Goal: Information Seeking & Learning: Learn about a topic

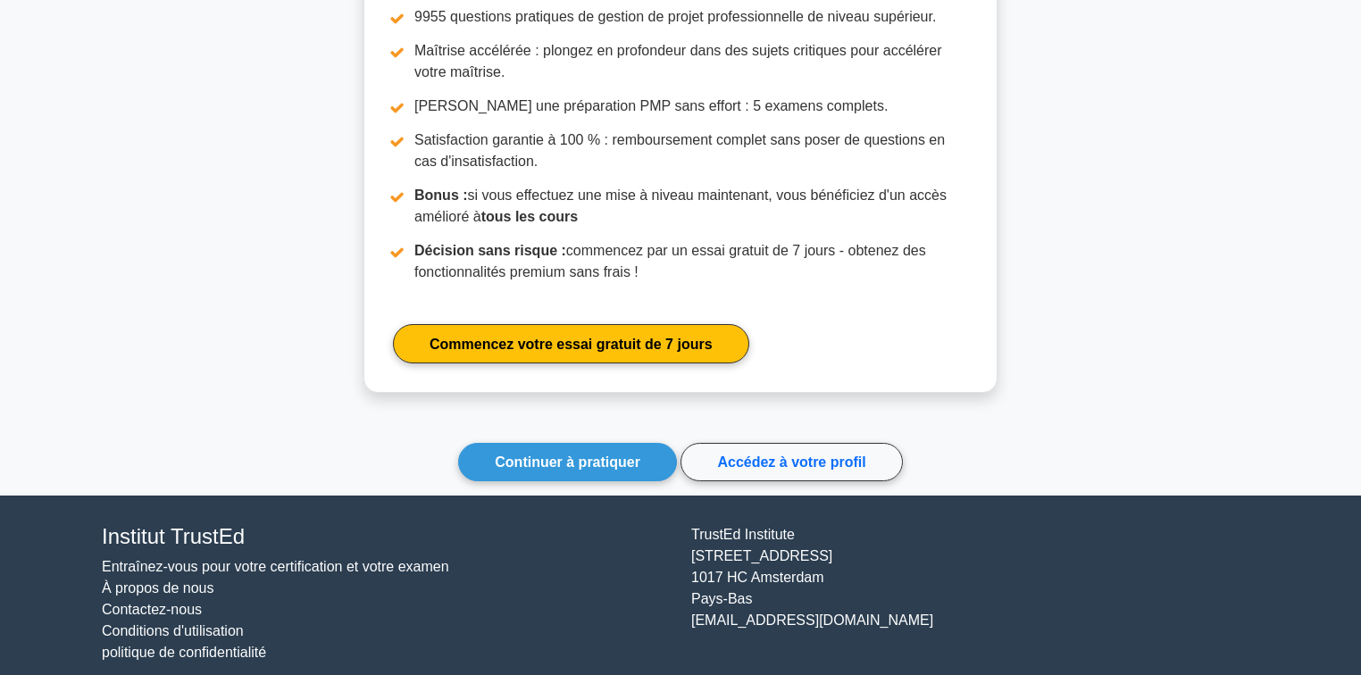
scroll to position [1771, 0]
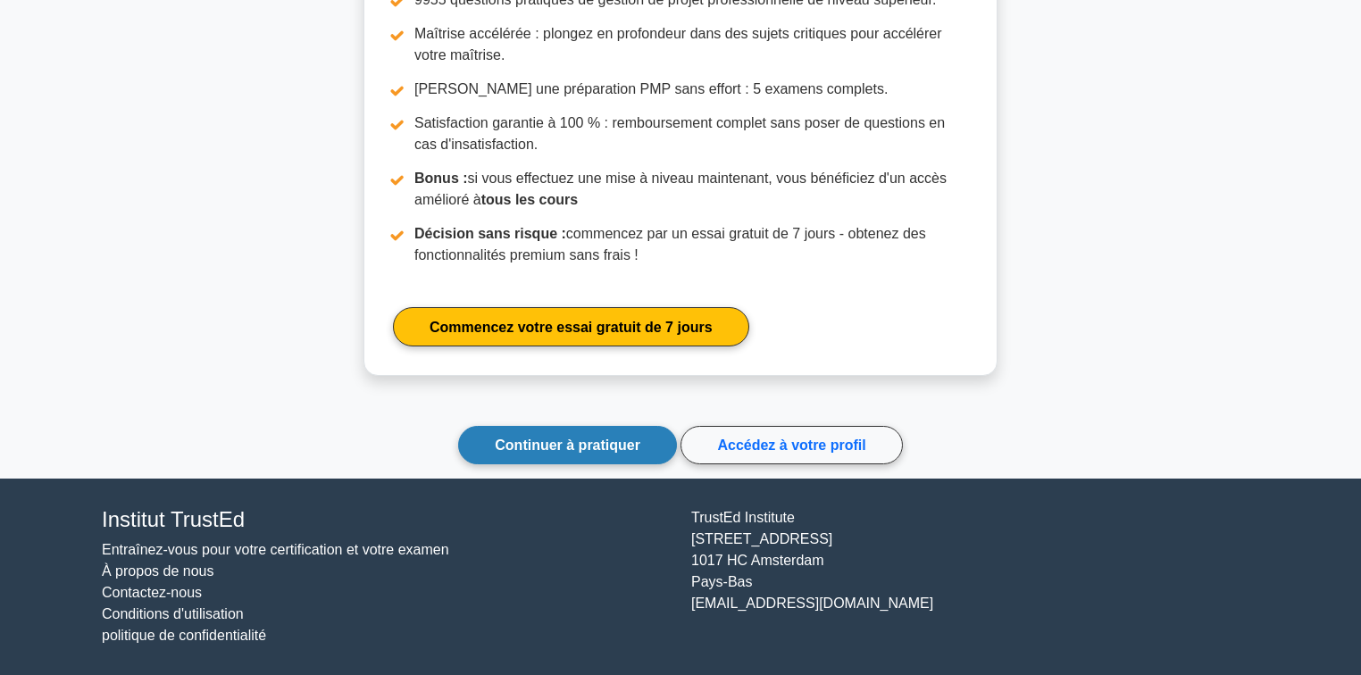
click at [566, 444] on font "Continuer à pratiquer" at bounding box center [568, 444] width 146 height 15
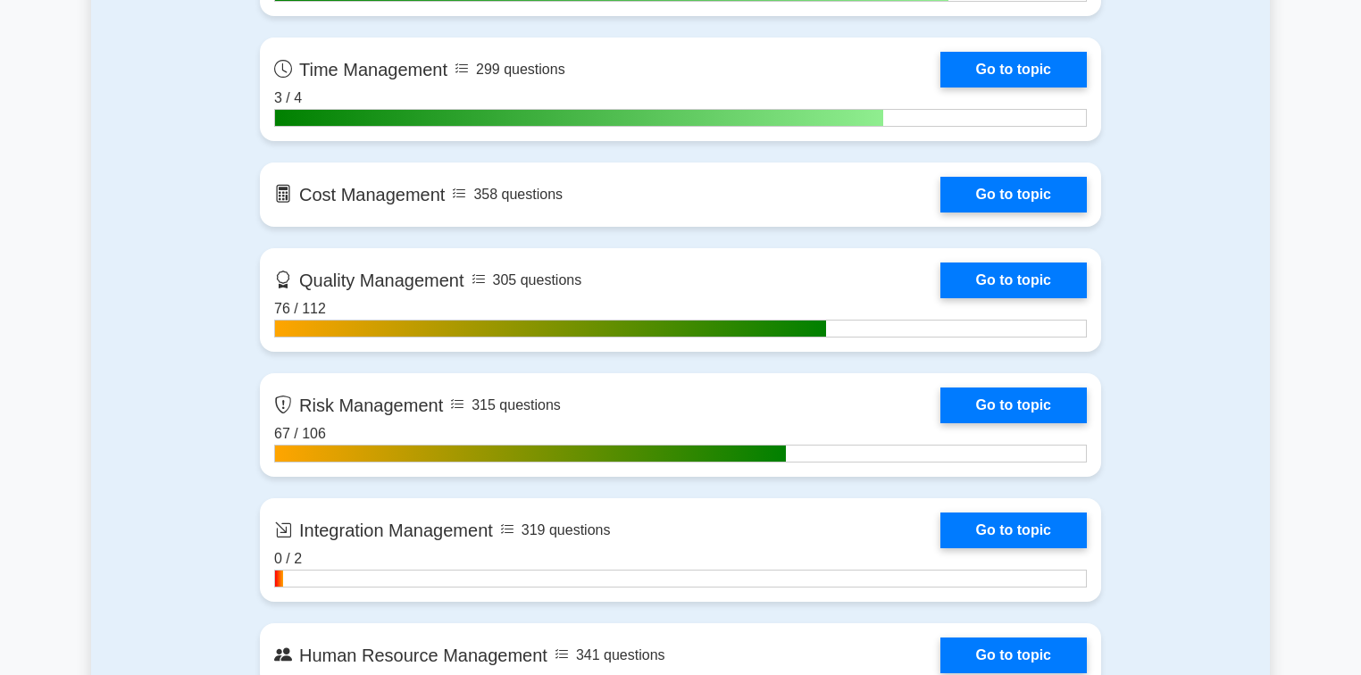
scroll to position [1428, 0]
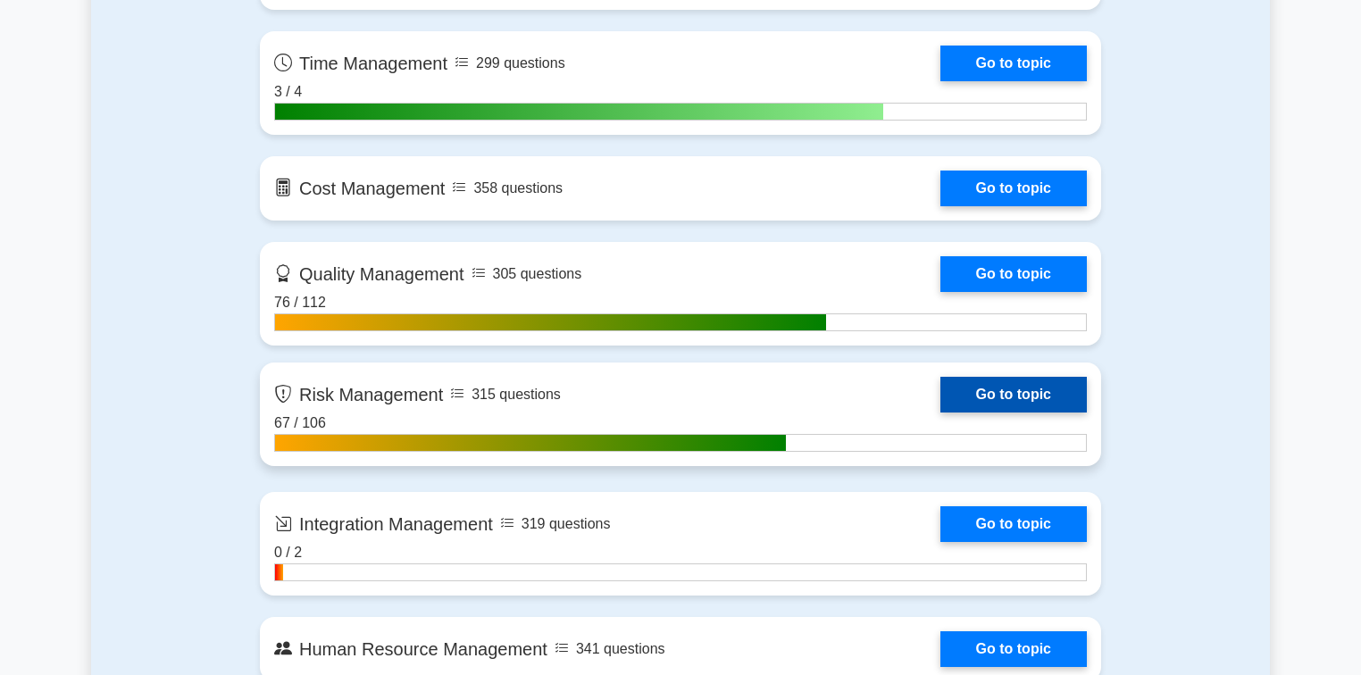
click at [973, 395] on link "Go to topic" at bounding box center [1013, 395] width 146 height 36
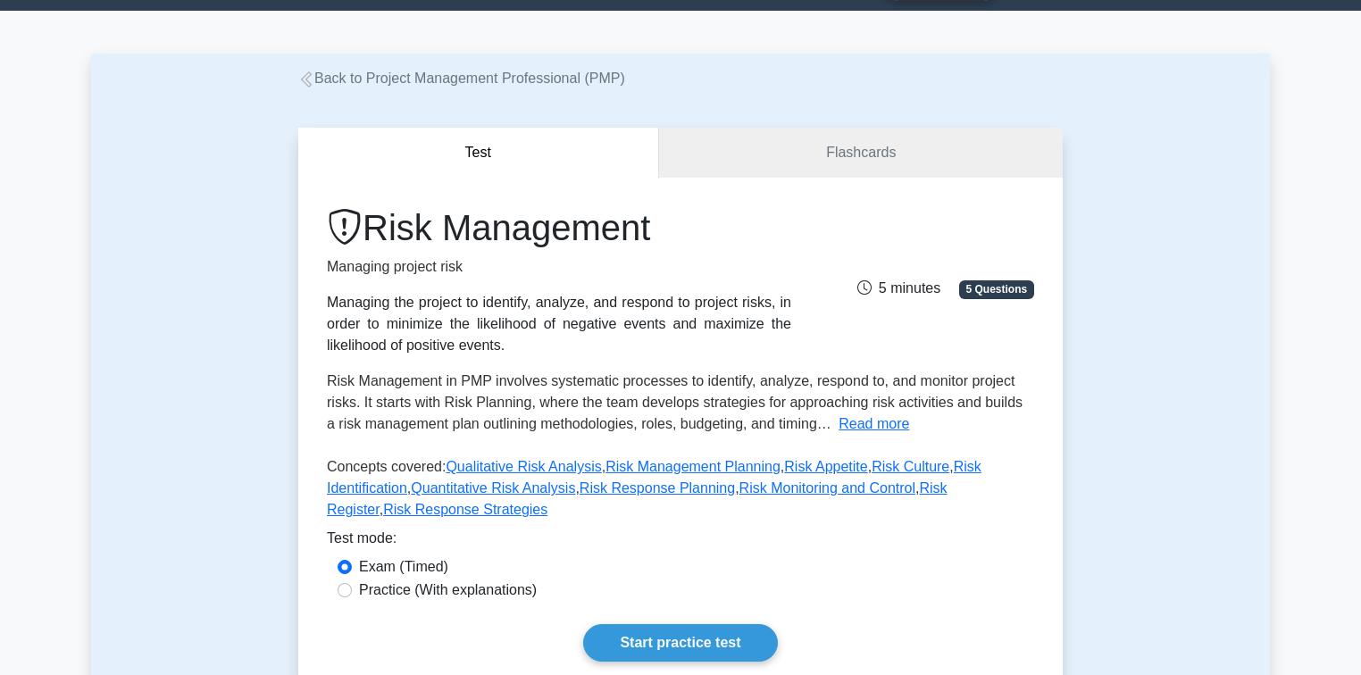
scroll to position [214, 0]
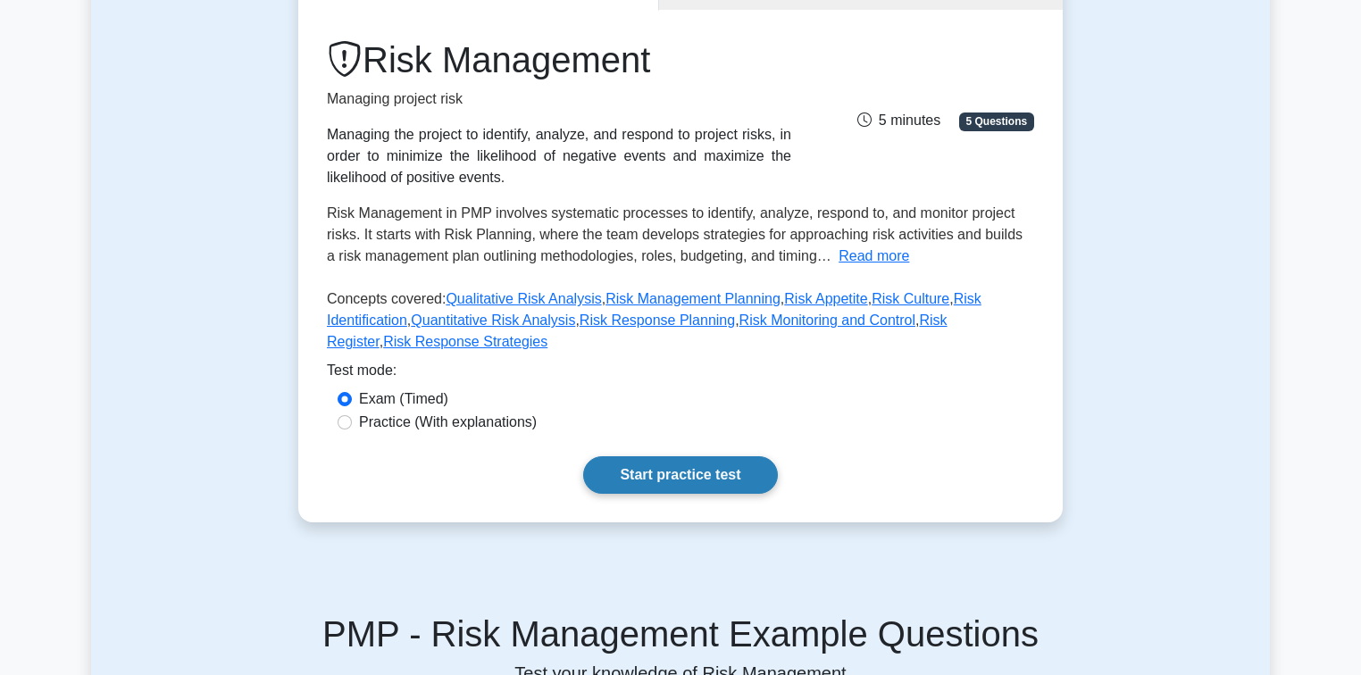
click at [670, 464] on link "Start practice test" at bounding box center [680, 474] width 194 height 37
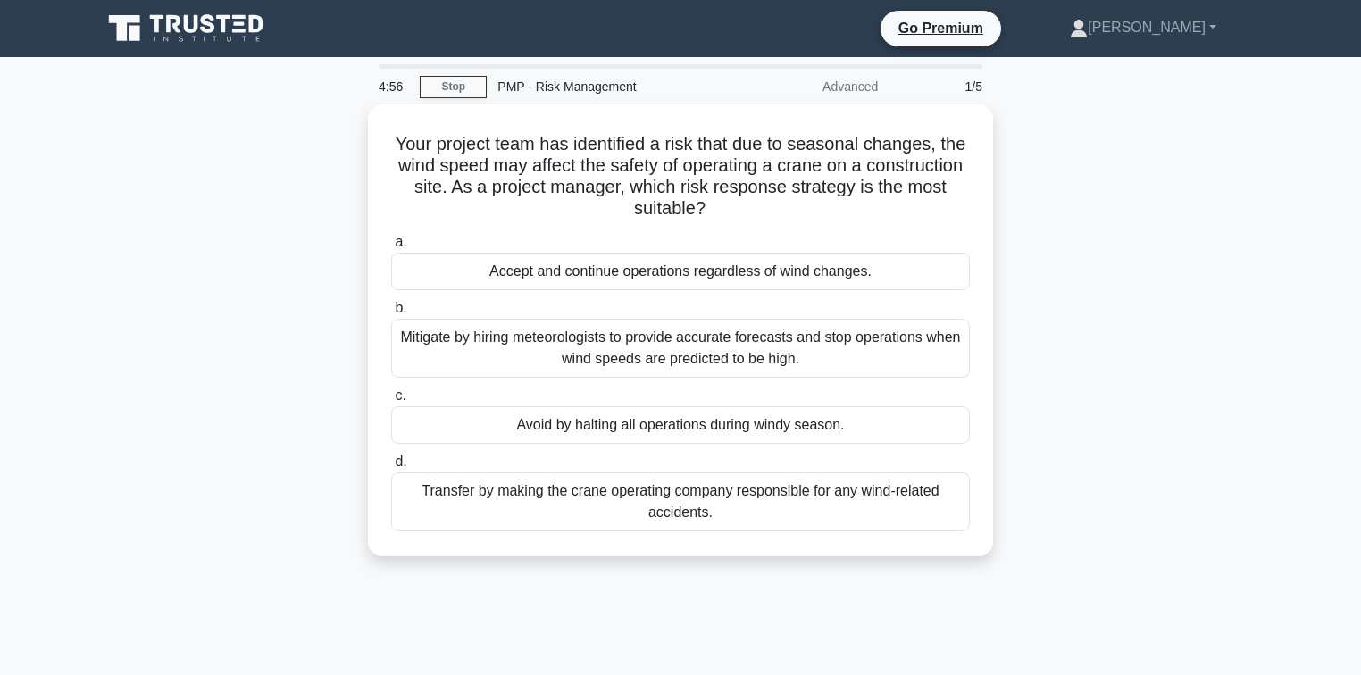
click at [1146, 233] on div "Your project team has identified a risk that due to seasonal changes, the wind …" at bounding box center [680, 340] width 1178 height 473
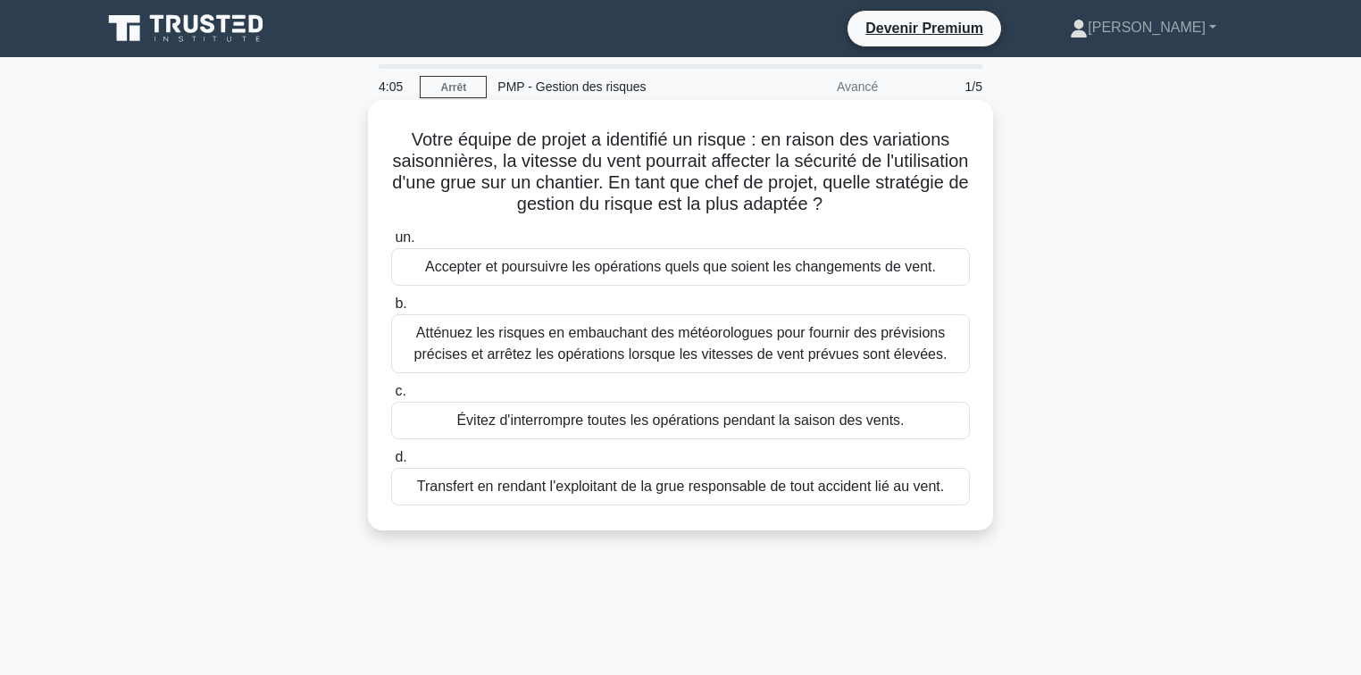
click at [638, 492] on font "Transfert en rendant l'exploitant de la grue responsable de tout accident lié a…" at bounding box center [680, 486] width 527 height 15
click at [391, 463] on input "d. Transfert en rendant l'exploitant de la grue responsable de tout accident li…" at bounding box center [391, 458] width 0 height 12
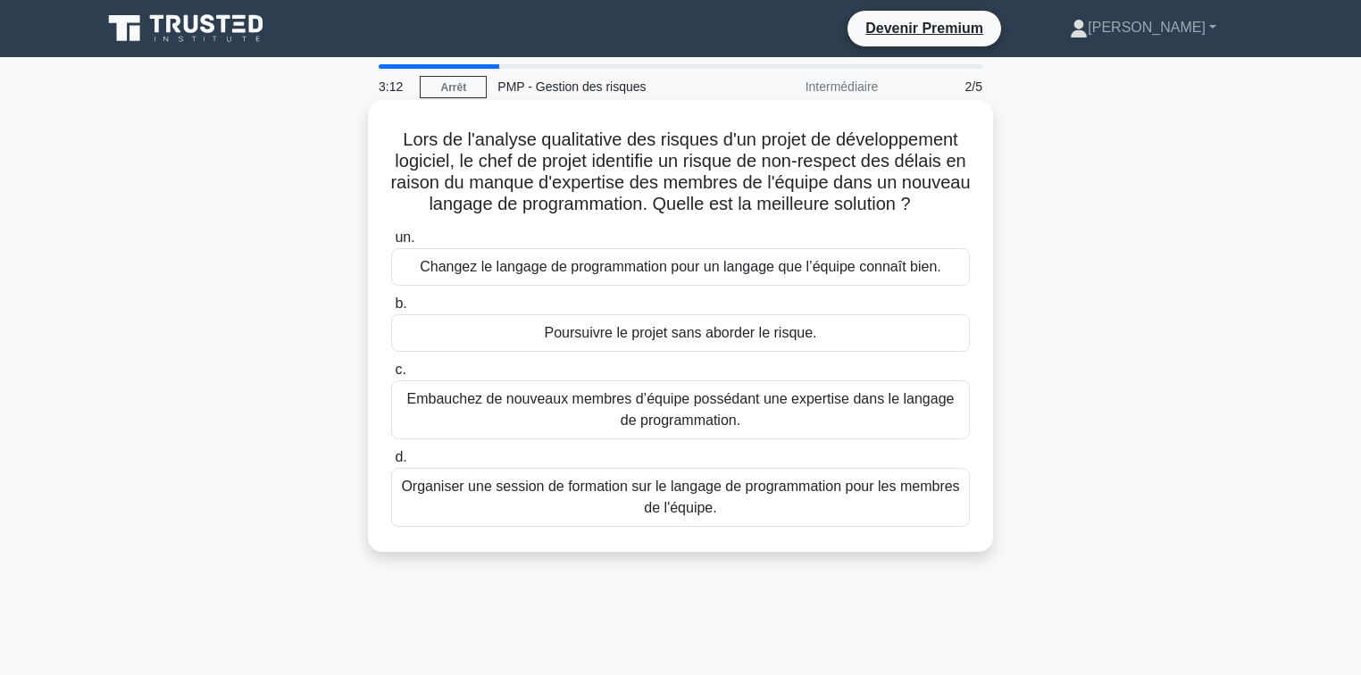
click at [661, 428] on font "Embauchez de nouveaux membres d’équipe possédant une expertise dans le langage …" at bounding box center [680, 409] width 547 height 37
click at [391, 376] on input "c. Embauchez de nouveaux membres d’équipe possédant une expertise dans le langa…" at bounding box center [391, 370] width 0 height 12
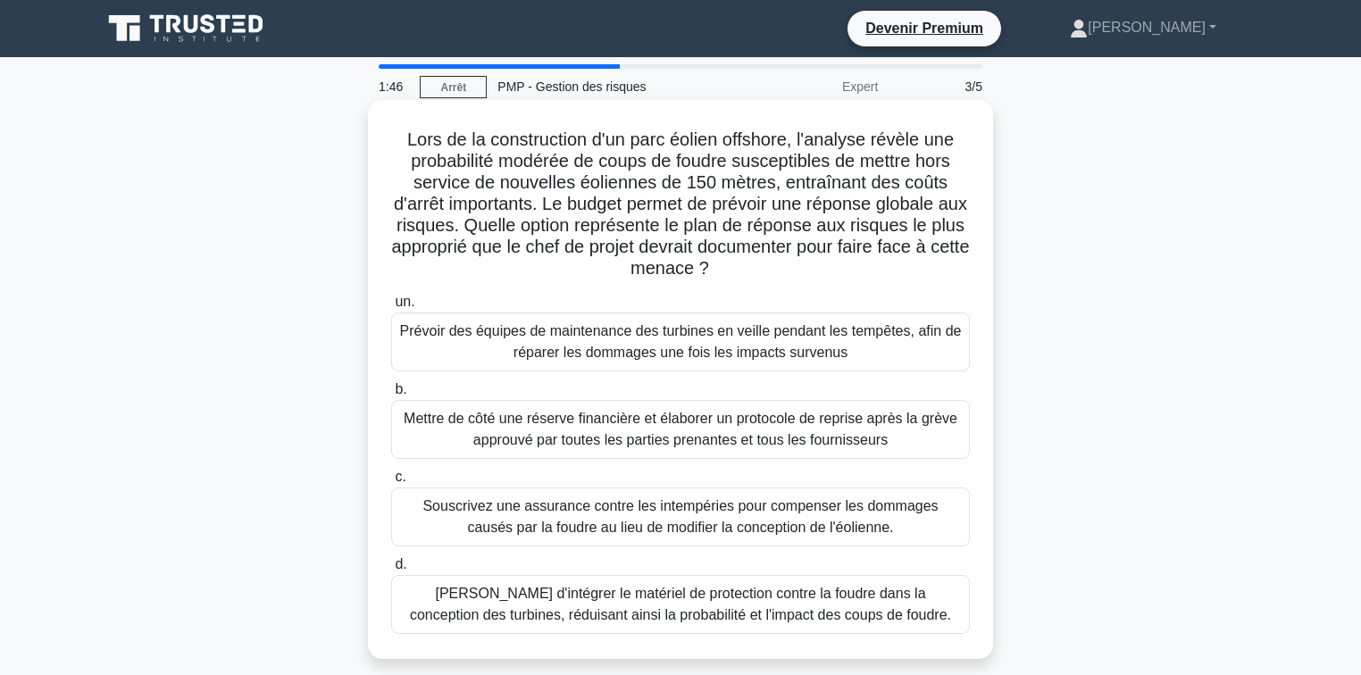
click at [634, 523] on font "Souscrivez une assurance contre les intempéries pour compenser les dommages cau…" at bounding box center [679, 516] width 515 height 37
click at [391, 483] on input "c. Souscrivez une assurance contre les intempéries pour compenser les dommages …" at bounding box center [391, 477] width 0 height 12
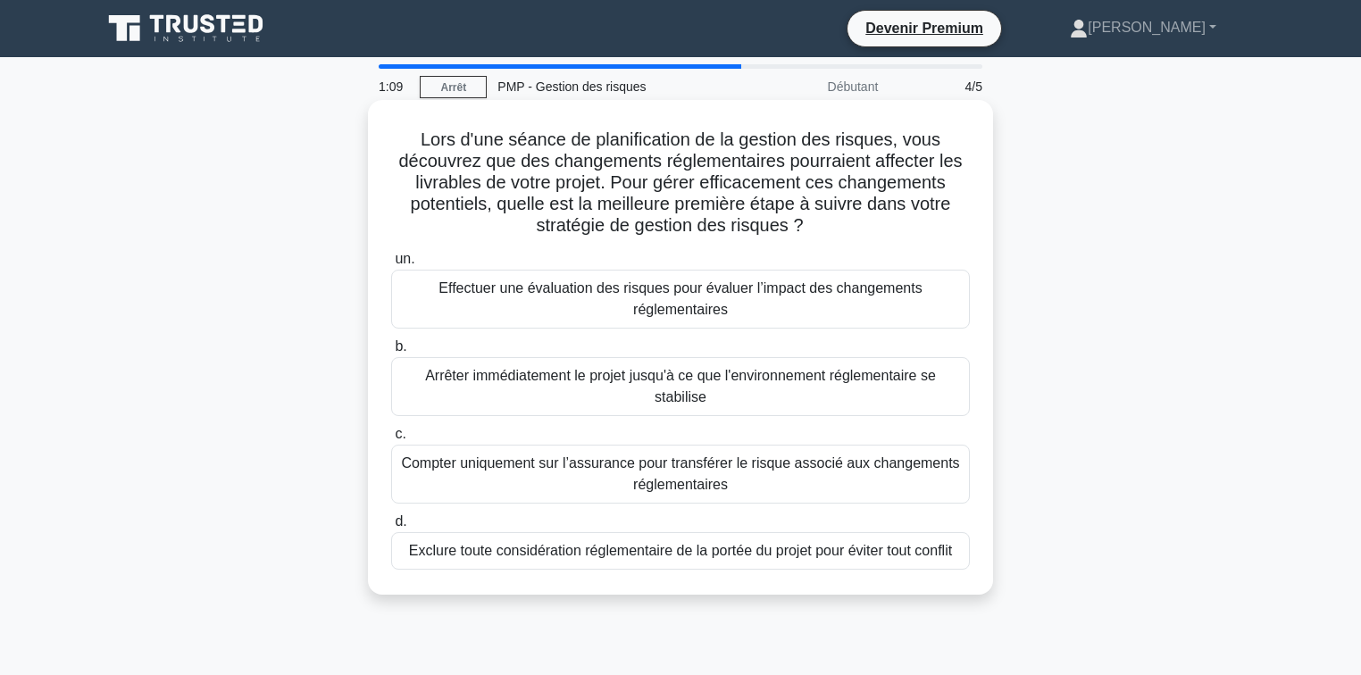
click at [593, 305] on font "Effectuer une évaluation des risques pour évaluer l’impact des changements régl…" at bounding box center [680, 299] width 562 height 43
click at [391, 265] on input "un. Effectuer une évaluation des risques pour évaluer l’impact des changements …" at bounding box center [391, 260] width 0 height 12
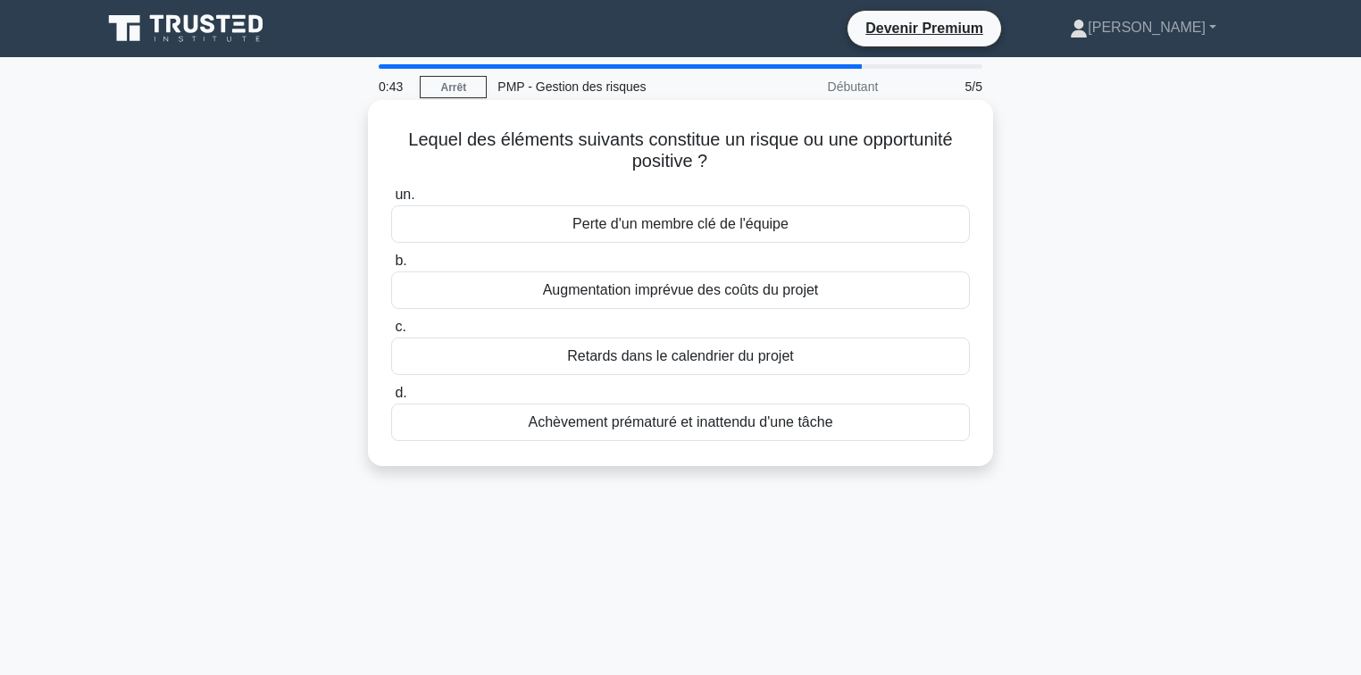
click at [710, 429] on font "Achèvement prématuré et inattendu d'une tâche" at bounding box center [680, 421] width 304 height 15
click at [391, 399] on input "d. Achèvement prématuré et inattendu d'une tâche" at bounding box center [391, 393] width 0 height 12
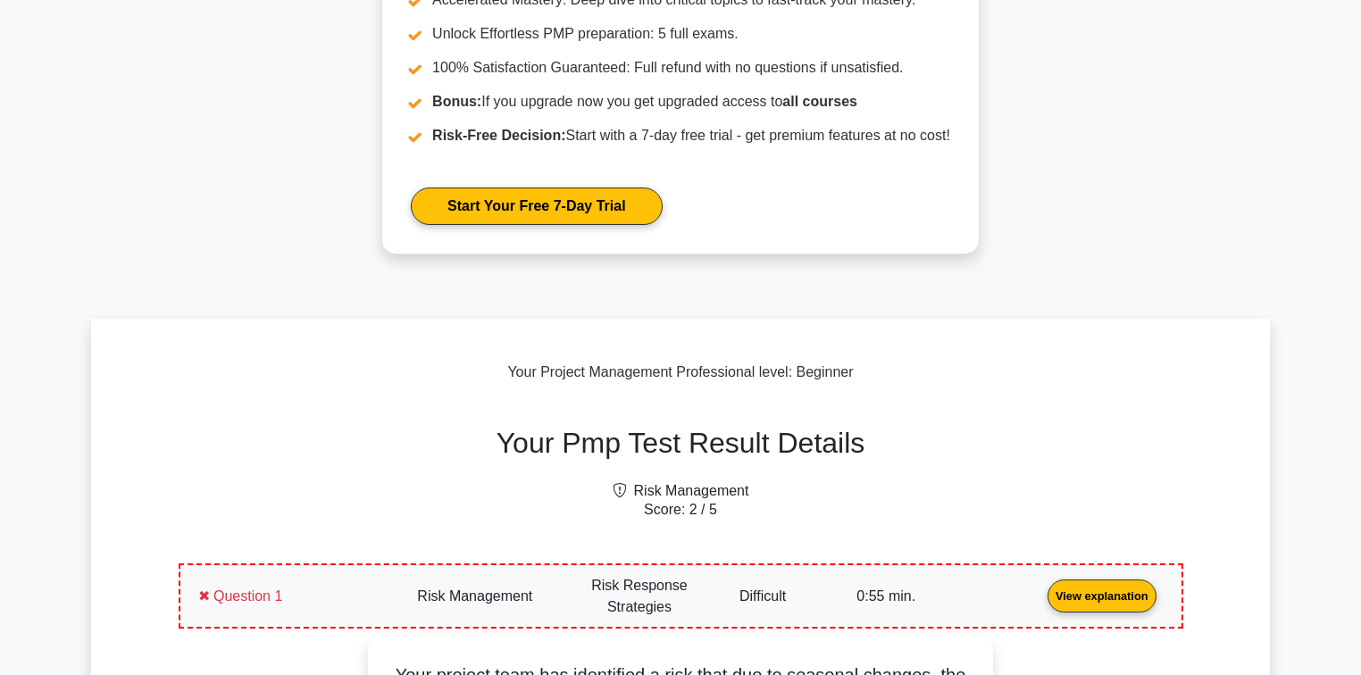
scroll to position [357, 0]
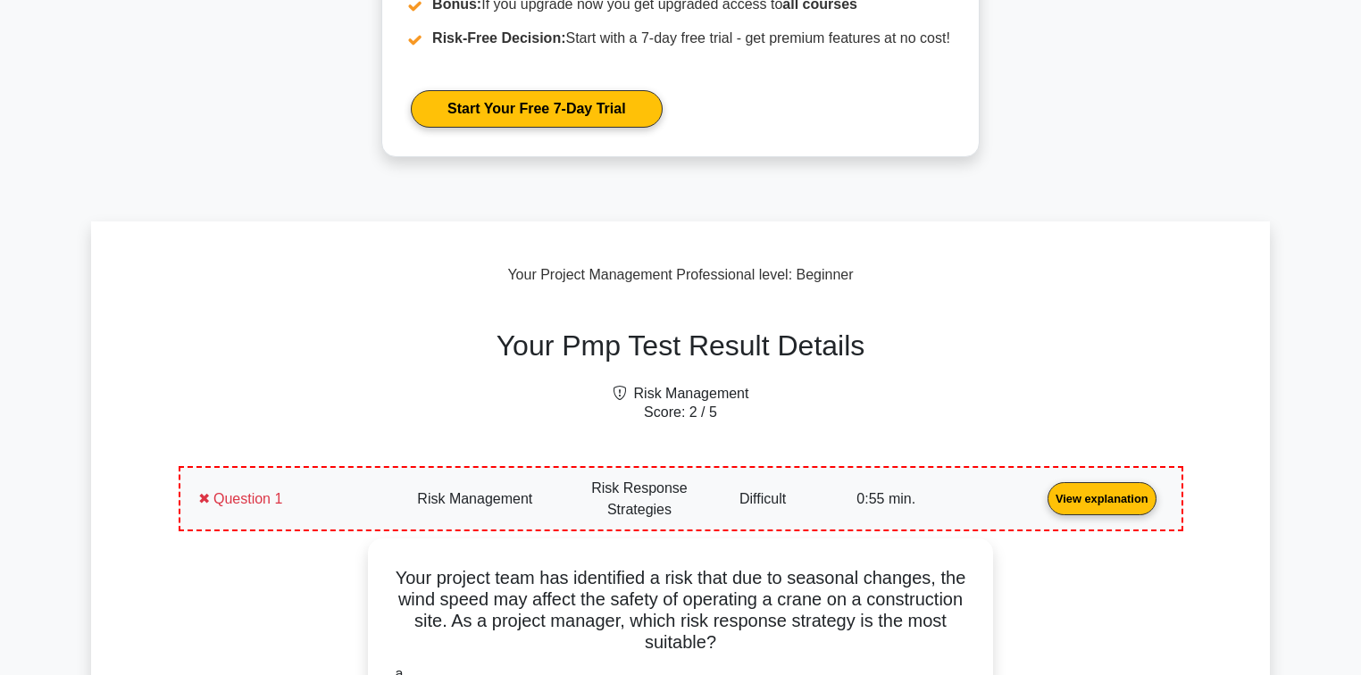
click at [1040, 490] on link "View explanation" at bounding box center [1101, 497] width 123 height 15
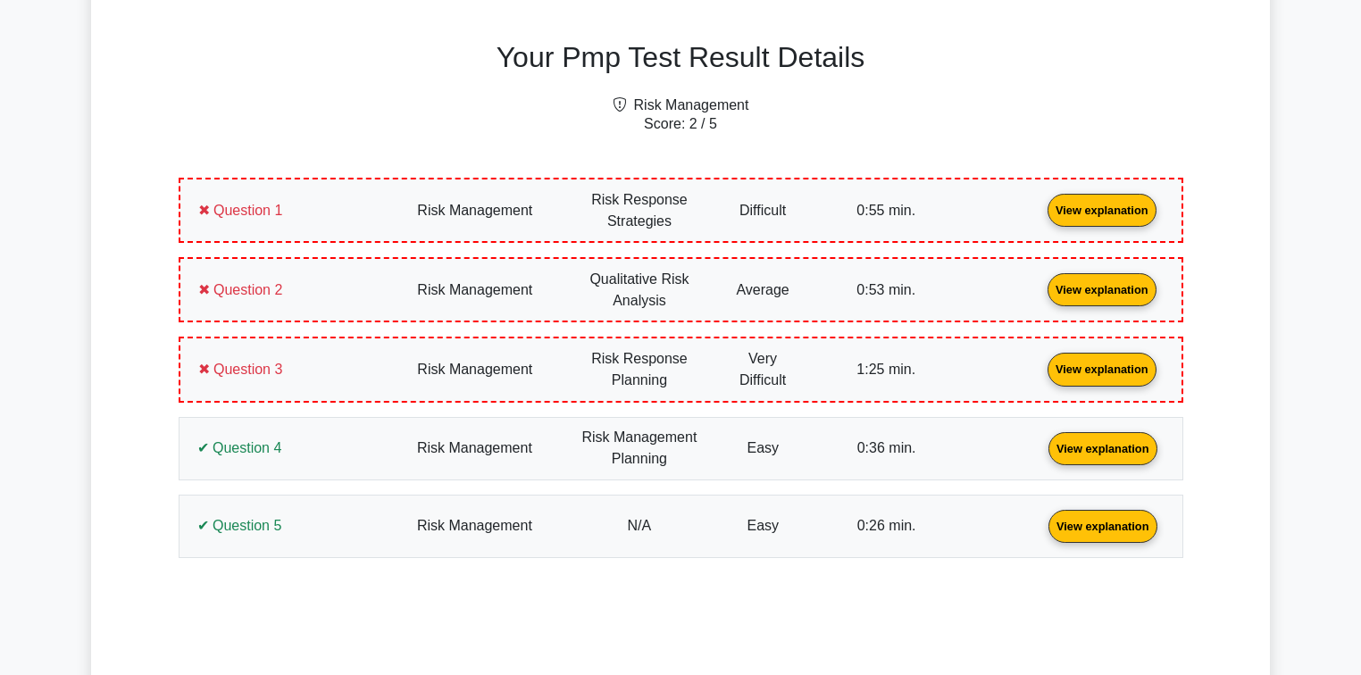
scroll to position [714, 0]
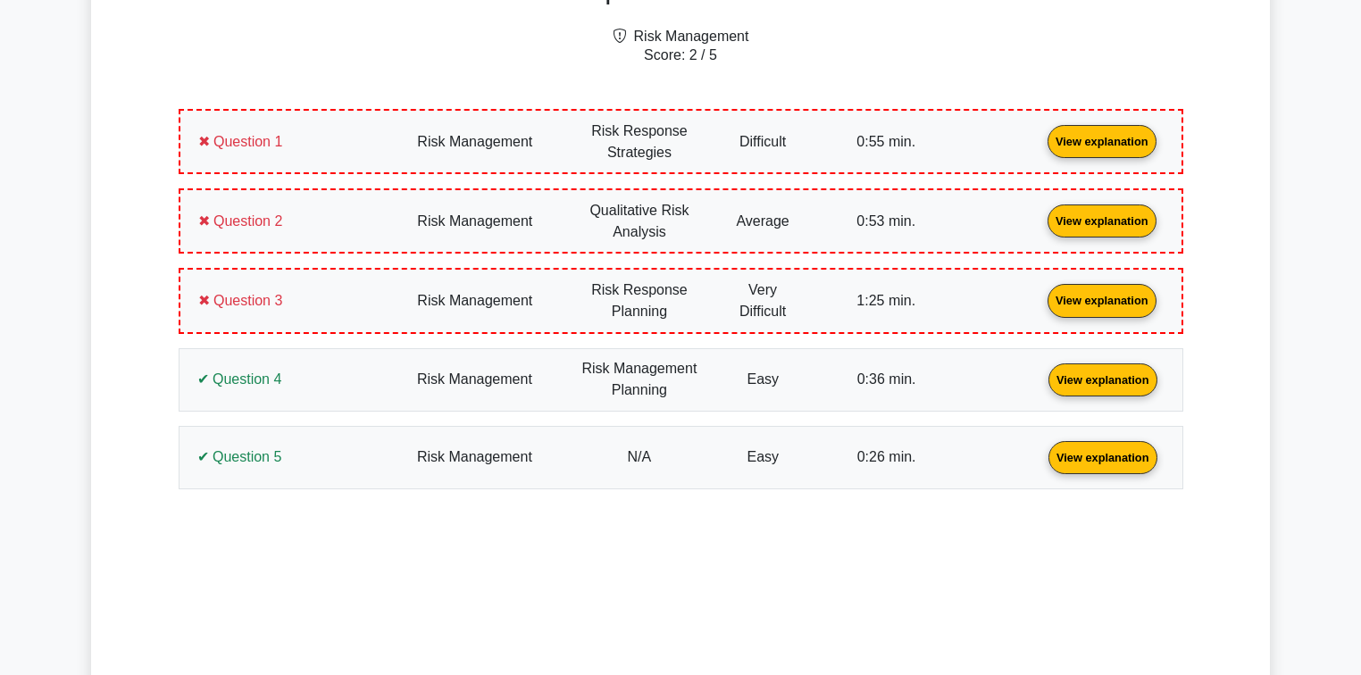
click at [1041, 382] on link "View explanation" at bounding box center [1102, 377] width 123 height 15
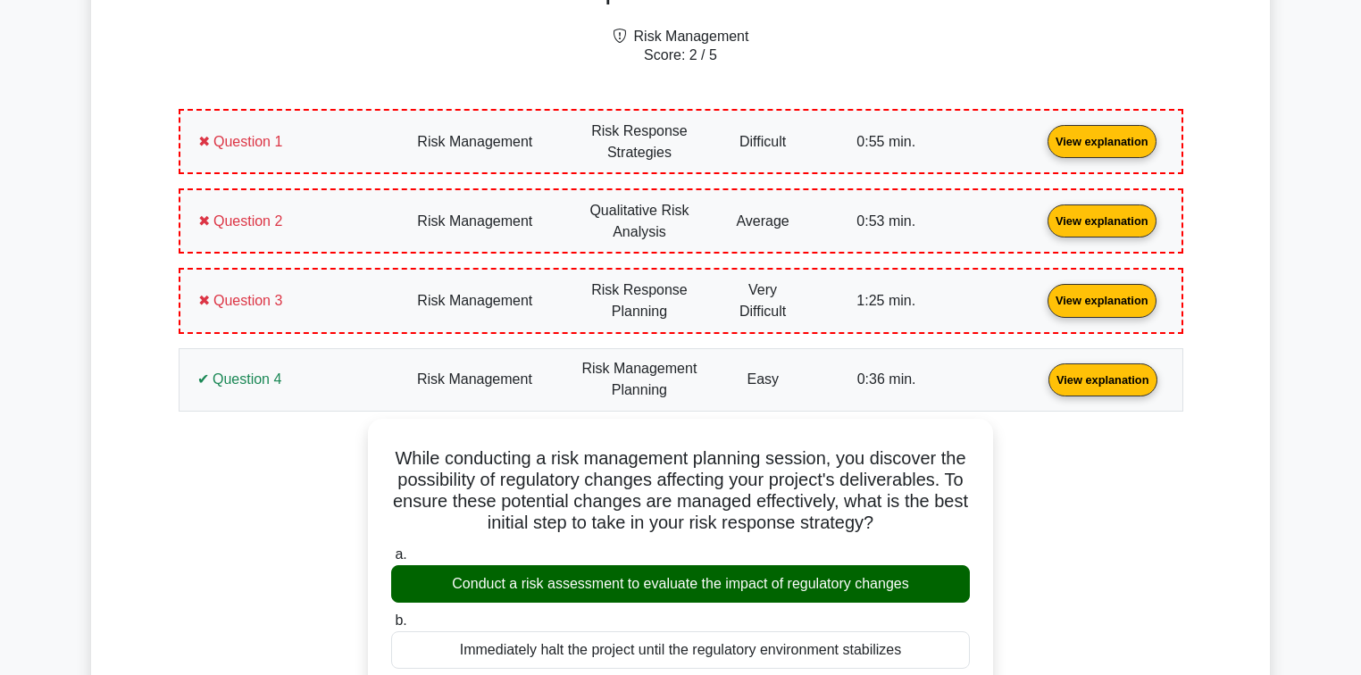
scroll to position [802, 0]
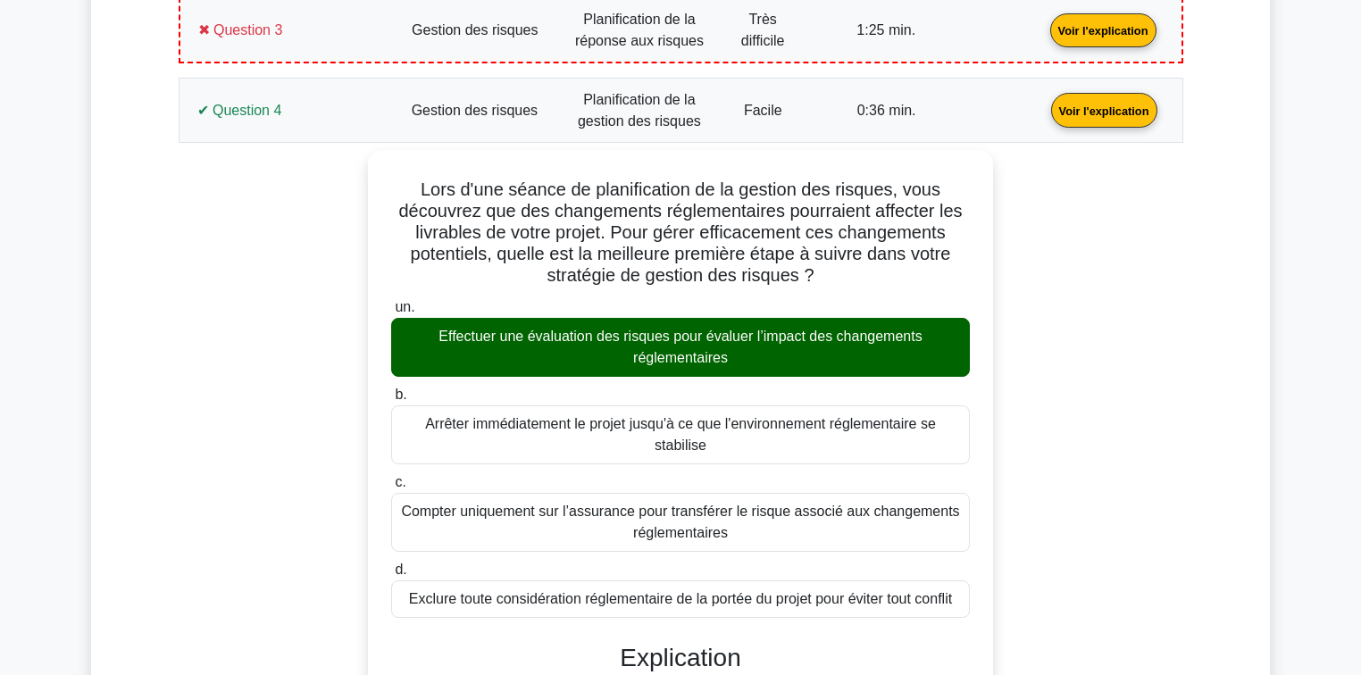
scroll to position [873, 0]
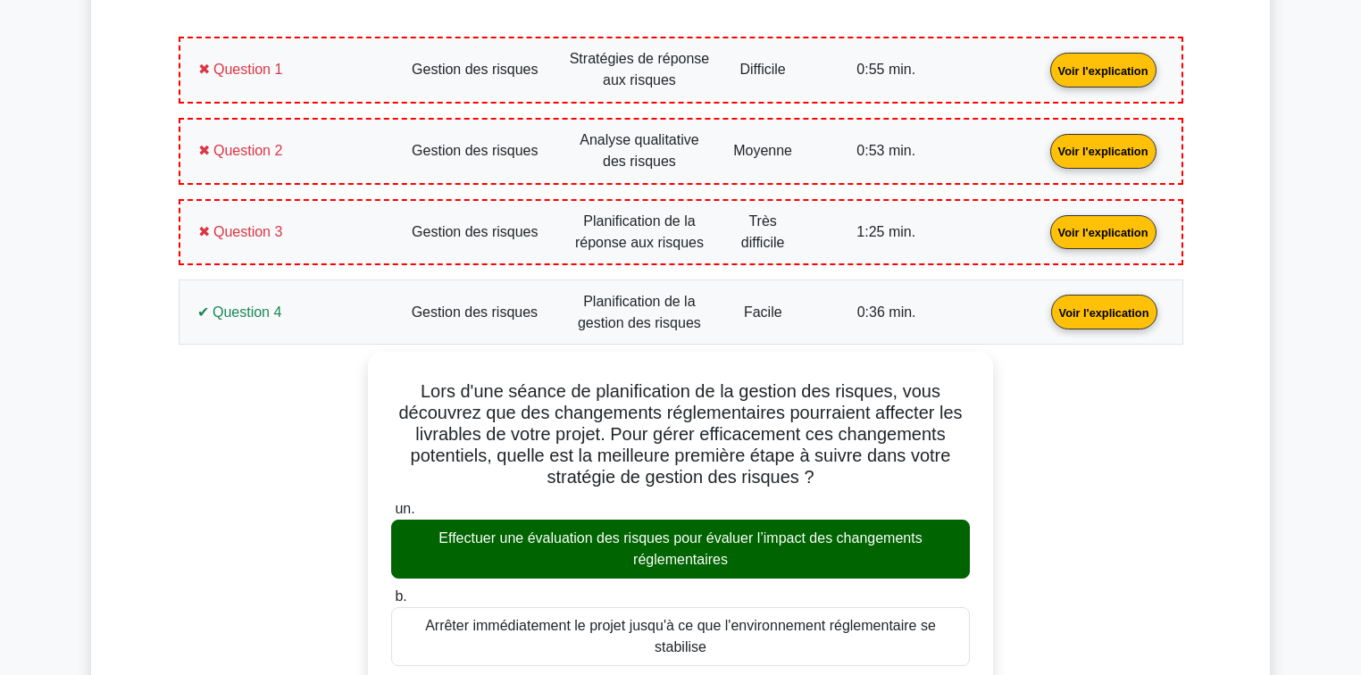
click at [1044, 312] on link "Voir l'explication" at bounding box center [1104, 311] width 121 height 15
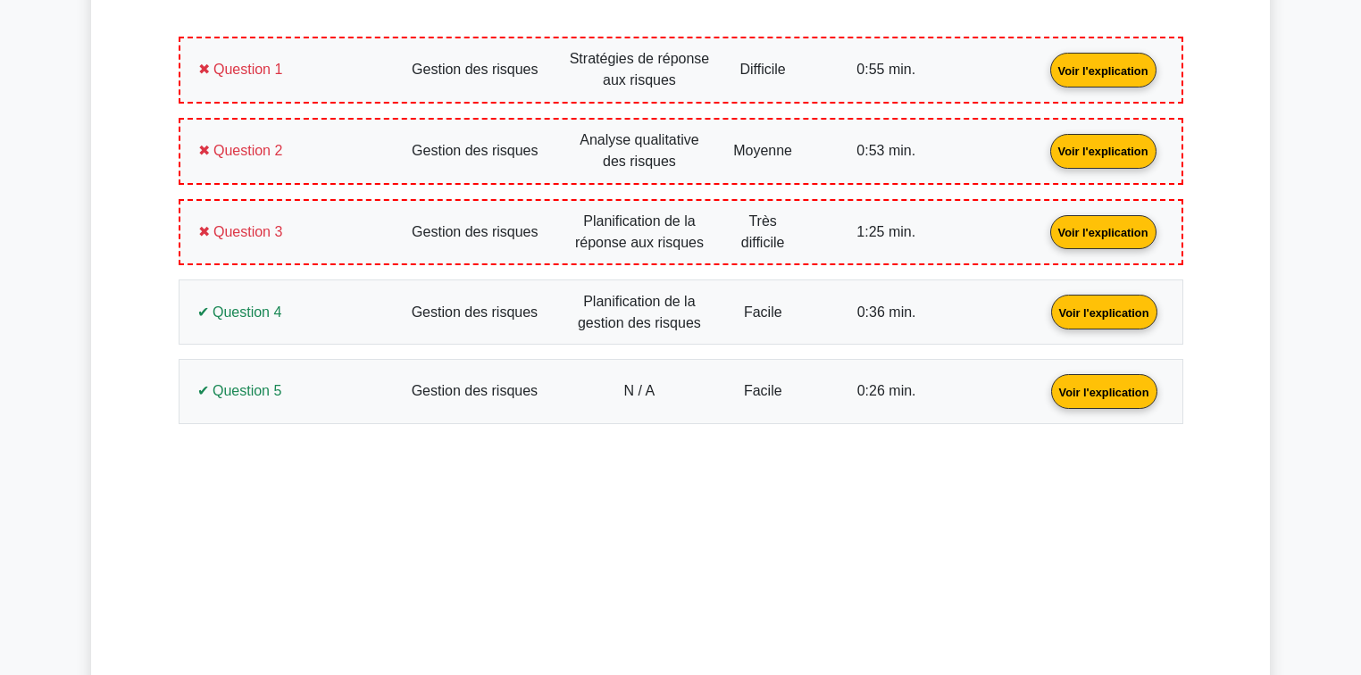
click at [1043, 77] on link "Voir l'explication" at bounding box center [1103, 69] width 121 height 15
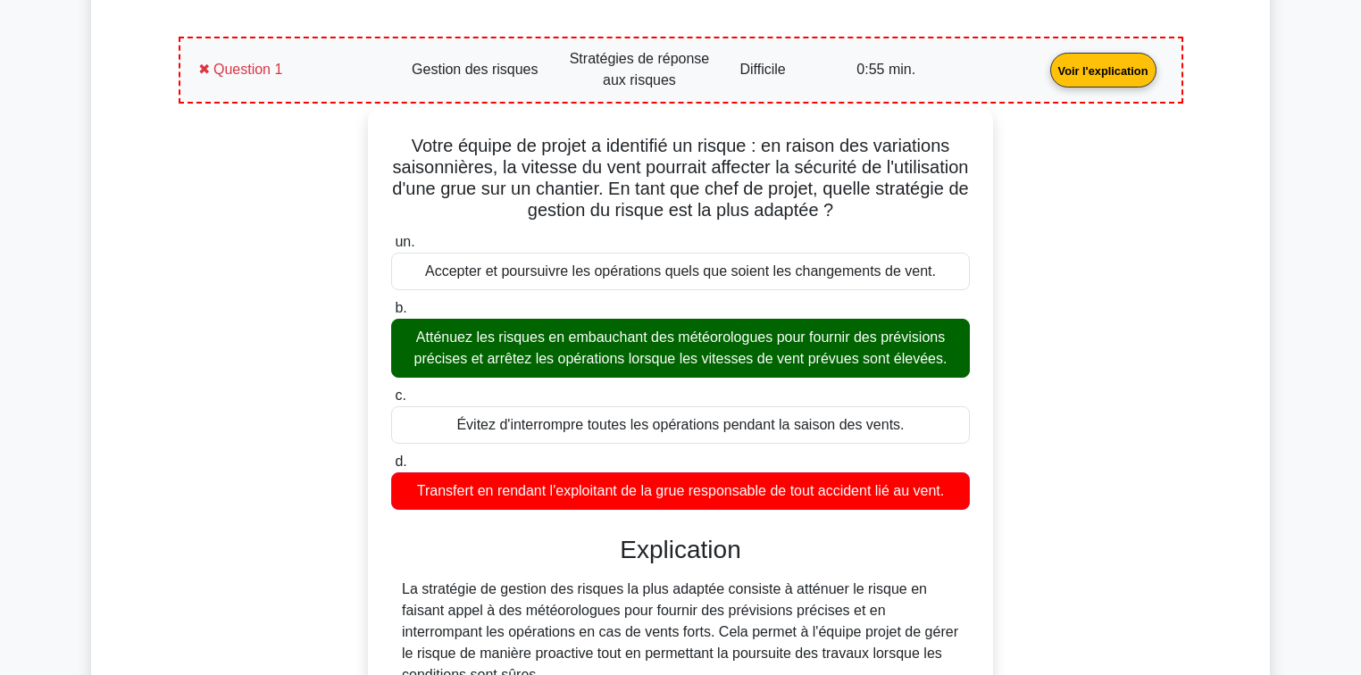
drag, startPoint x: 957, startPoint y: 488, endPoint x: 389, endPoint y: 131, distance: 670.8
click at [389, 131] on div "Votre équipe de projet a identifié un risque : en raison des variations saisonn…" at bounding box center [680, 553] width 611 height 880
copy div "Votre équipe de projet a identifié un risque : en raison des variations saisonn…"
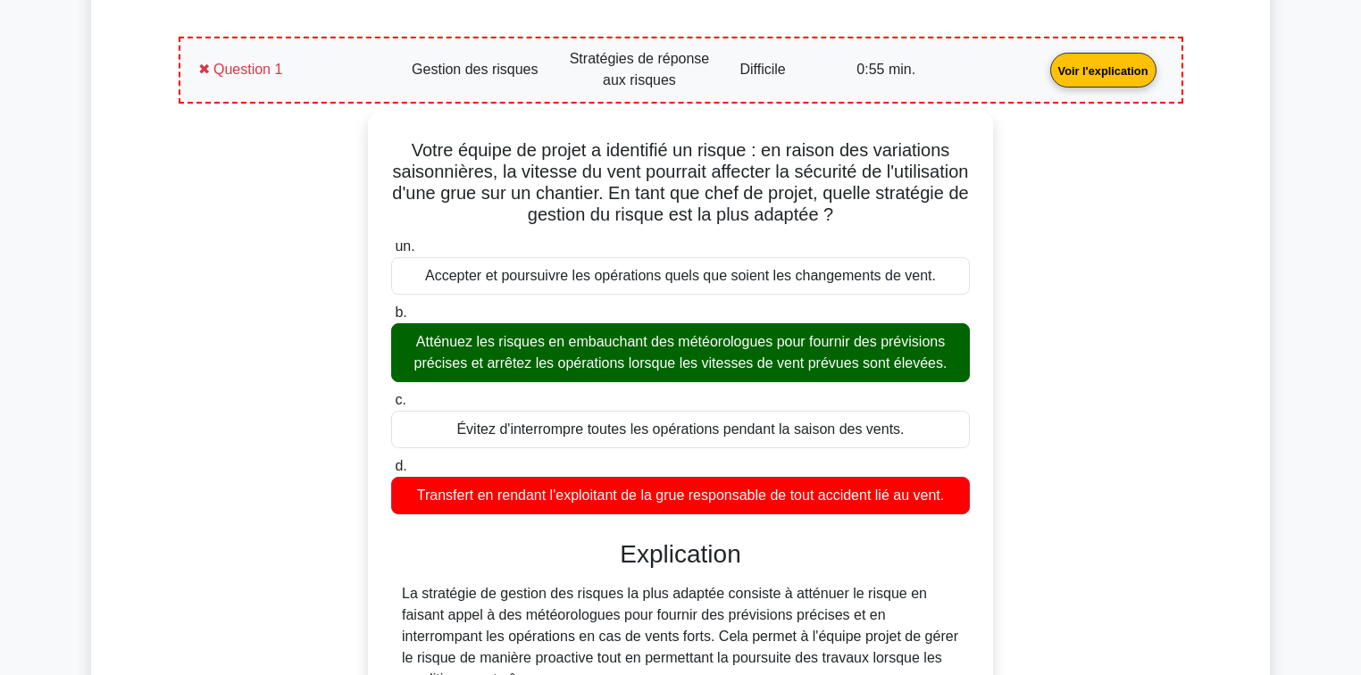
click at [280, 260] on div "Votre équipe de projet a identifié un risque : en raison des variations saisonn…" at bounding box center [680, 569] width 983 height 916
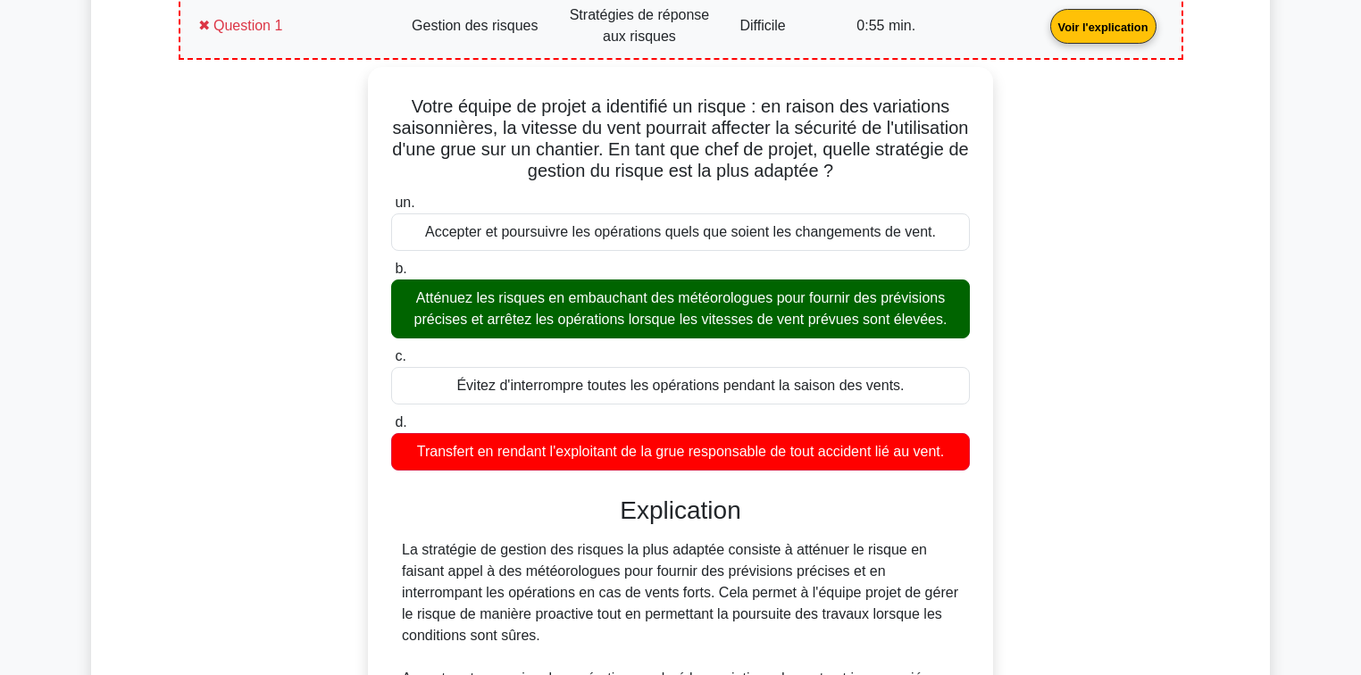
scroll to position [730, 0]
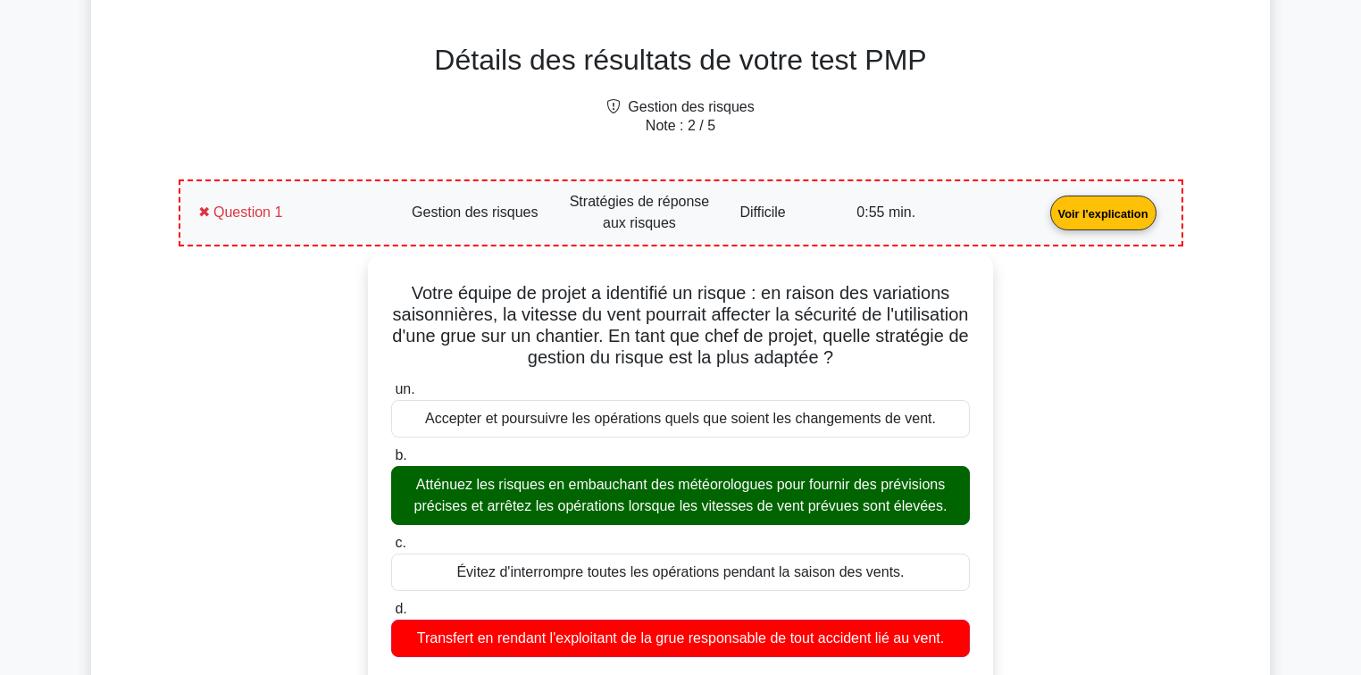
click at [1043, 220] on link "Voir l'explication" at bounding box center [1103, 211] width 121 height 15
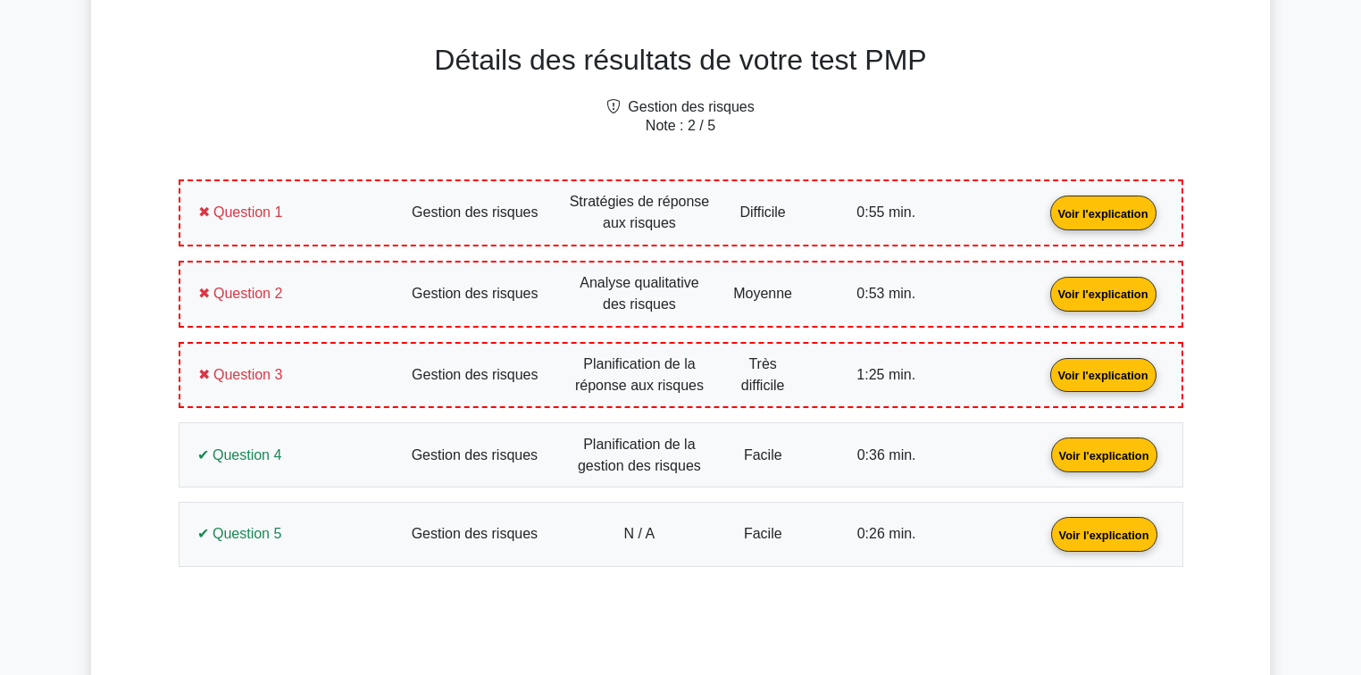
click at [1043, 296] on link "Voir l'explication" at bounding box center [1103, 292] width 121 height 15
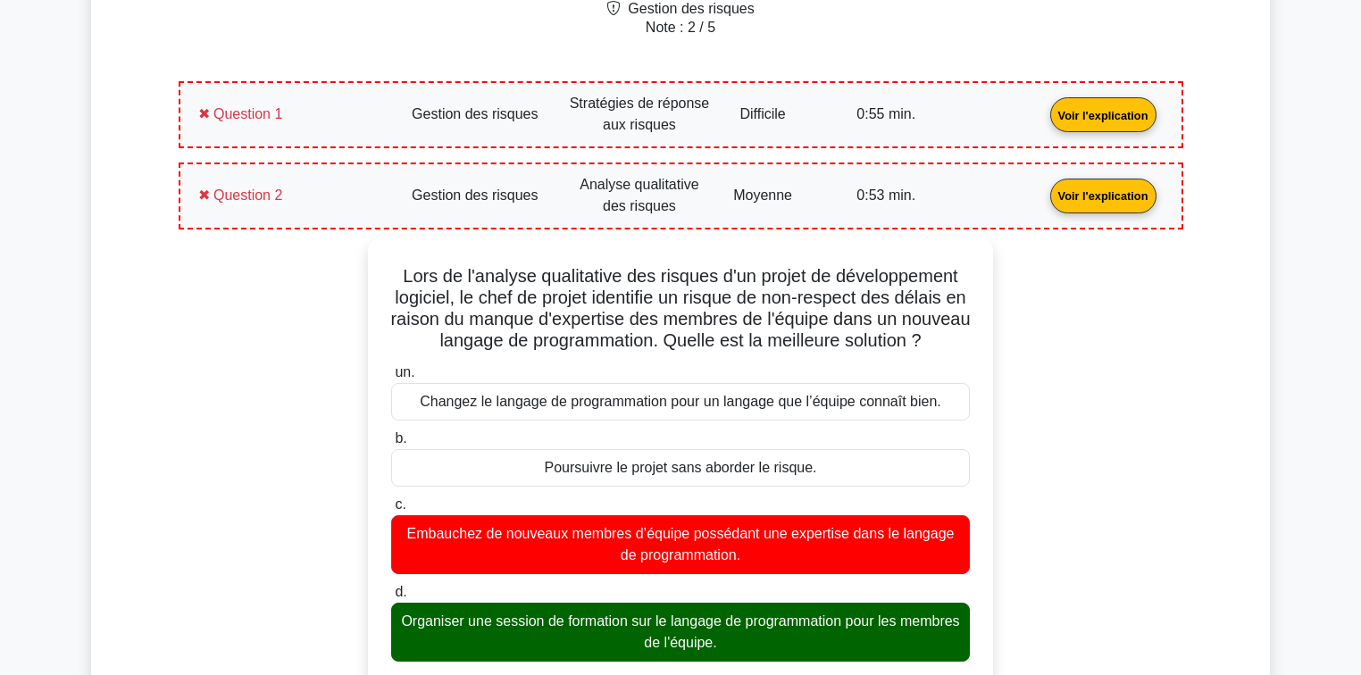
scroll to position [873, 0]
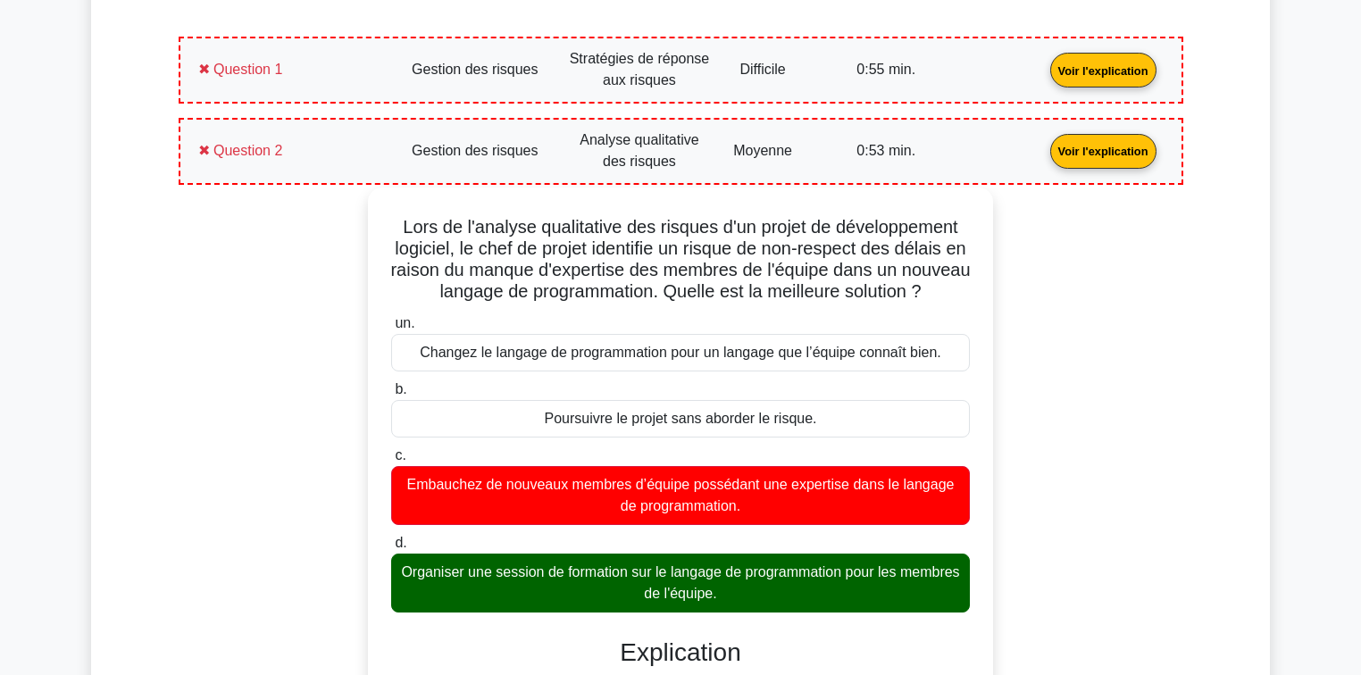
drag, startPoint x: 762, startPoint y: 589, endPoint x: 393, endPoint y: 233, distance: 513.3
click at [393, 233] on div "Lors de l'analyse qualitative des risques d'un projet de développement logiciel…" at bounding box center [680, 603] width 611 height 816
copy div "Lors de l'analyse qualitative des risques d'un projet de développement logiciel…"
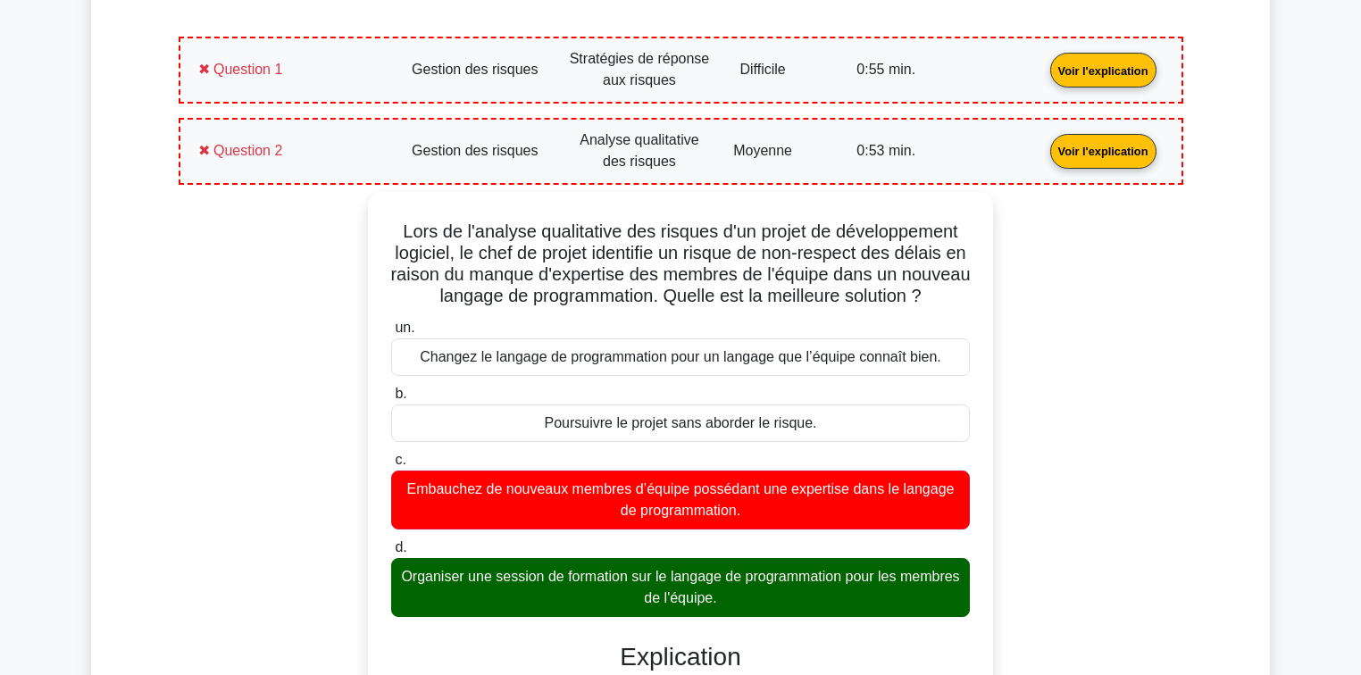
click at [348, 339] on div "Lors de l'analyse qualitative des risques d'un projet de développement logiciel…" at bounding box center [680, 618] width 983 height 852
click at [1043, 142] on link "Voir l'explication" at bounding box center [1103, 149] width 121 height 15
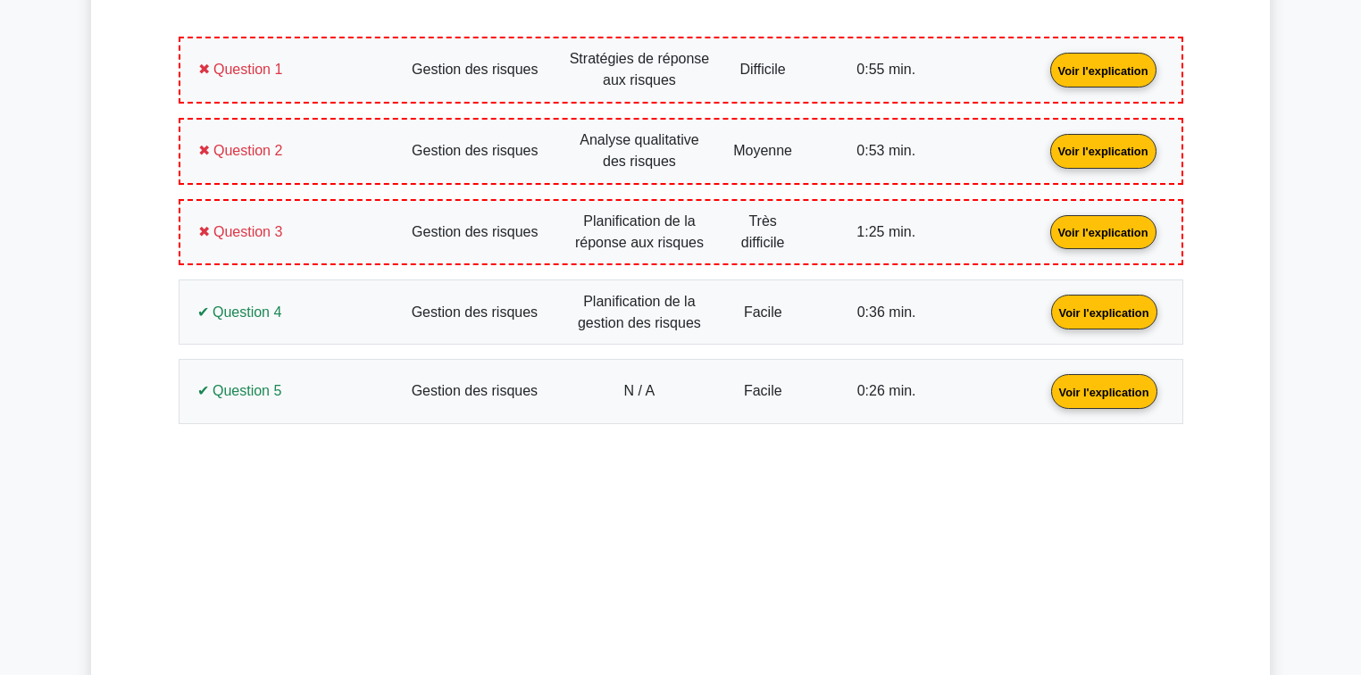
click at [1043, 223] on link "Voir l'explication" at bounding box center [1103, 230] width 121 height 15
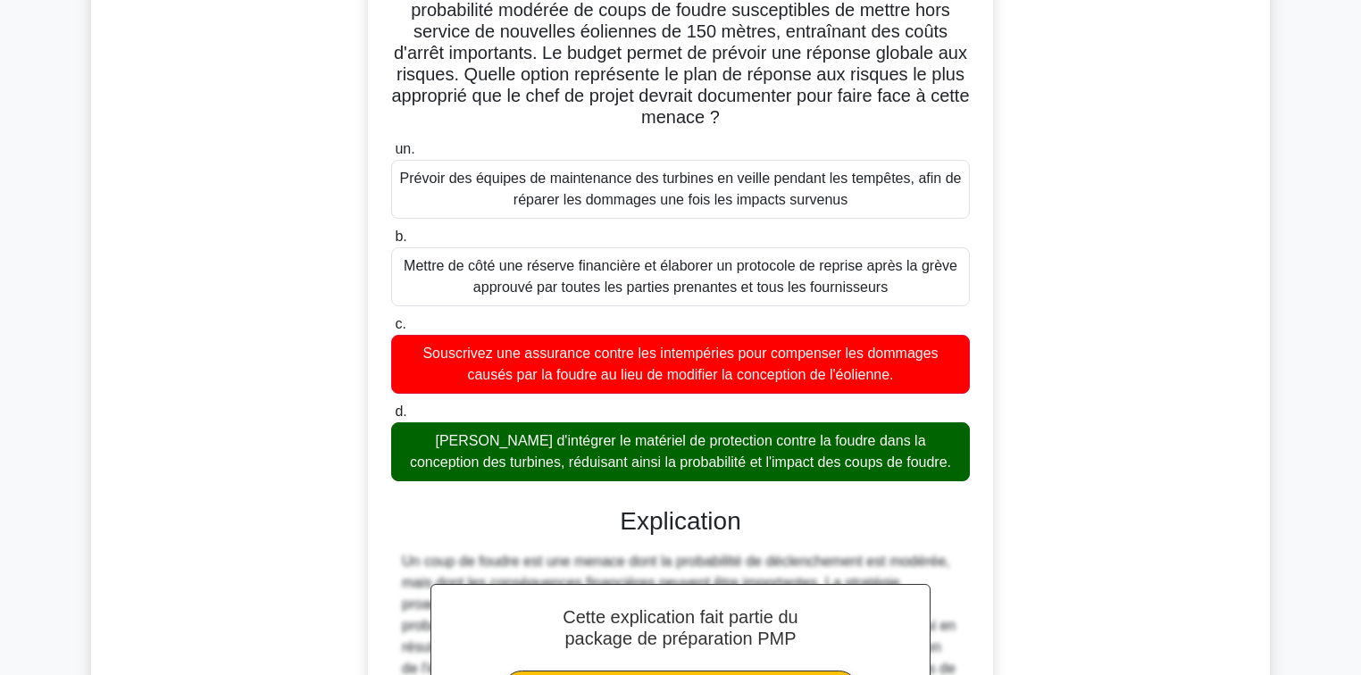
scroll to position [1159, 0]
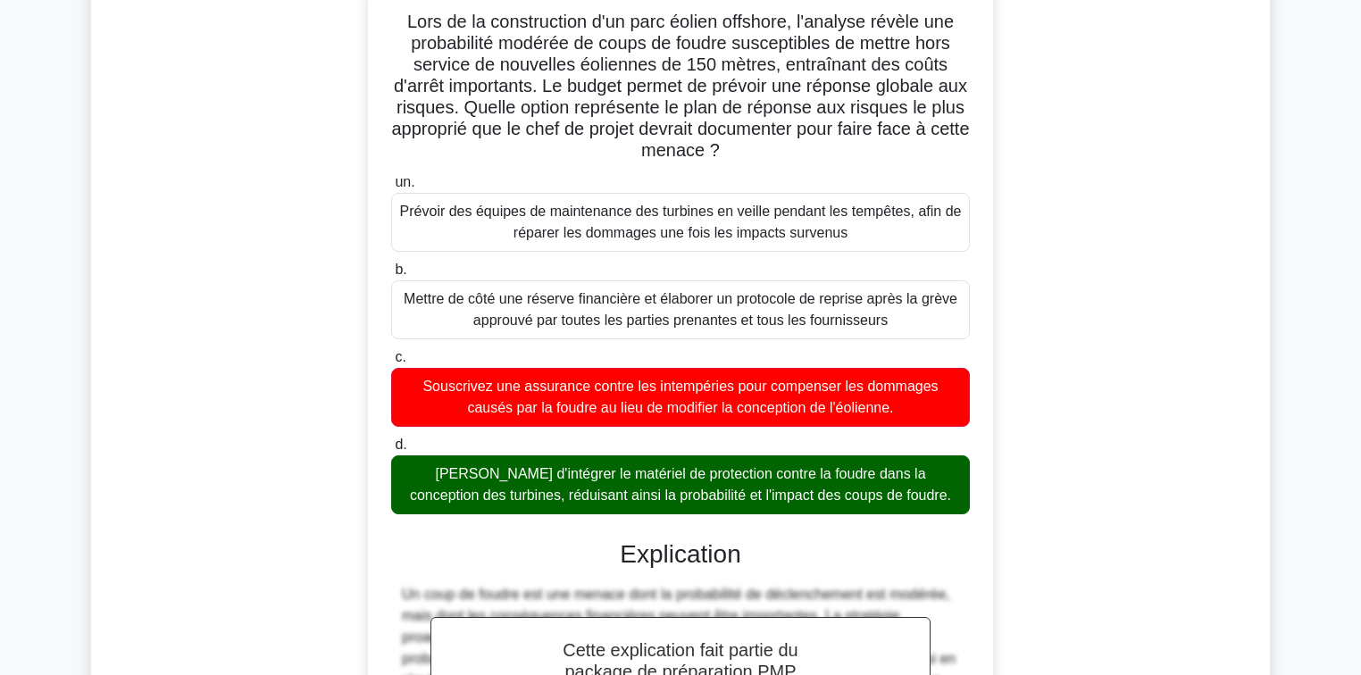
drag, startPoint x: 890, startPoint y: 485, endPoint x: 382, endPoint y: 18, distance: 690.0
click at [382, 18] on div "Lors de la construction d'un parc éolien offshore, l'analyse révèle une probabi…" at bounding box center [680, 493] width 611 height 1009
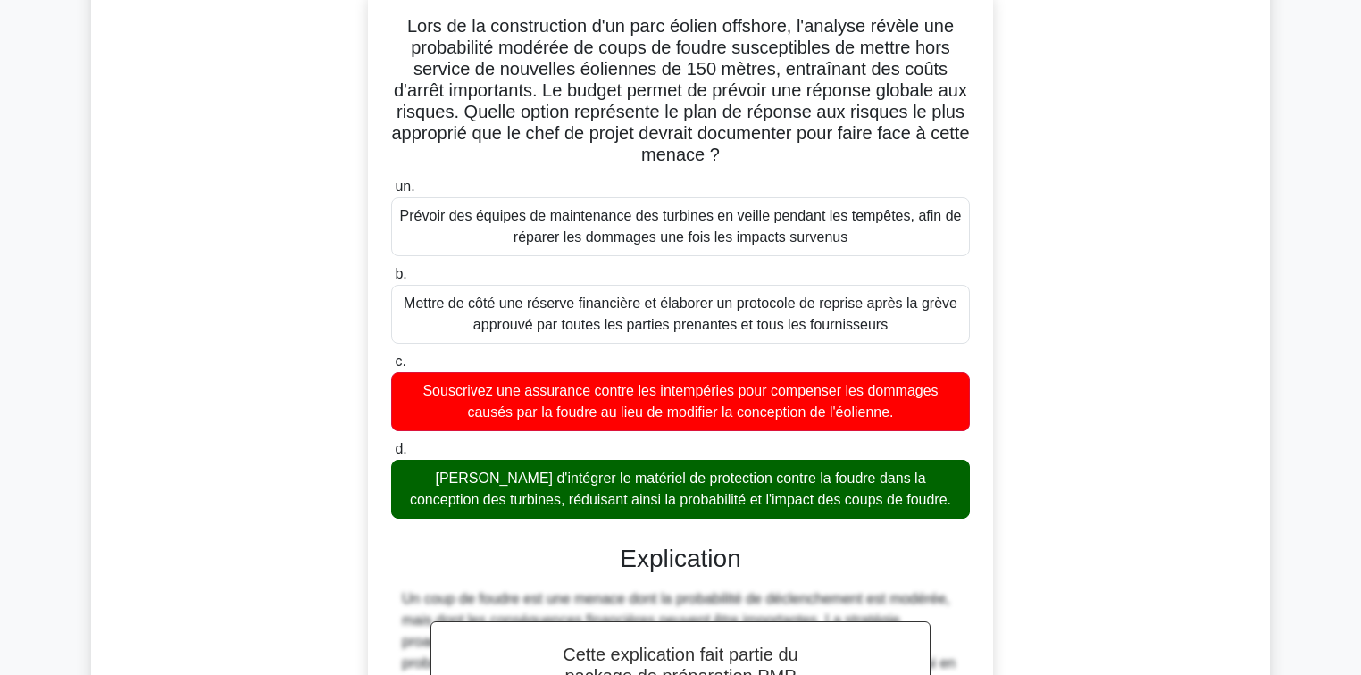
copy div "Lors de la construction d'un parc éolien offshore, l'analyse révèle une probabi…"
click at [326, 378] on div "Lors de la construction d'un parc éolien offshore, l'analyse révèle une probabi…" at bounding box center [680, 509] width 983 height 1045
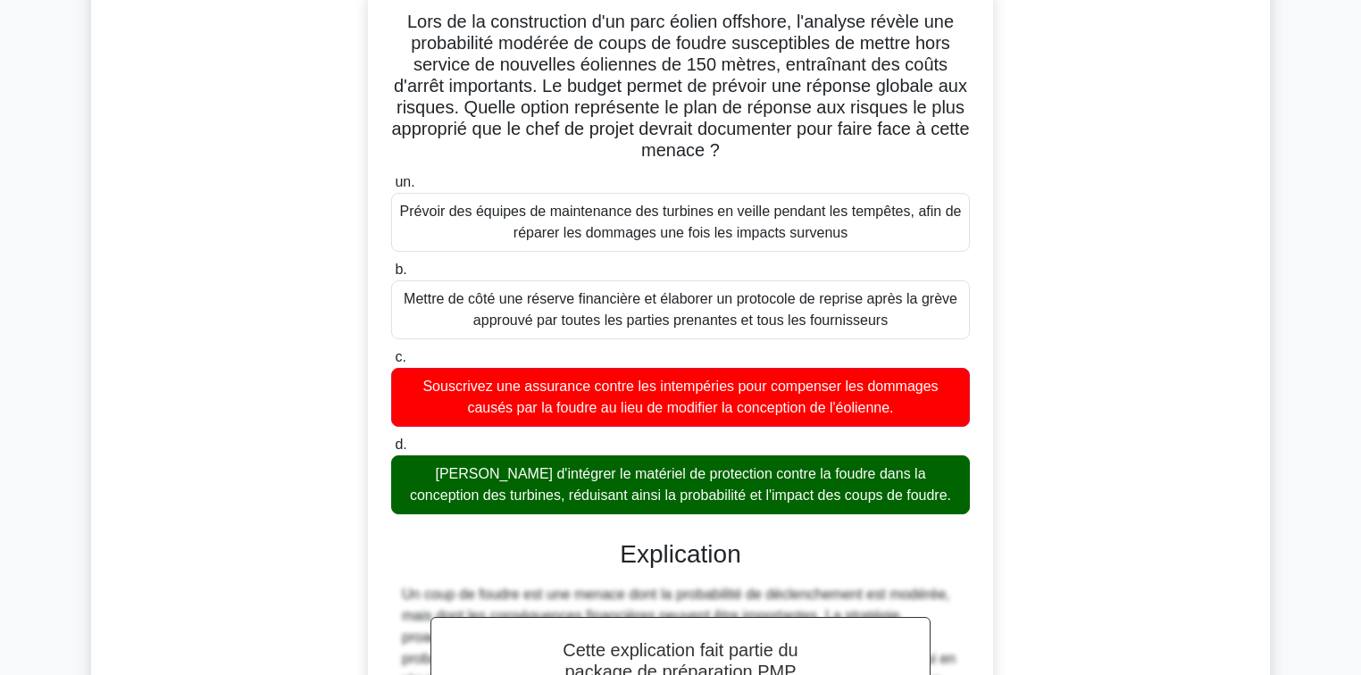
scroll to position [730, 0]
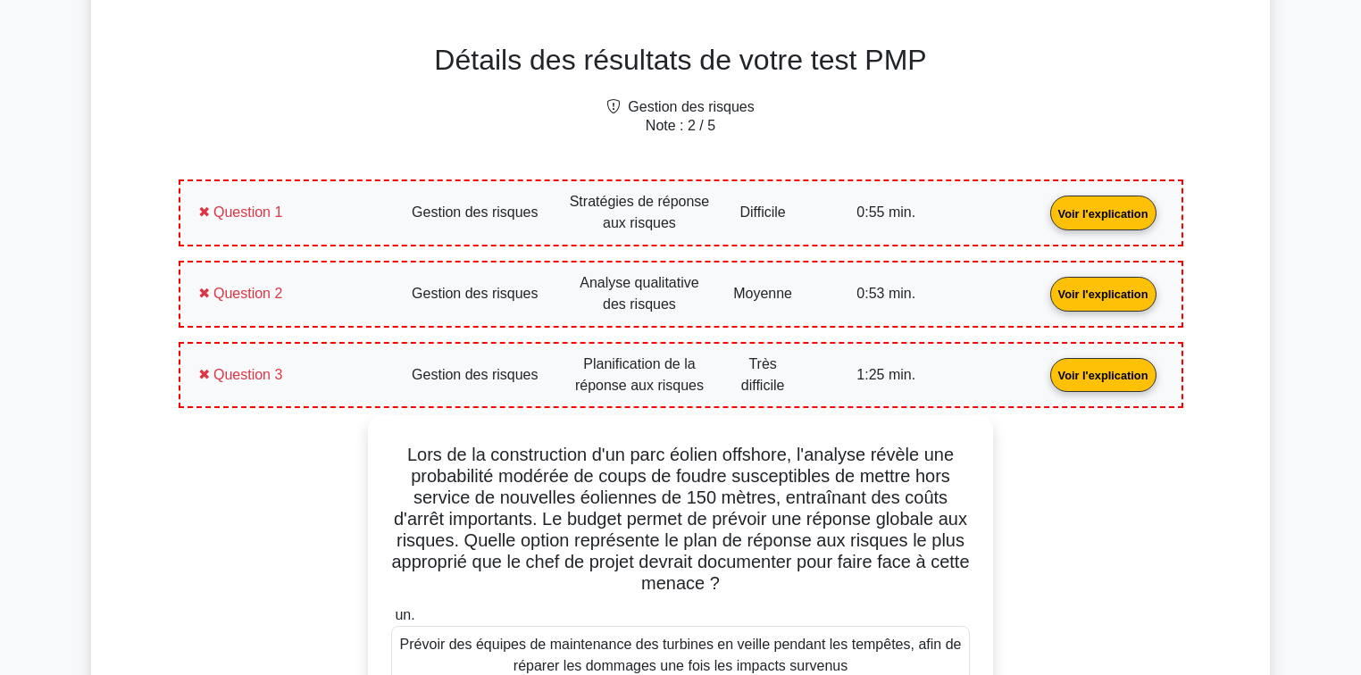
click at [1043, 381] on link "Voir l'explication" at bounding box center [1103, 373] width 121 height 15
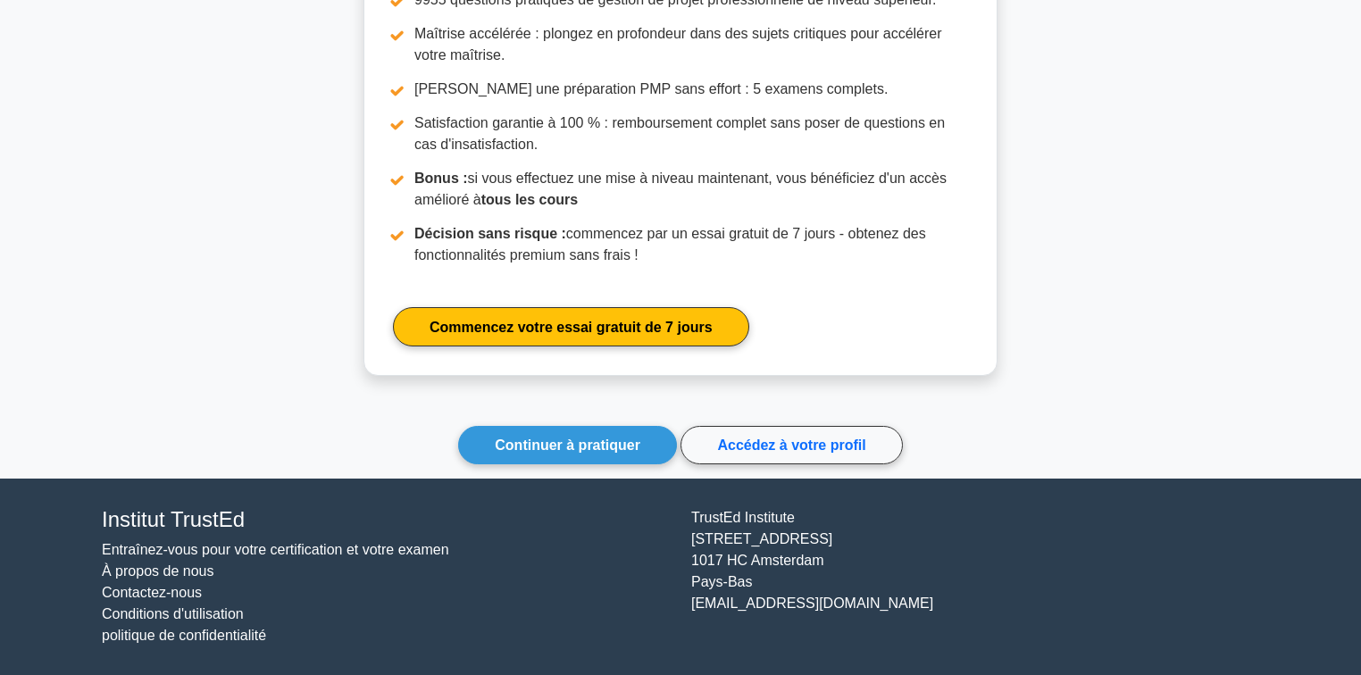
scroll to position [1771, 0]
click at [595, 450] on font "Continuer à pratiquer" at bounding box center [568, 444] width 146 height 15
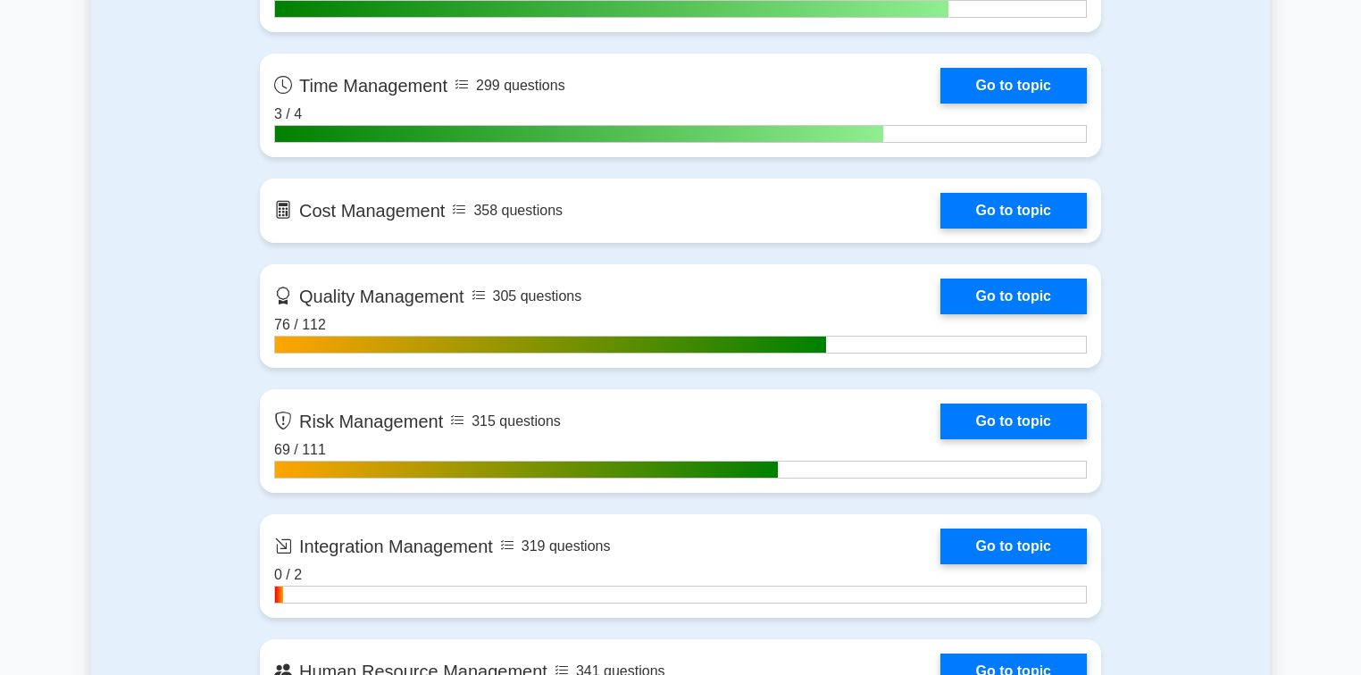
scroll to position [1428, 0]
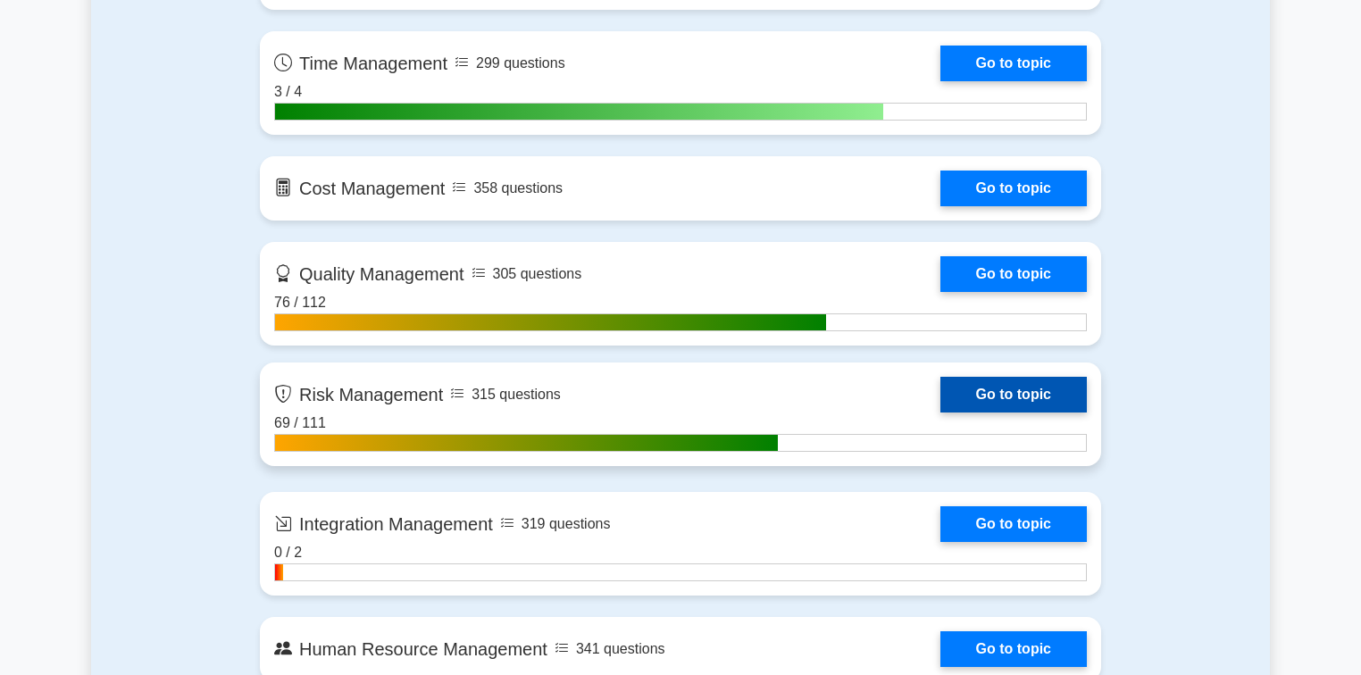
click at [997, 385] on link "Go to topic" at bounding box center [1013, 395] width 146 height 36
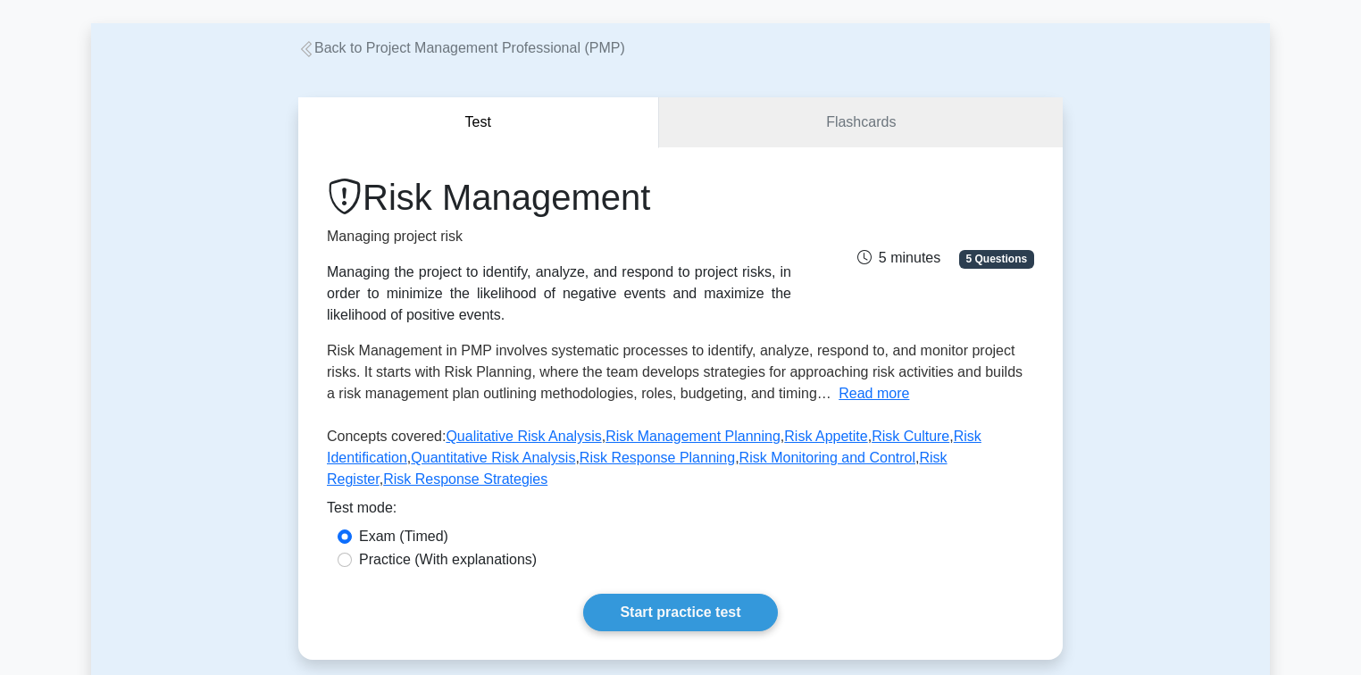
scroll to position [286, 0]
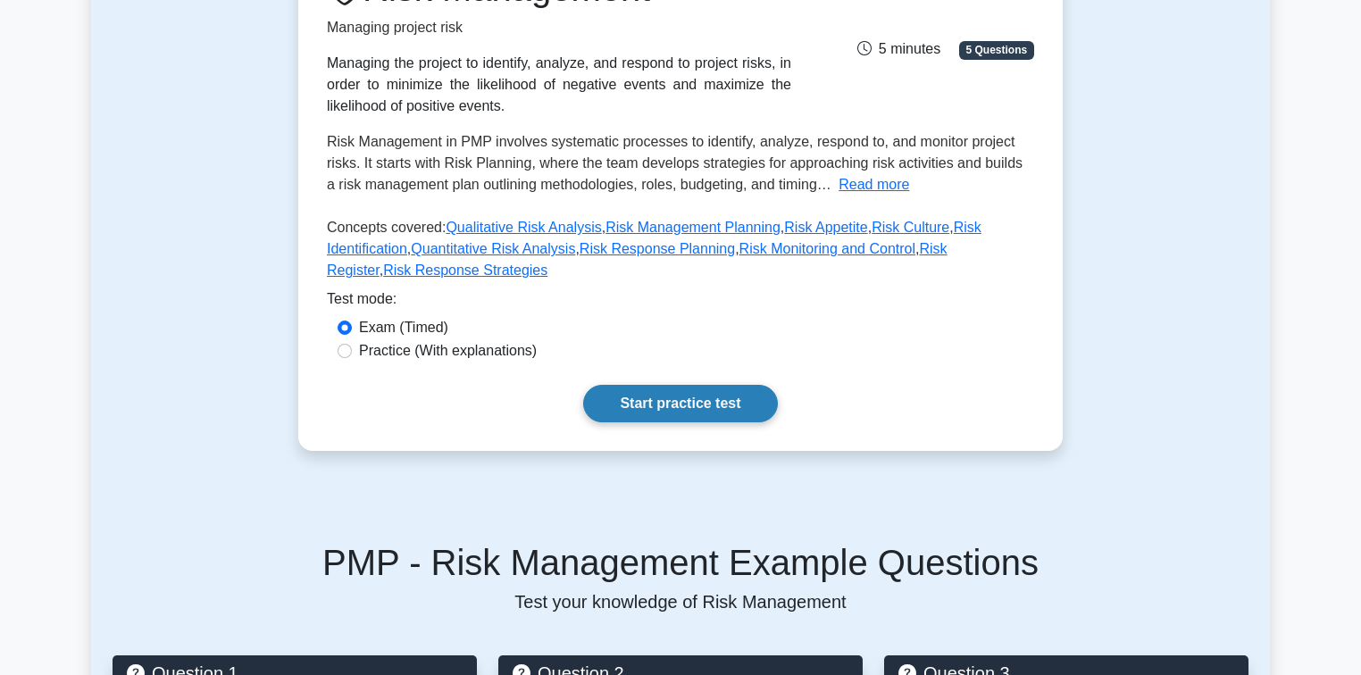
click at [689, 388] on link "Start practice test" at bounding box center [680, 403] width 194 height 37
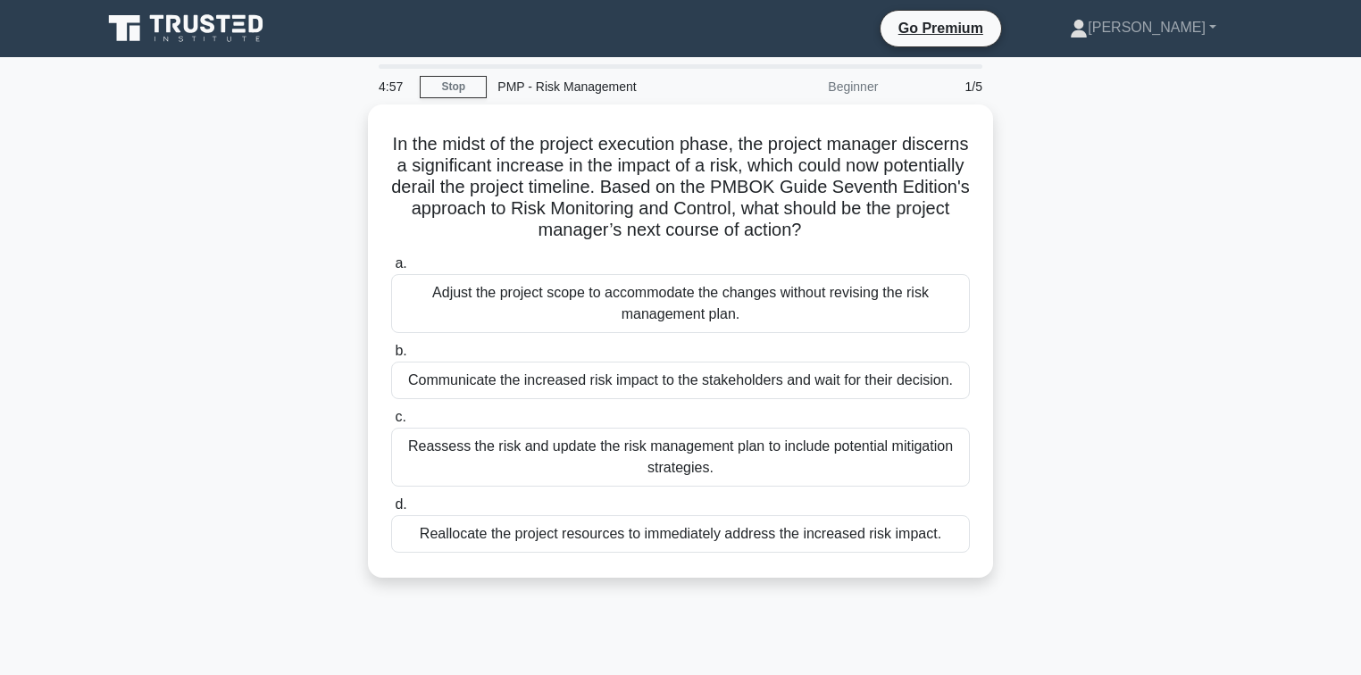
click at [1135, 228] on div "In the midst of the project execution phase, the project manager discerns a sig…" at bounding box center [680, 351] width 1178 height 495
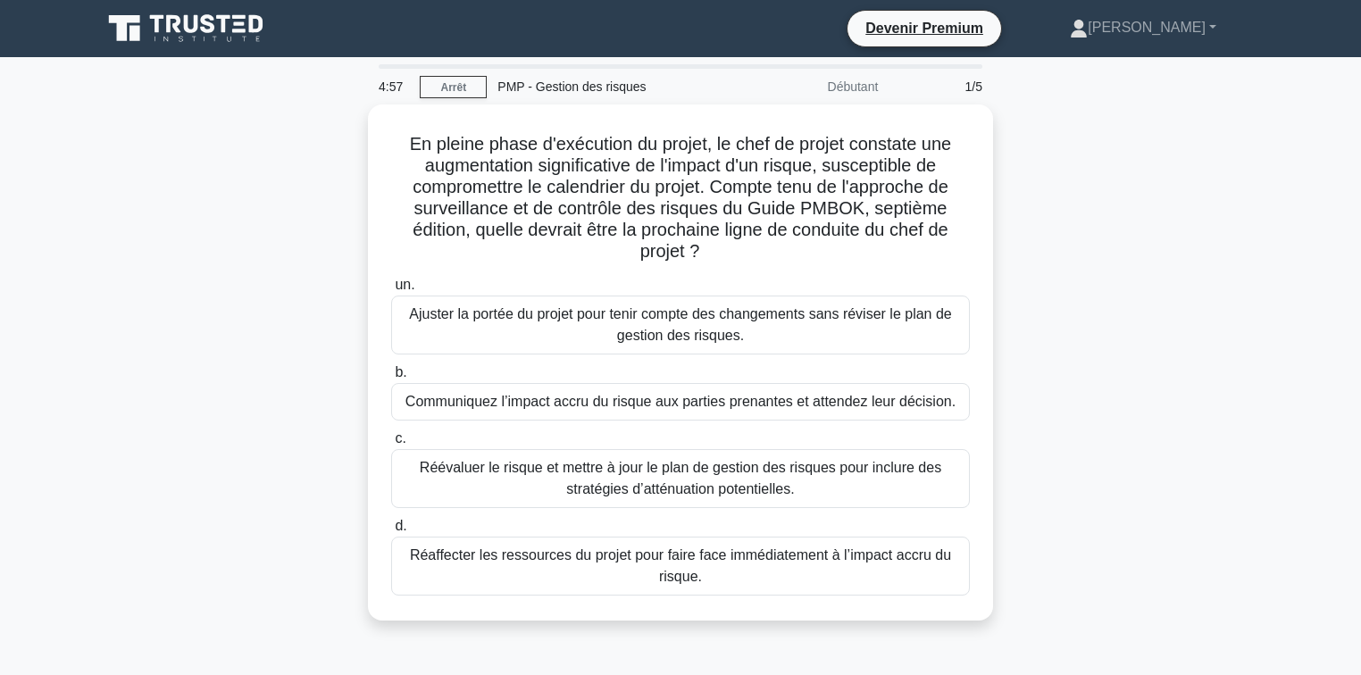
click at [82, 318] on main "4:57 [GEOGRAPHIC_DATA] PMP - Gestion des risques Débutant 1/5 En pleine phase d…" at bounding box center [680, 510] width 1361 height 907
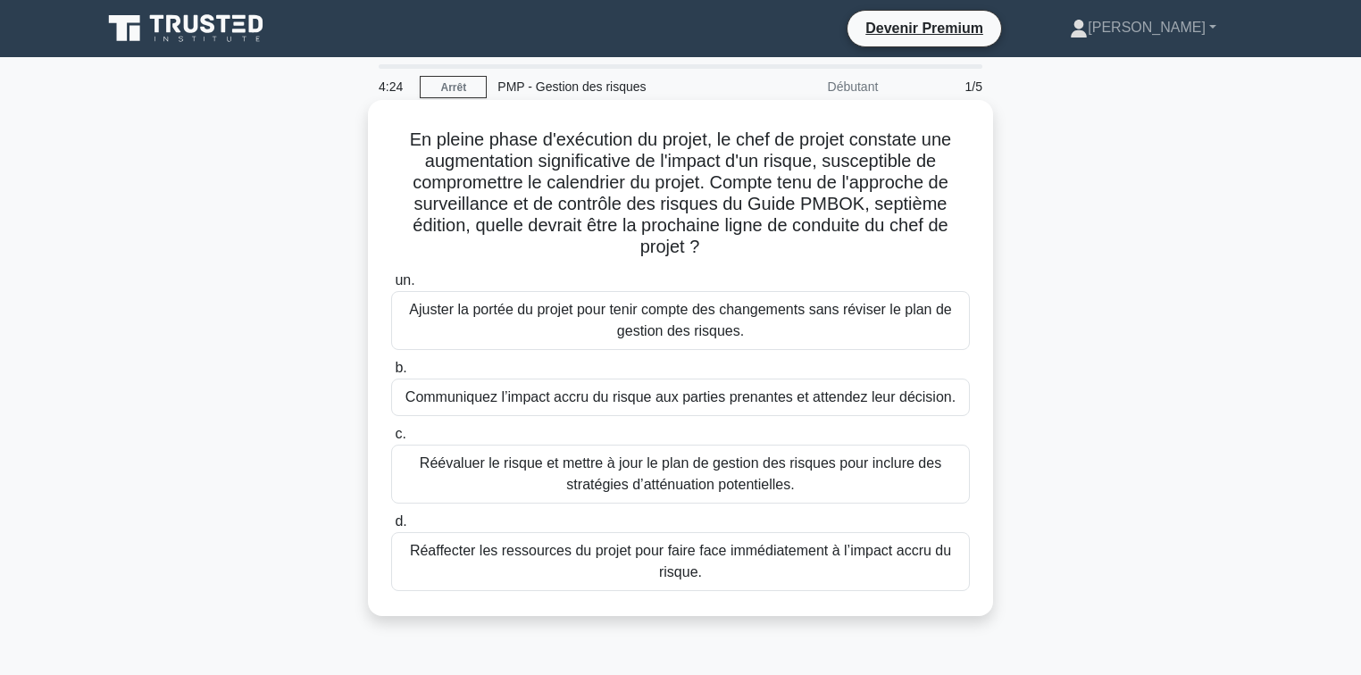
click at [599, 480] on font "Réévaluer le risque et mettre à jour le plan de gestion des risques pour inclur…" at bounding box center [680, 473] width 521 height 37
click at [391, 440] on input "c. Réévaluer le risque et mettre à jour le plan de gestion des risques pour inc…" at bounding box center [391, 435] width 0 height 12
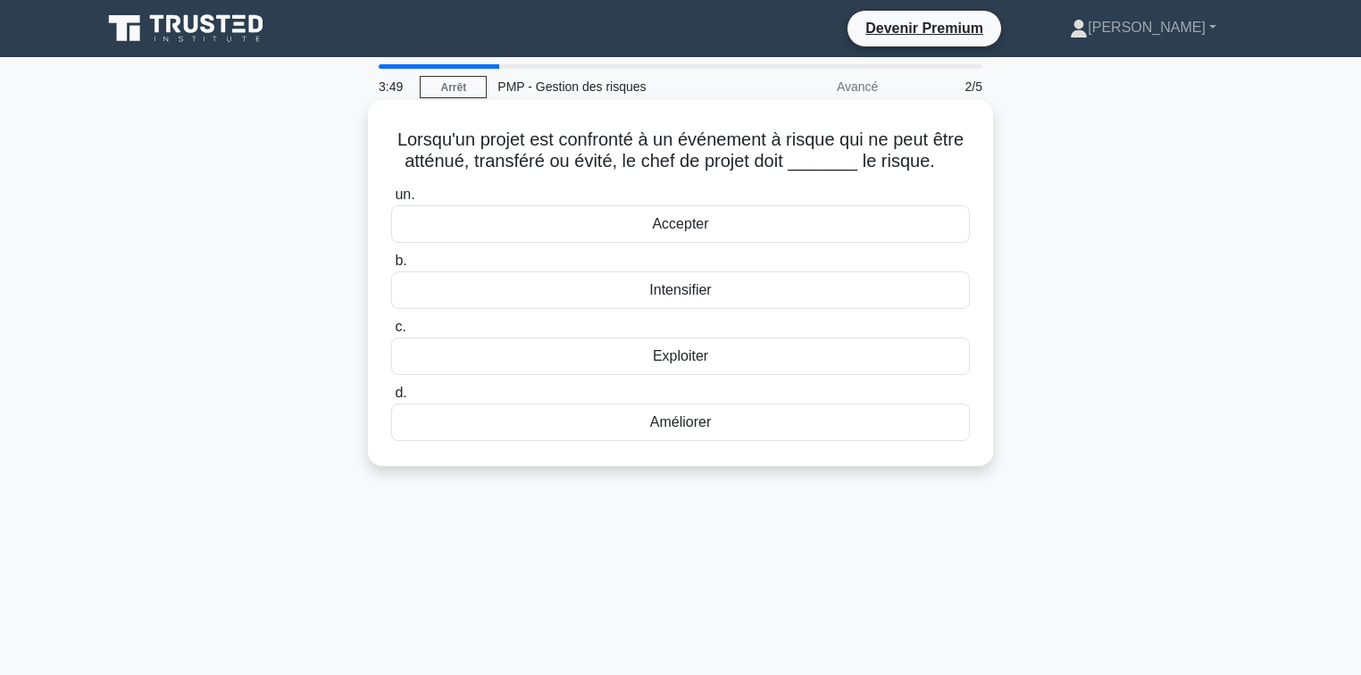
click at [683, 231] on font "Accepter" at bounding box center [680, 223] width 56 height 15
click at [391, 201] on input "un. Accepter" at bounding box center [391, 195] width 0 height 12
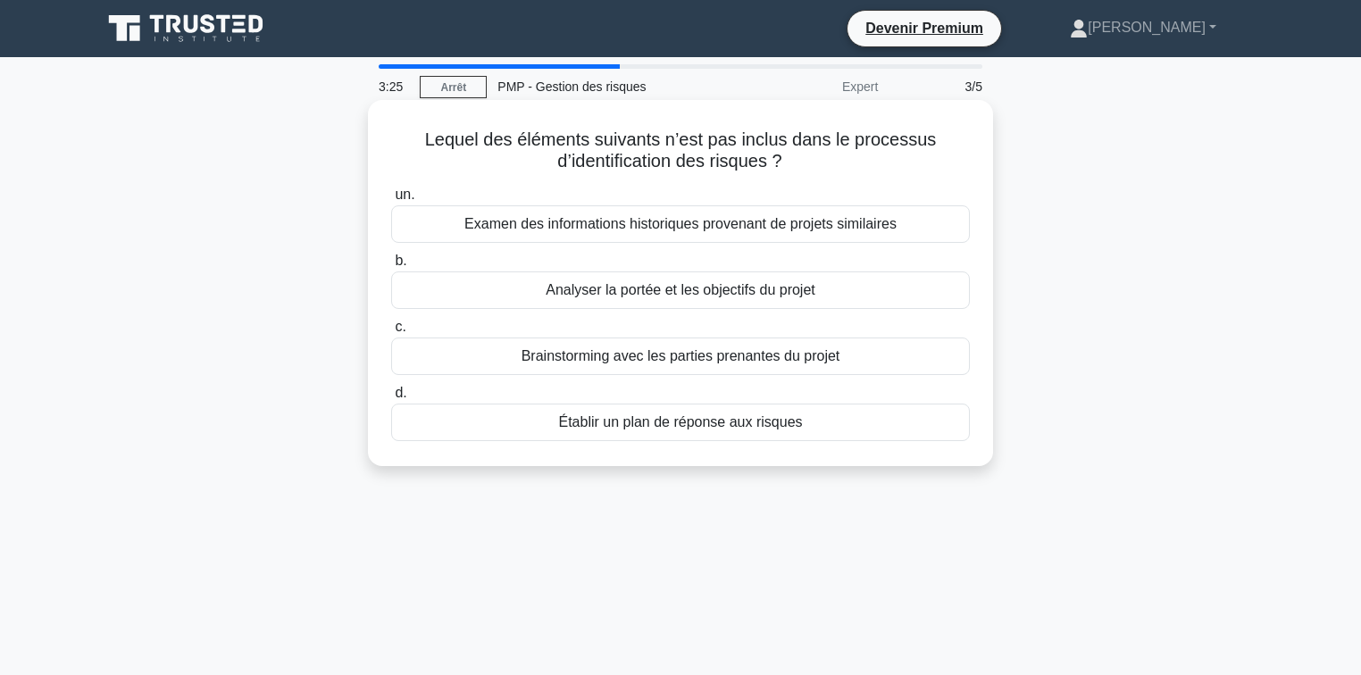
click at [654, 295] on font "Analyser la portée et les objectifs du projet" at bounding box center [680, 289] width 270 height 15
click at [391, 267] on input "b. Analyser la portée et les objectifs du projet" at bounding box center [391, 261] width 0 height 12
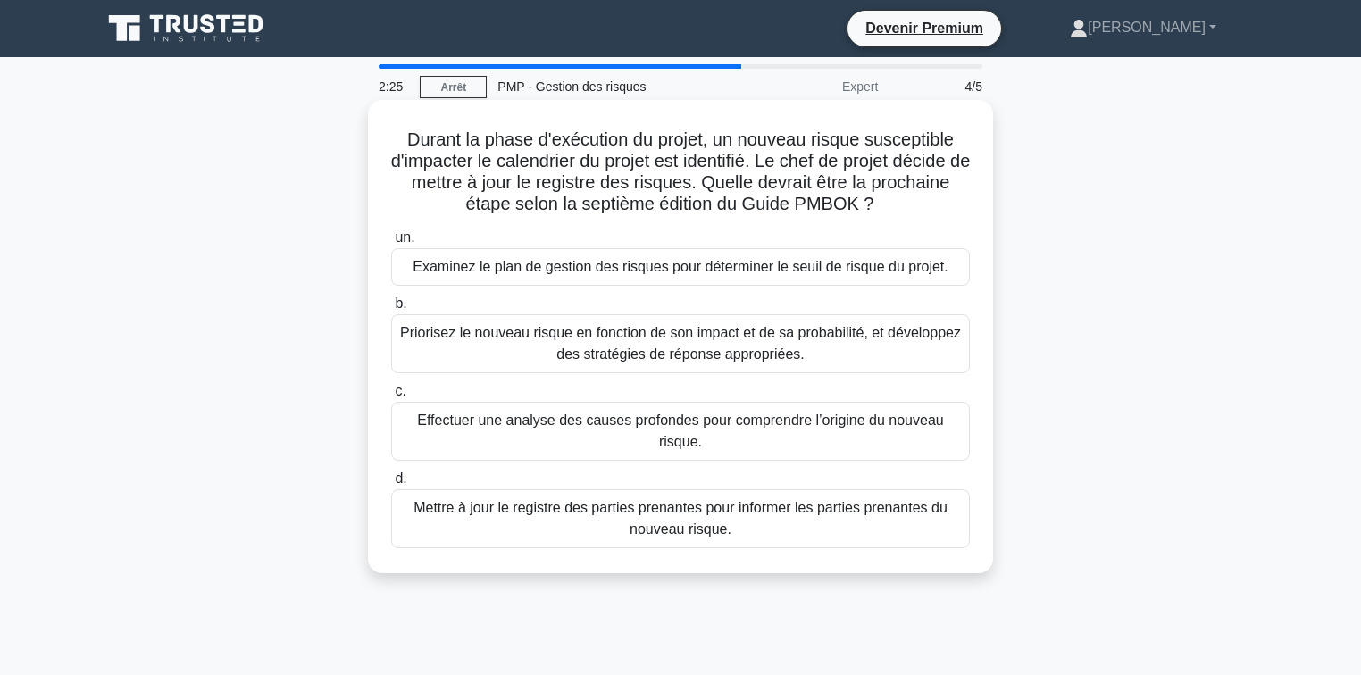
click at [732, 357] on font "Priorisez le nouveau risque en fonction de son impact et de sa probabilité, et …" at bounding box center [680, 343] width 561 height 37
click at [391, 310] on input "b. Priorisez le nouveau risque en fonction de son impact et de sa probabilité, …" at bounding box center [391, 304] width 0 height 12
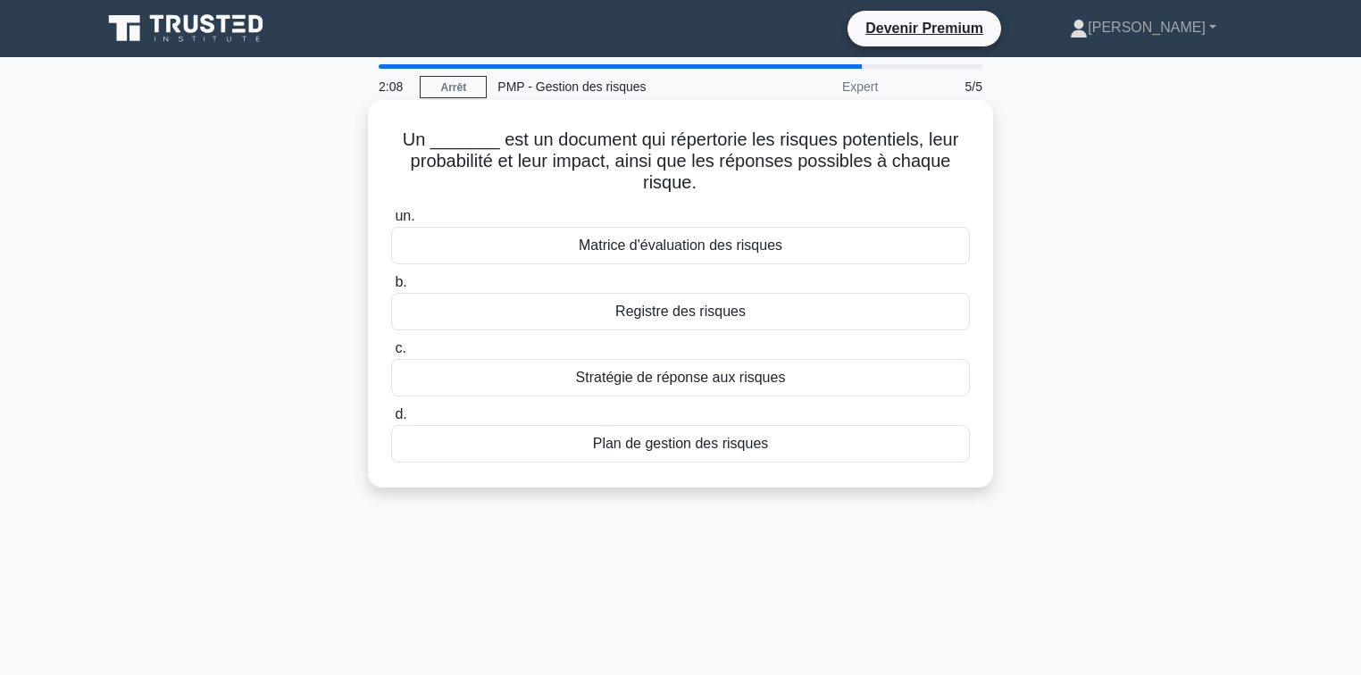
click at [675, 319] on font "Registre des risques" at bounding box center [680, 311] width 130 height 15
click at [391, 288] on input "b. Registre des risques" at bounding box center [391, 283] width 0 height 12
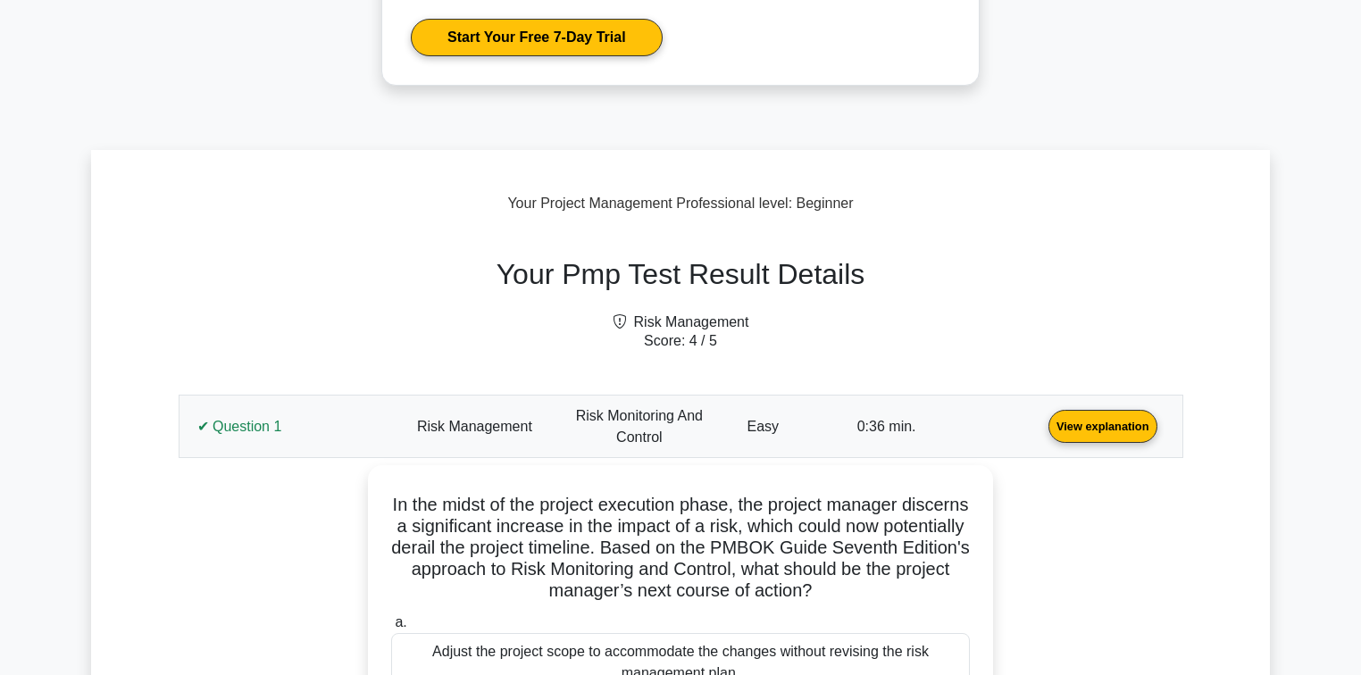
click at [1041, 427] on link "View explanation" at bounding box center [1102, 425] width 123 height 15
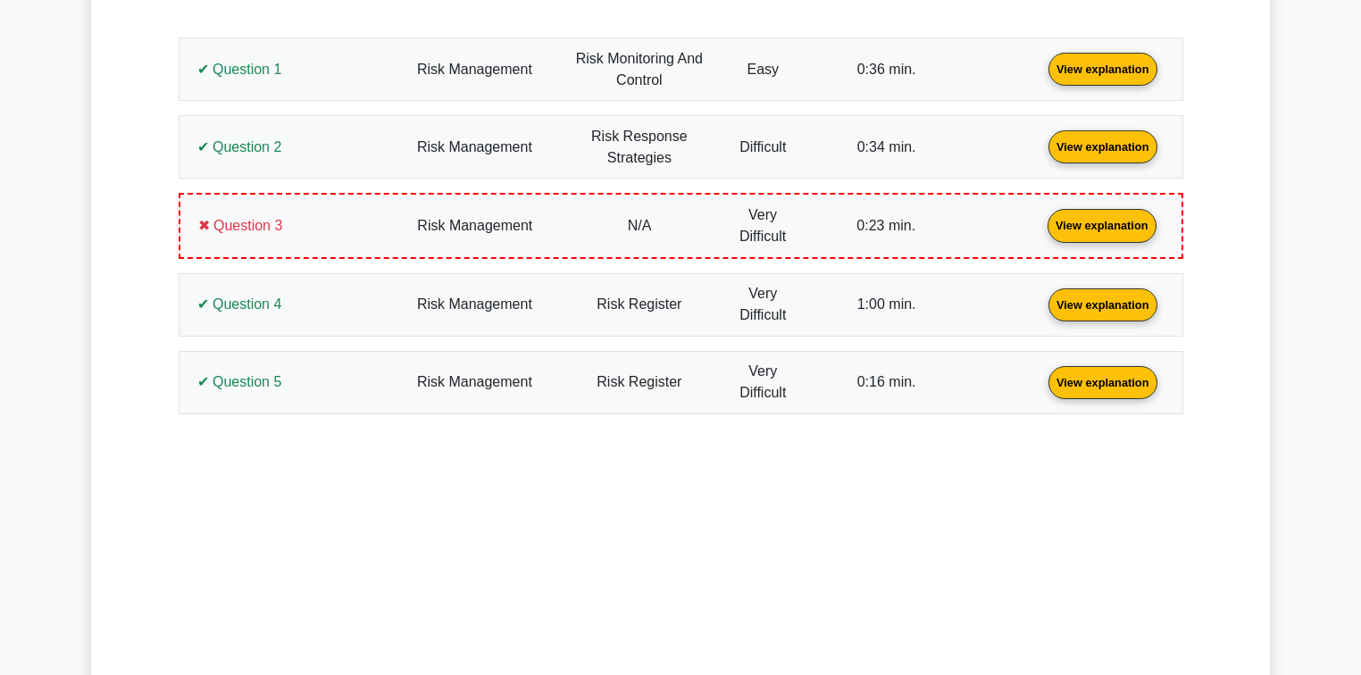
scroll to position [873, 0]
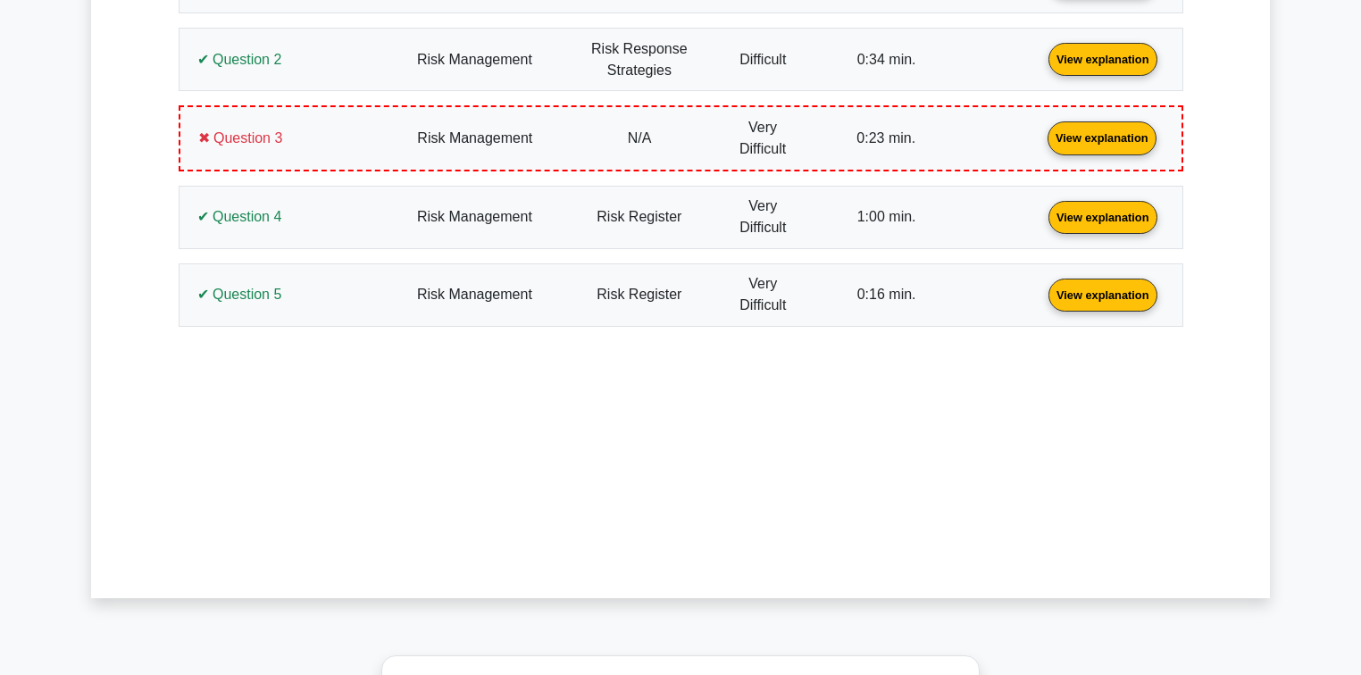
click at [1228, 173] on div "Your Pmp Test Result Details Risk Management Score: 4 / 5 Question 1 View expla…" at bounding box center [680, 87] width 1111 height 621
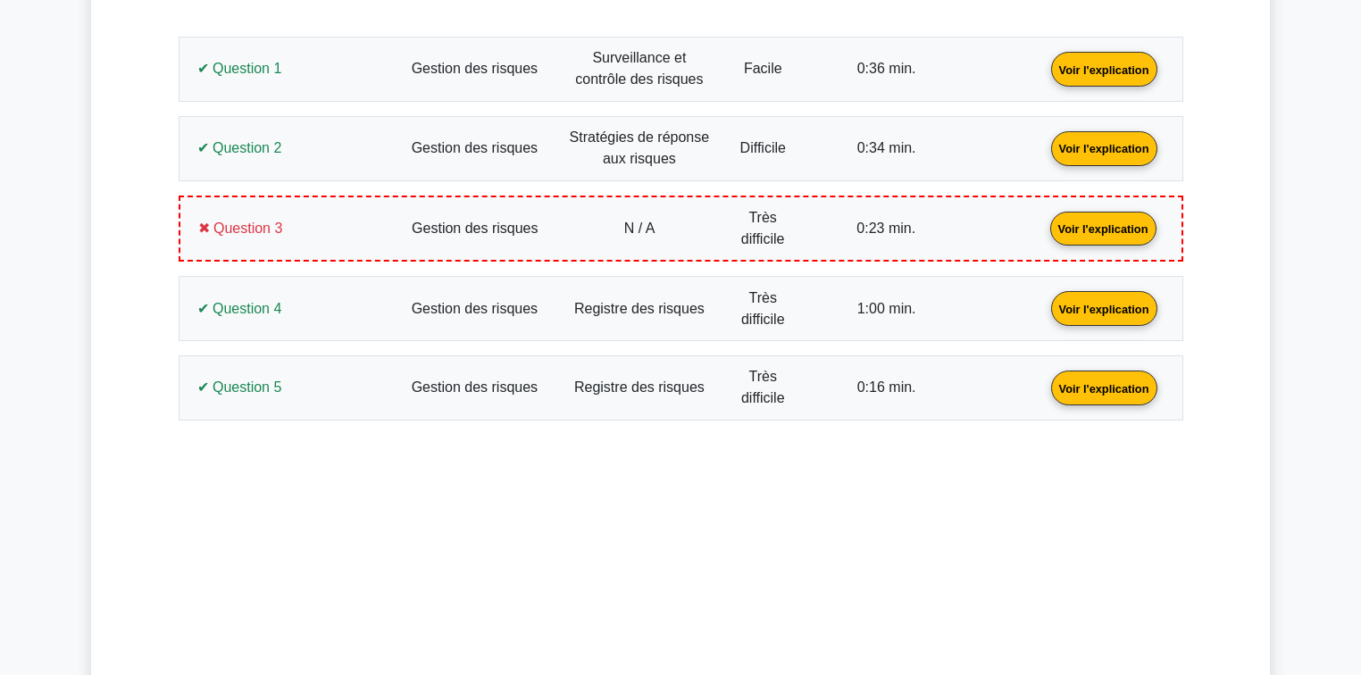
click at [1044, 76] on link "Voir l'explication" at bounding box center [1104, 68] width 121 height 15
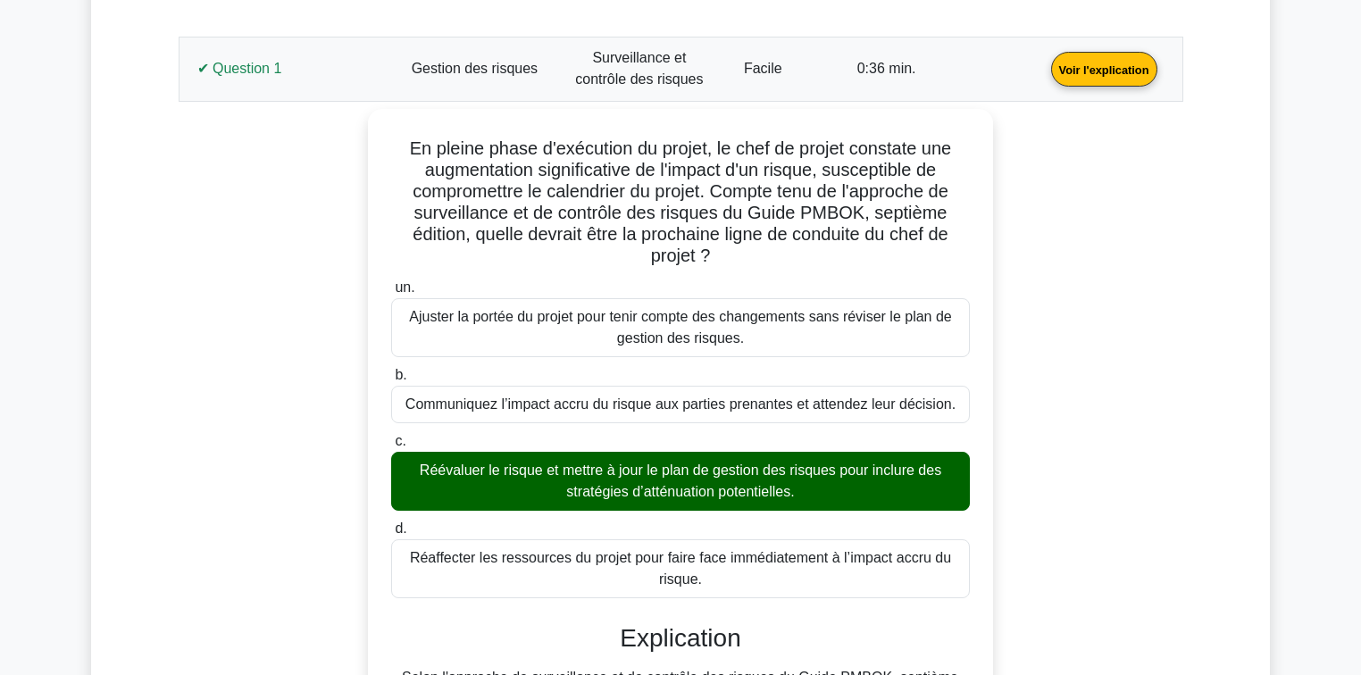
click at [1044, 76] on link "Voir l'explication" at bounding box center [1104, 68] width 121 height 15
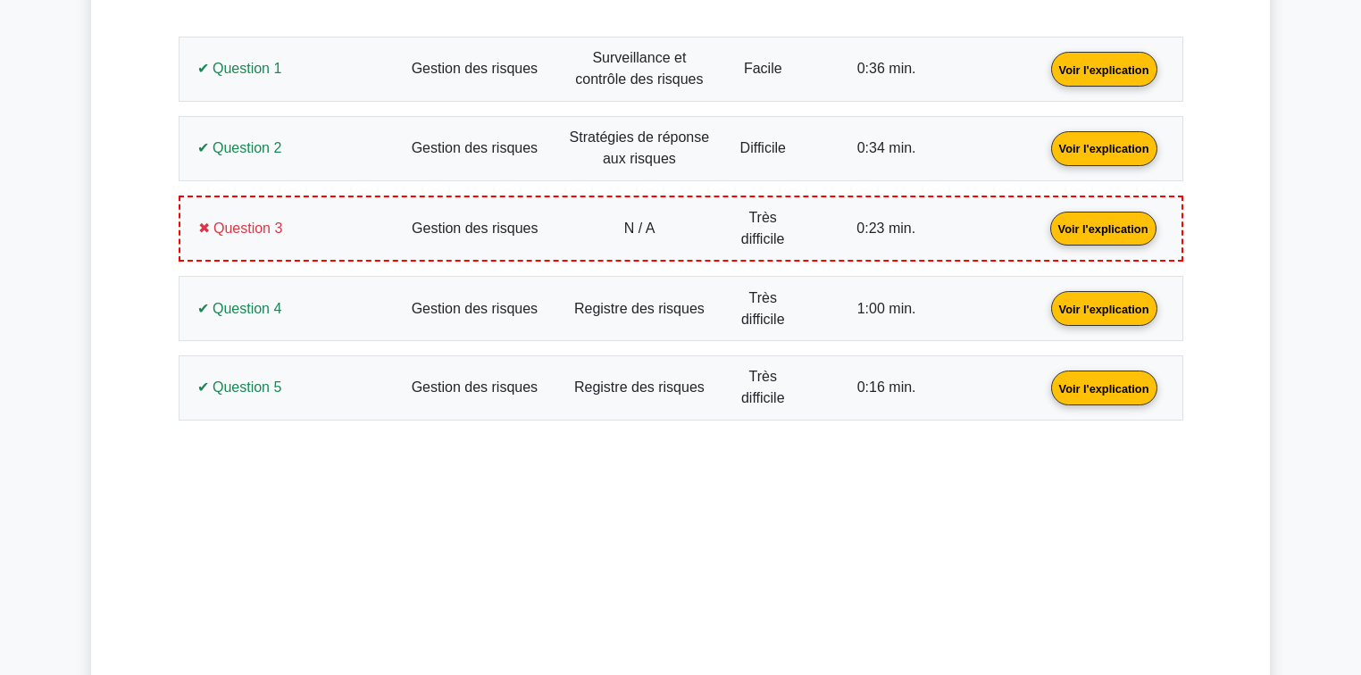
click at [1044, 154] on link "Voir l'explication" at bounding box center [1104, 146] width 121 height 15
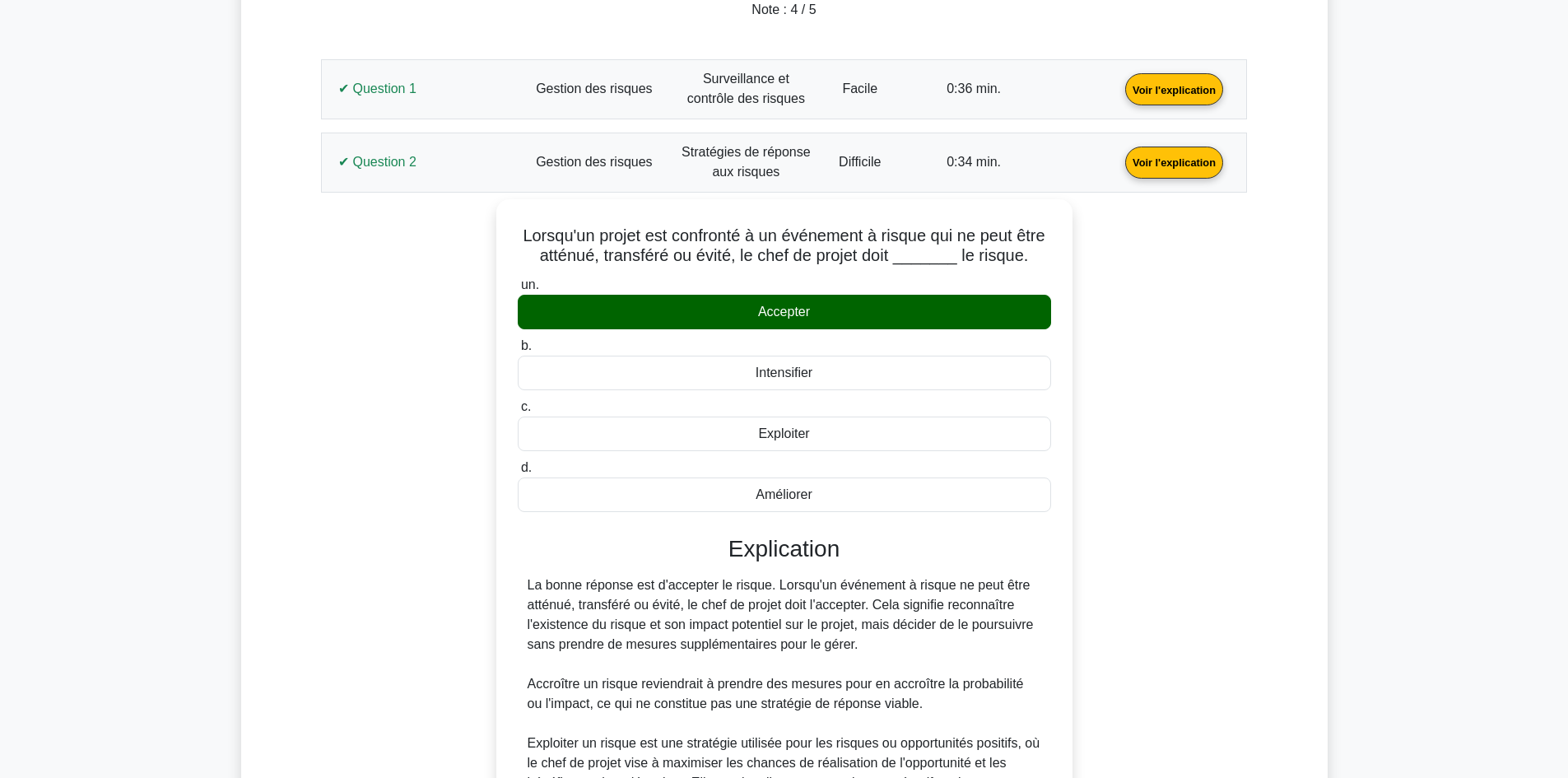
scroll to position [772, 0]
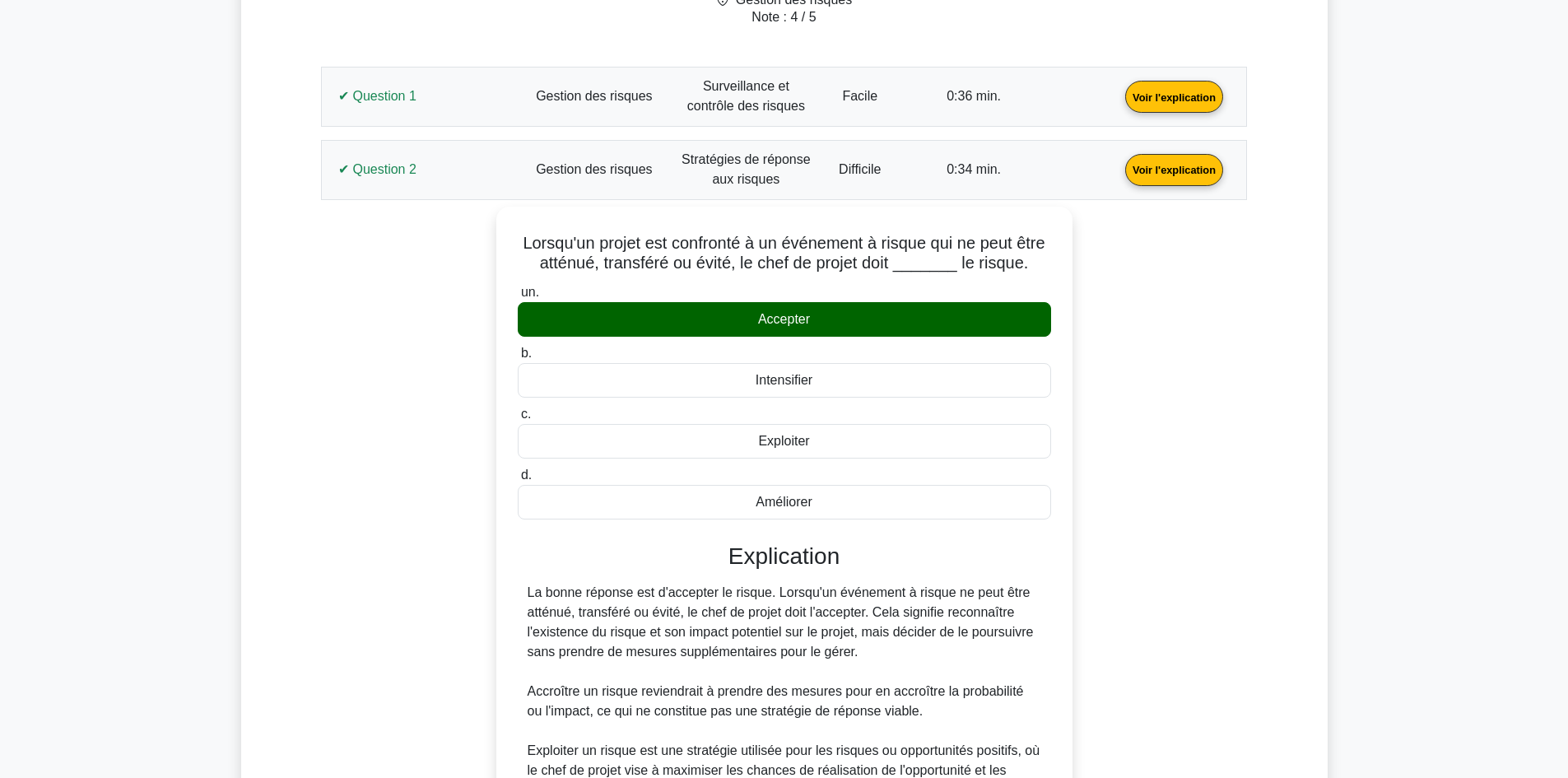
click at [1118, 161] on link "Voir l'explication" at bounding box center [1173, 168] width 112 height 14
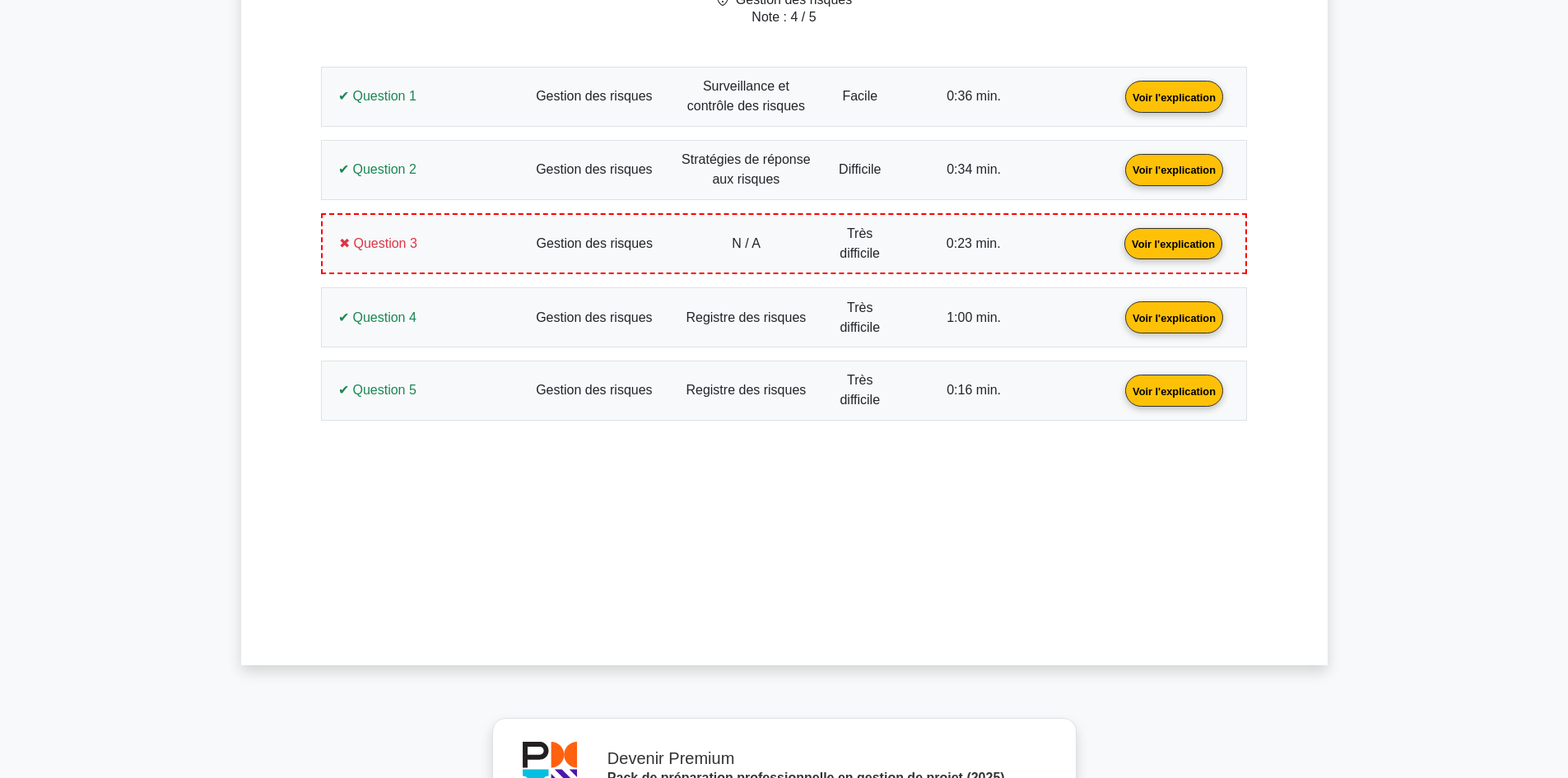
click at [1118, 324] on link "Voir l'explication" at bounding box center [1173, 316] width 112 height 14
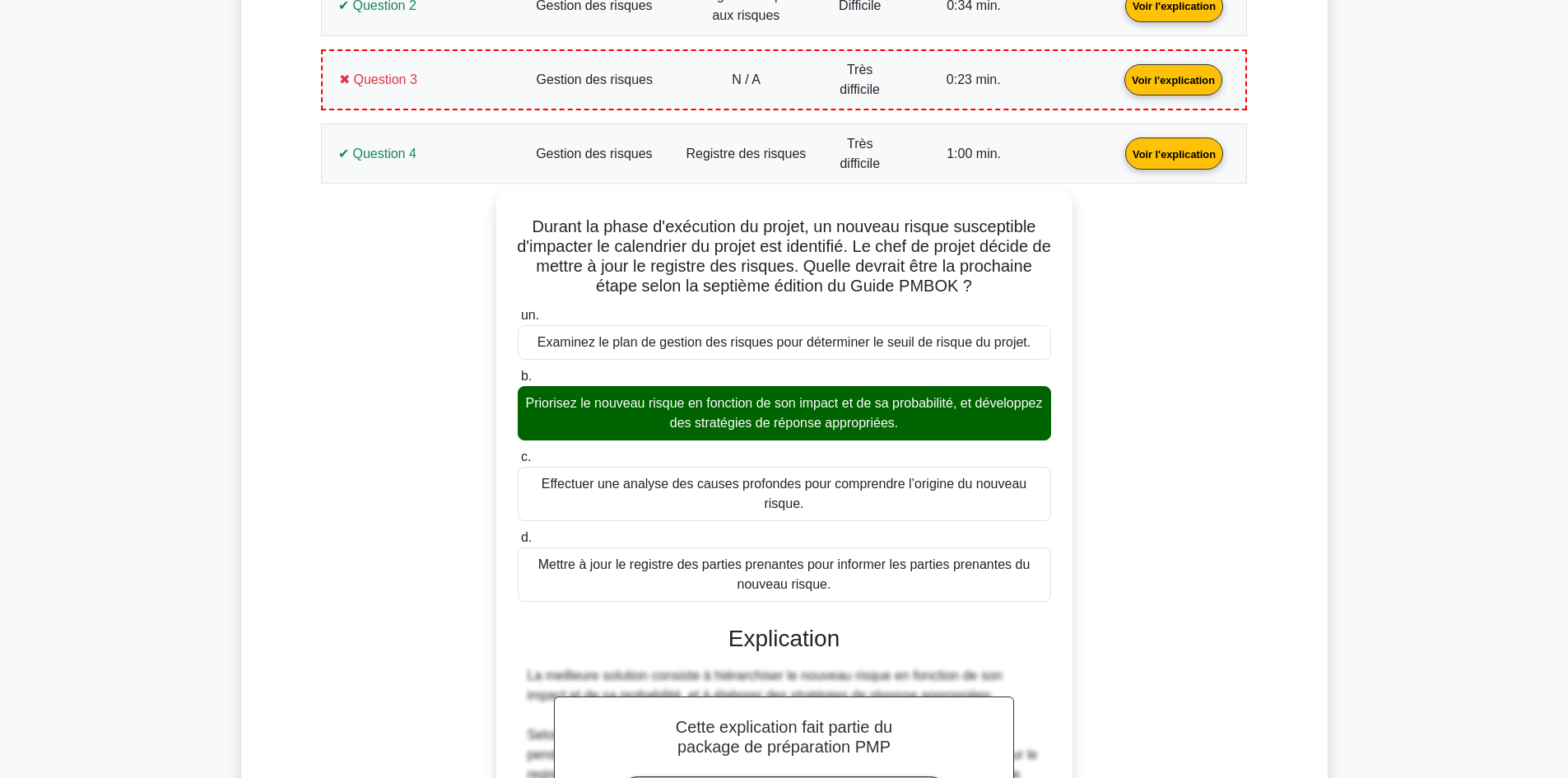
scroll to position [937, 0]
click at [1117, 85] on link "Voir l'explication" at bounding box center [1173, 77] width 112 height 14
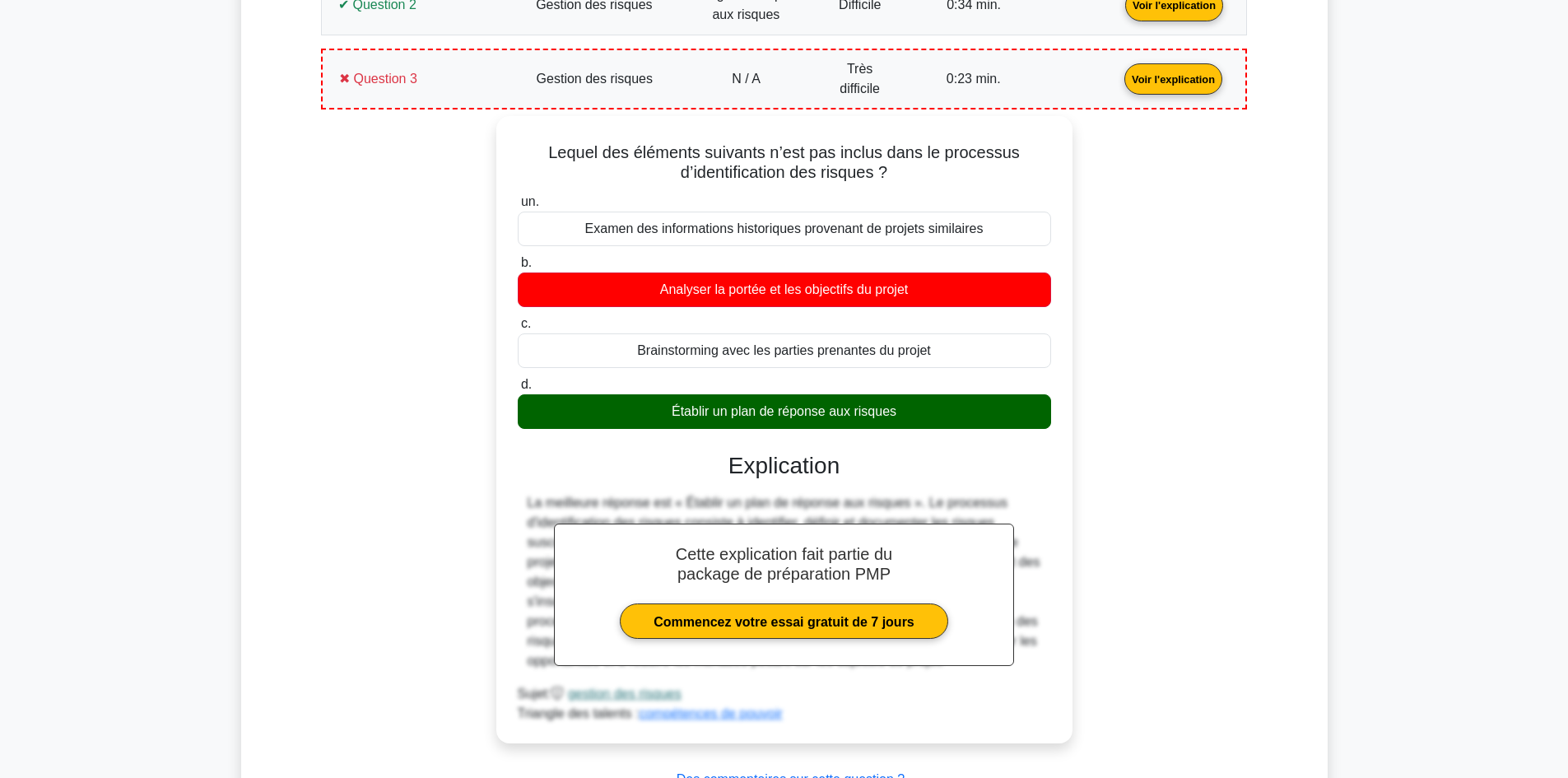
click at [1117, 85] on link "Voir l'explication" at bounding box center [1173, 77] width 112 height 14
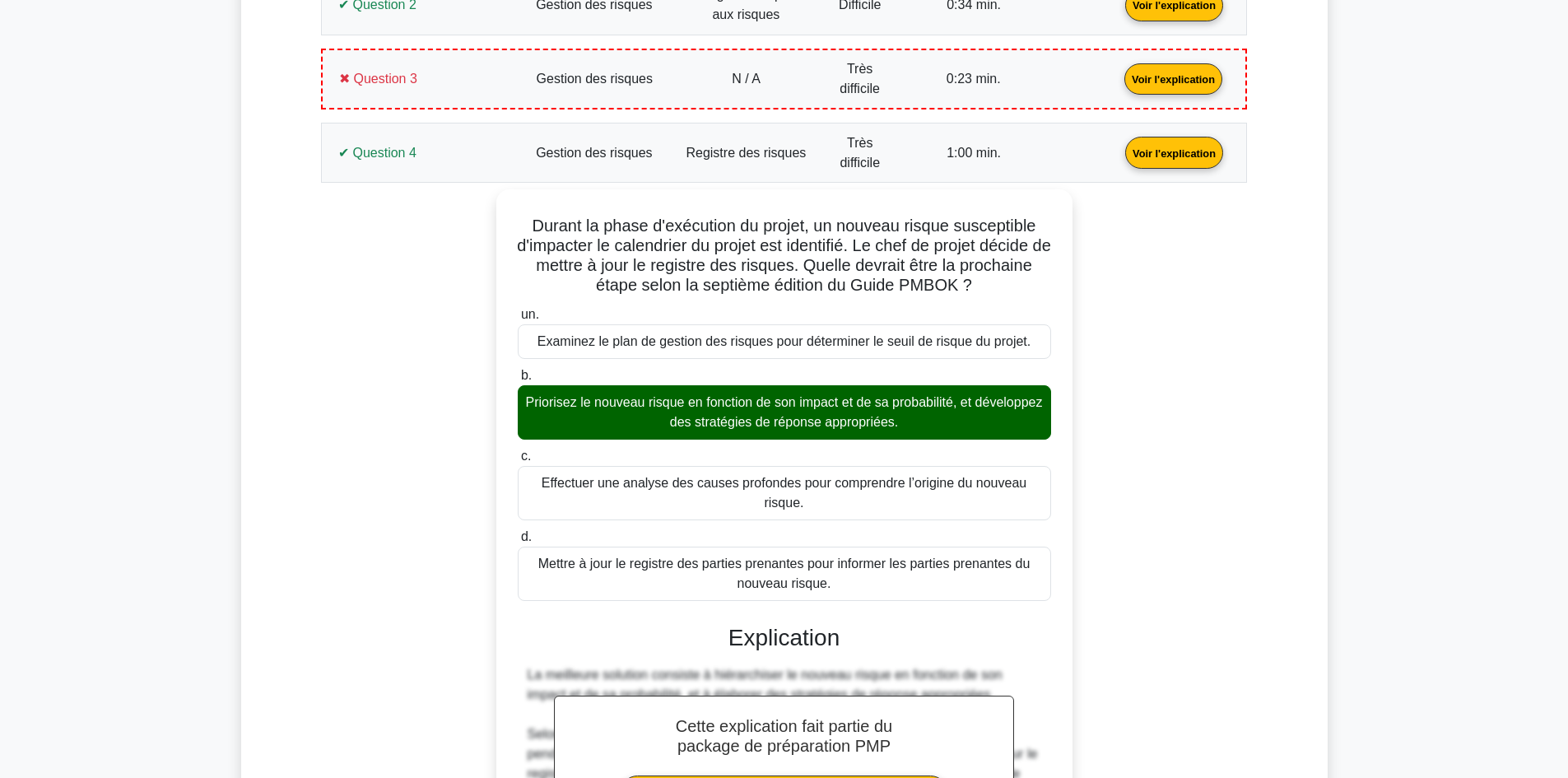
click at [1118, 153] on link "Voir l'explication" at bounding box center [1173, 151] width 112 height 14
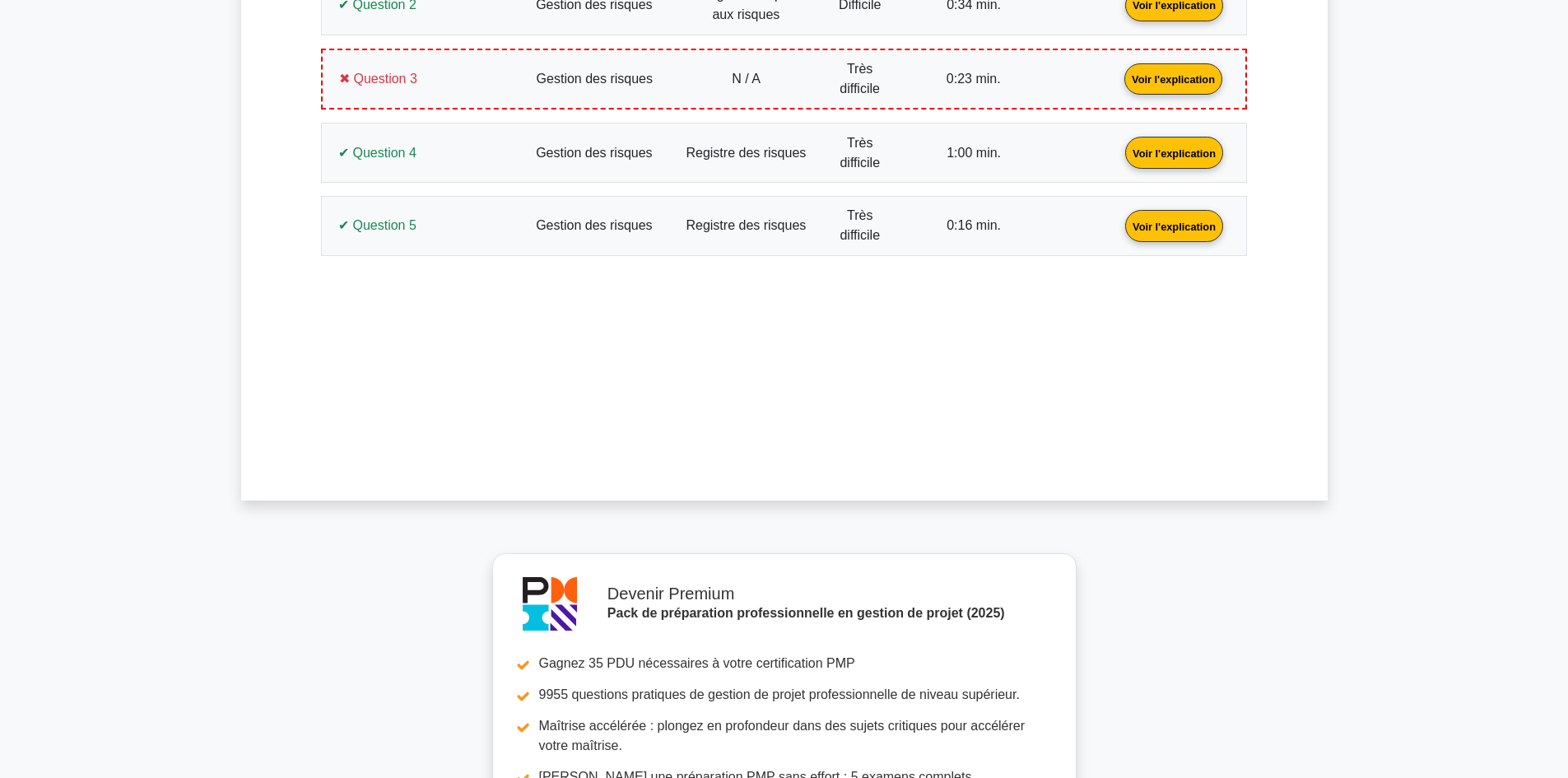
click at [1118, 232] on link "Voir l'explication" at bounding box center [1173, 225] width 112 height 14
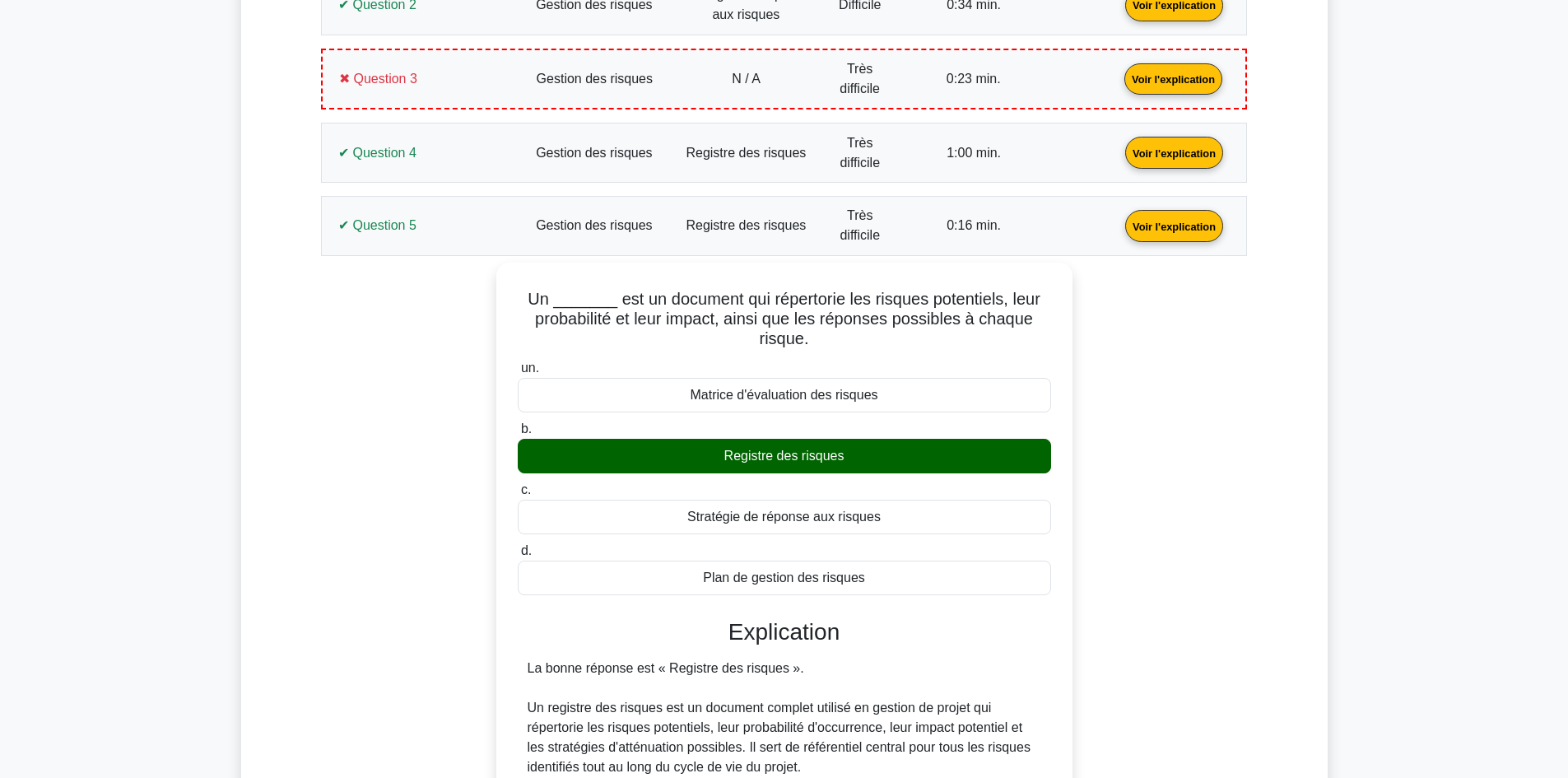
click at [1118, 220] on link "Voir l'explication" at bounding box center [1173, 225] width 112 height 14
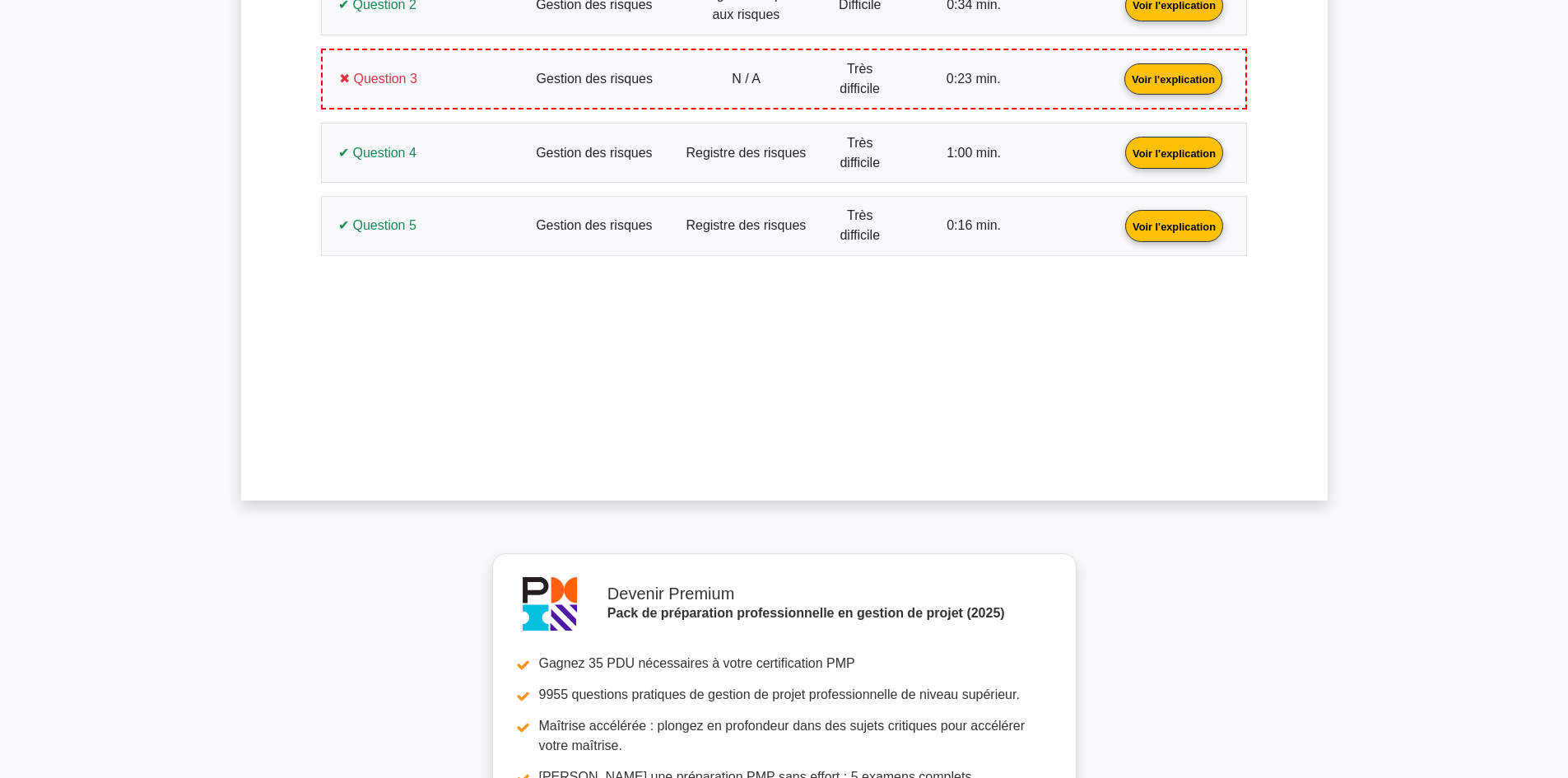
click at [1117, 79] on link "Voir l'explication" at bounding box center [1173, 77] width 112 height 14
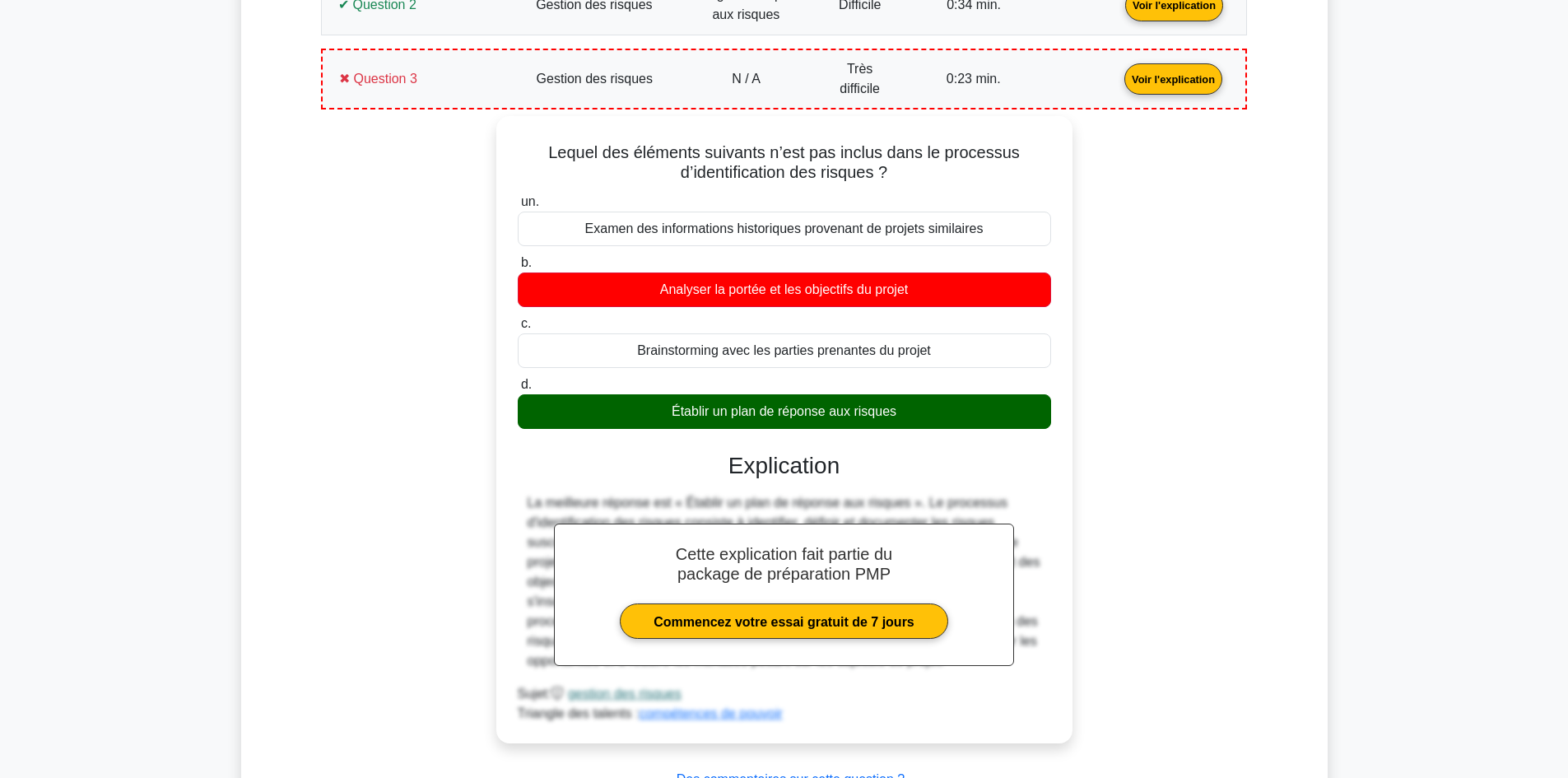
click at [1117, 77] on link "Voir l'explication" at bounding box center [1173, 77] width 112 height 14
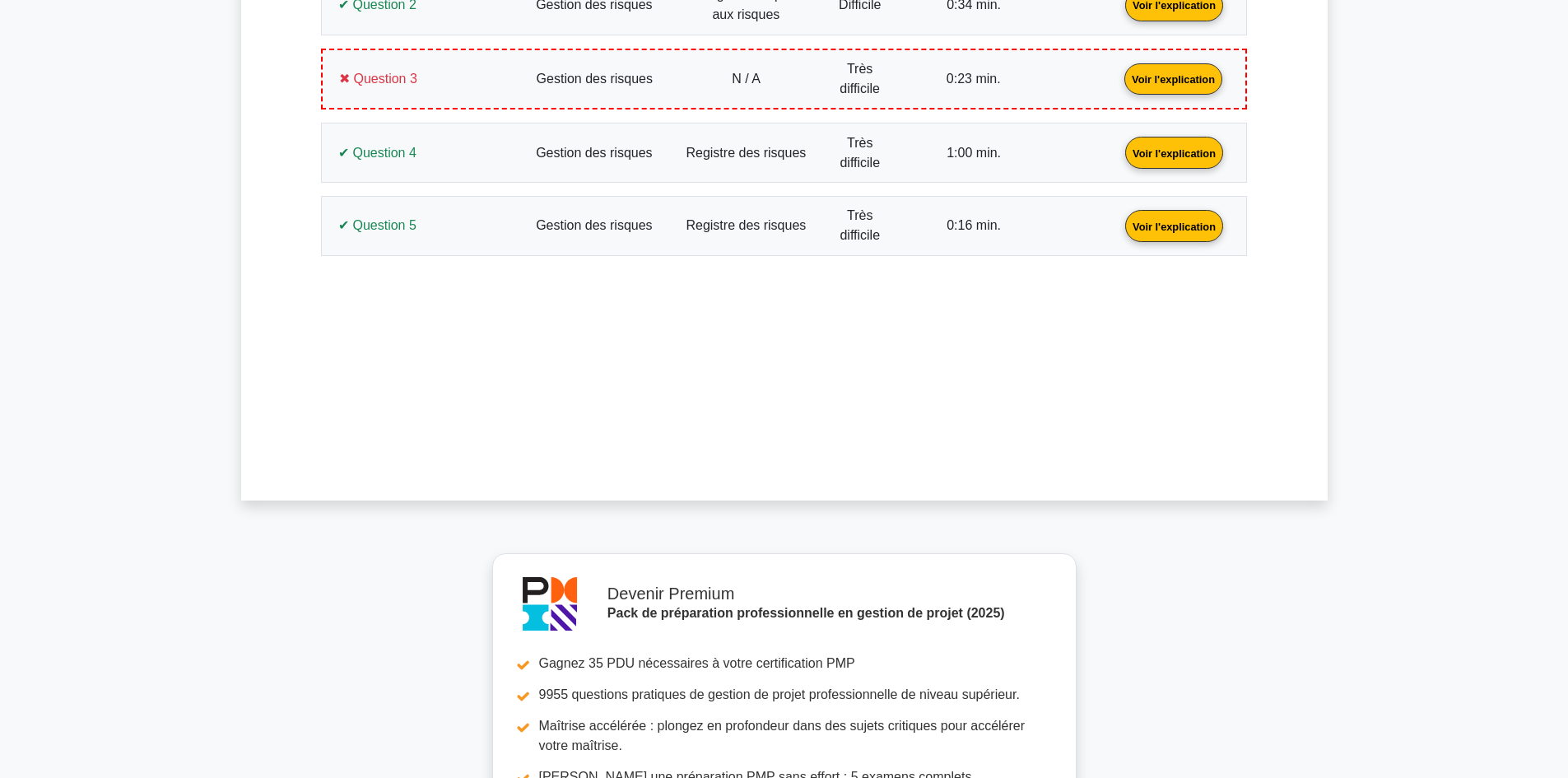
click at [1118, 218] on link "Voir l'explication" at bounding box center [1173, 225] width 112 height 14
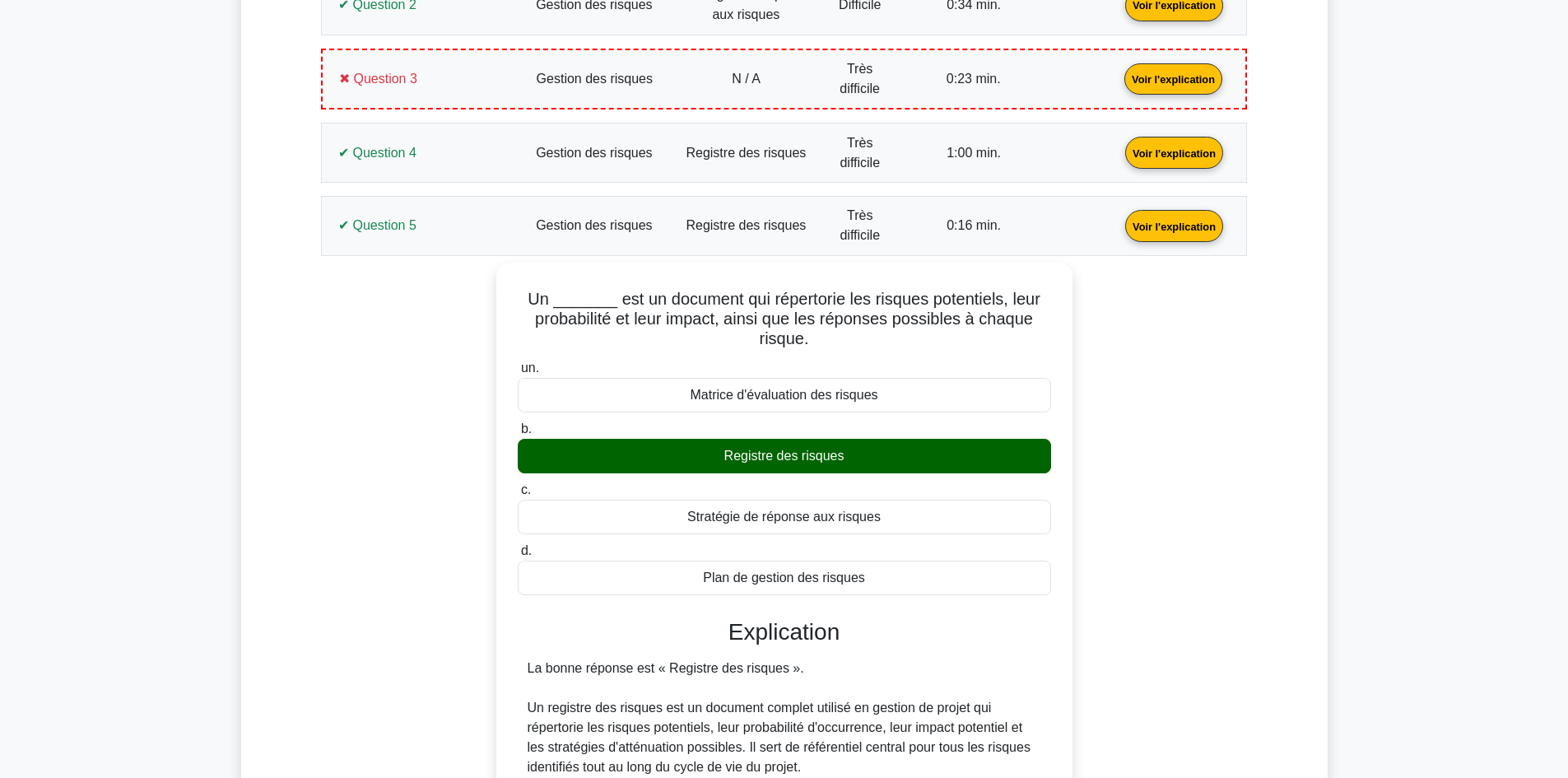
drag, startPoint x: 393, startPoint y: 220, endPoint x: 381, endPoint y: 201, distance: 22.5
click at [1118, 220] on link "Voir l'explication" at bounding box center [1173, 225] width 112 height 14
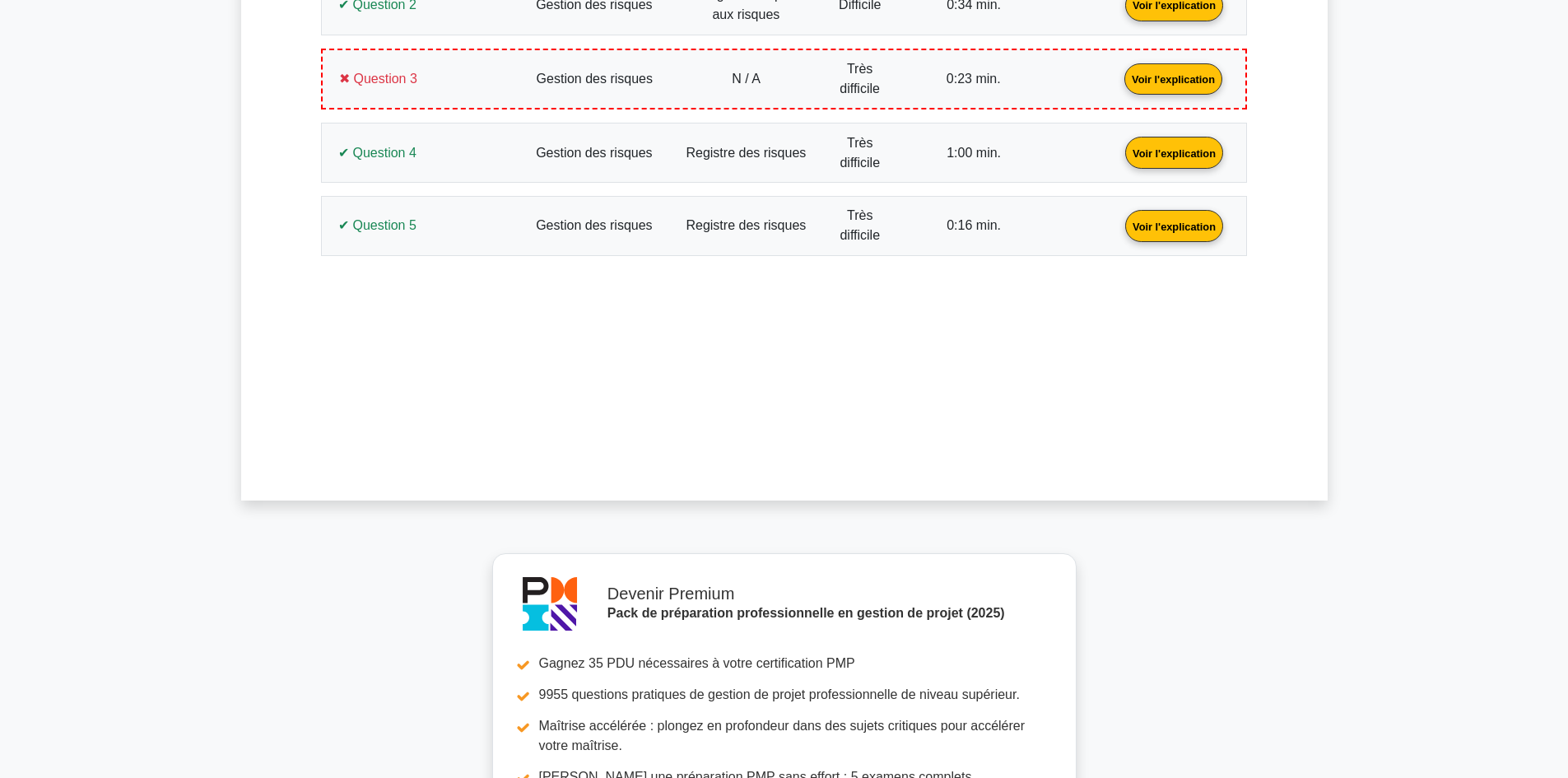
click at [1117, 85] on link "Voir l'explication" at bounding box center [1173, 77] width 112 height 14
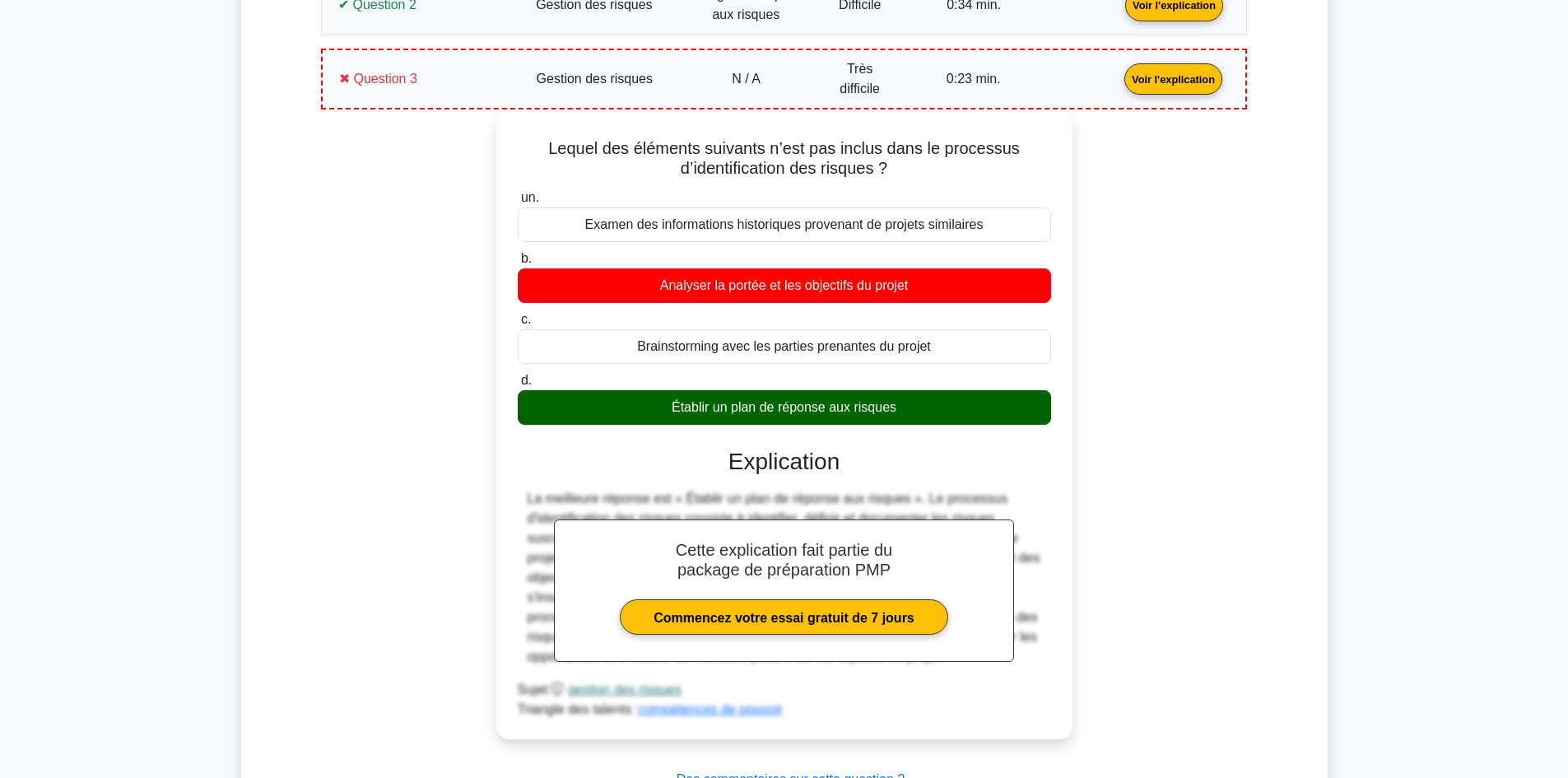
drag, startPoint x: 910, startPoint y: 412, endPoint x: 537, endPoint y: 151, distance: 455.2
click at [537, 151] on div "Lequel des éléments suivants n’est pas inclus dans le processus d’identificatio…" at bounding box center [784, 426] width 563 height 614
copy div "Lequel des éléments suivants n’est pas inclus dans le processus d’identificatio…"
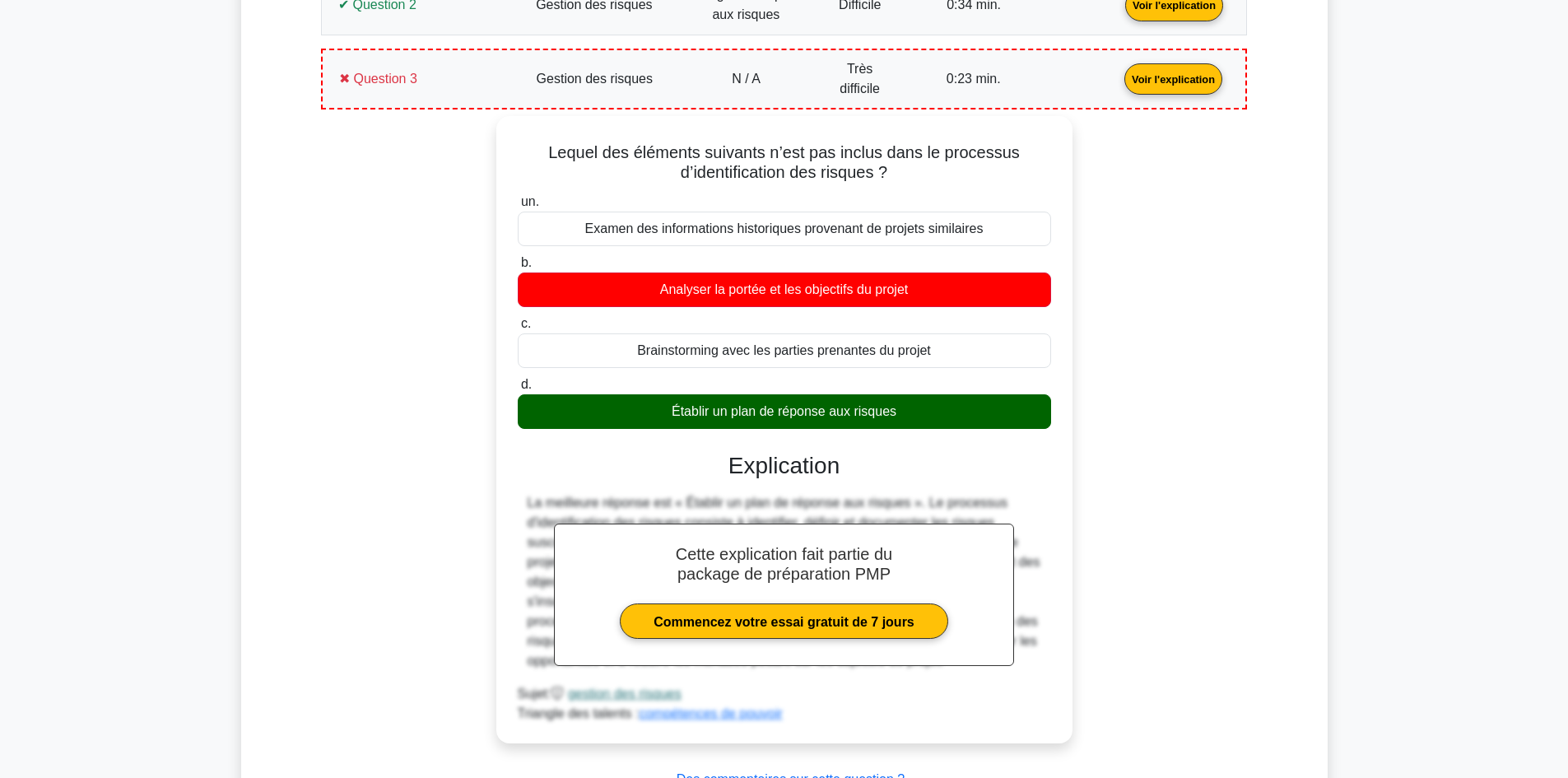
click at [360, 501] on div "Lequel des éléments suivants n’est pas inclus dans le processus d’identificatio…" at bounding box center [784, 440] width 906 height 647
click at [1117, 80] on link "Voir l'explication" at bounding box center [1173, 77] width 112 height 14
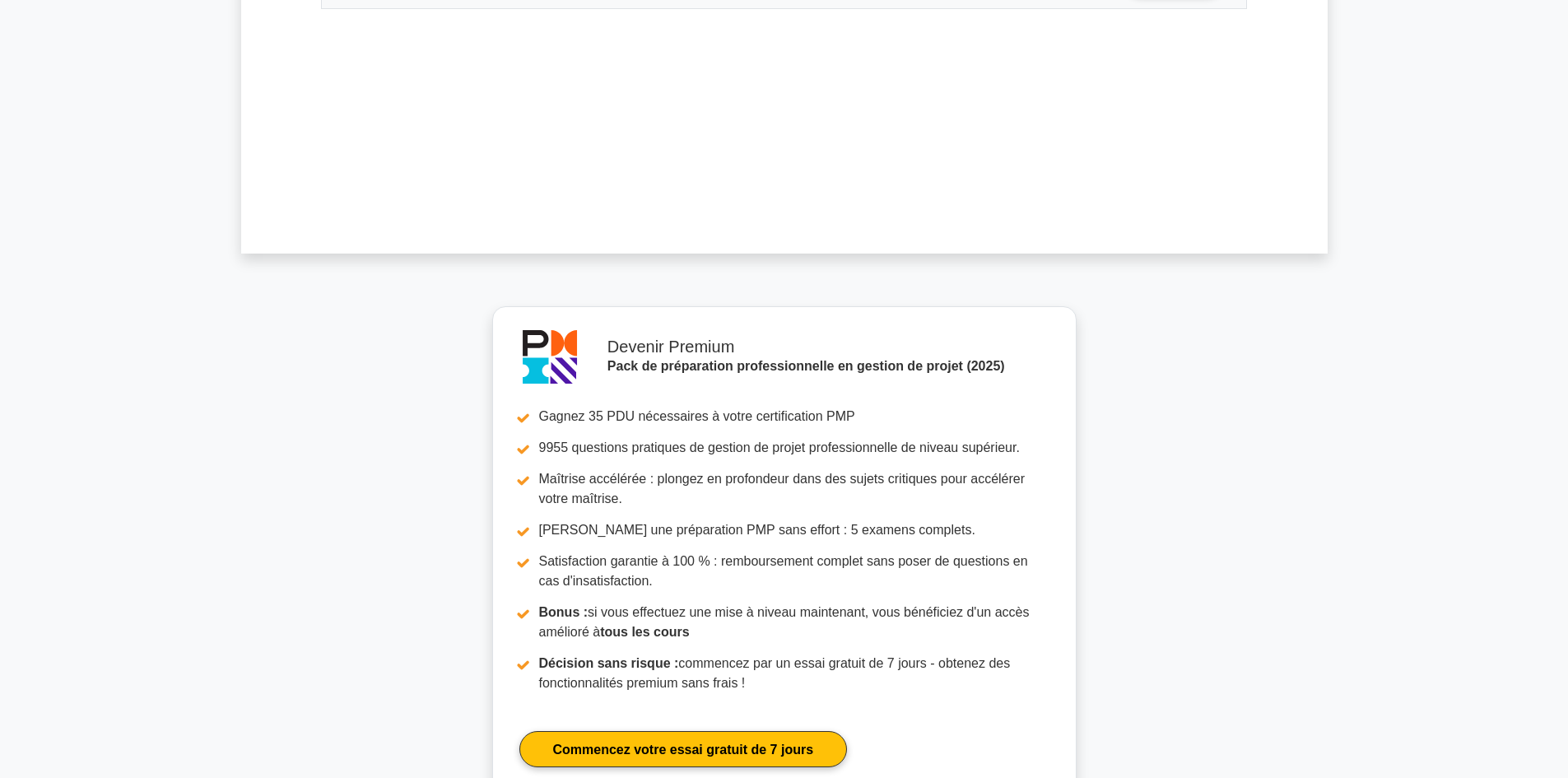
scroll to position [1477, 0]
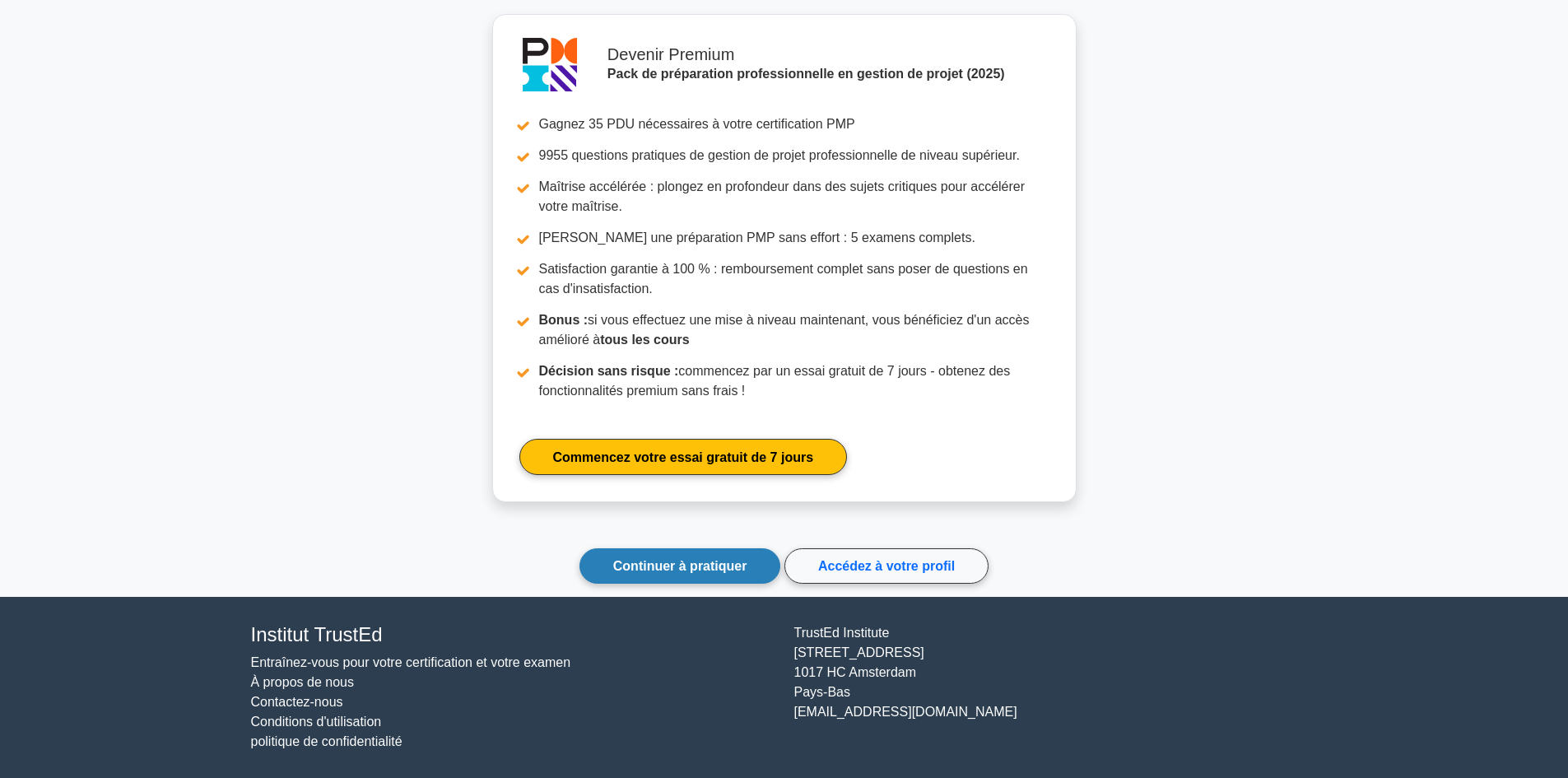
click at [667, 565] on font "Continuer à pratiquer" at bounding box center [680, 565] width 135 height 14
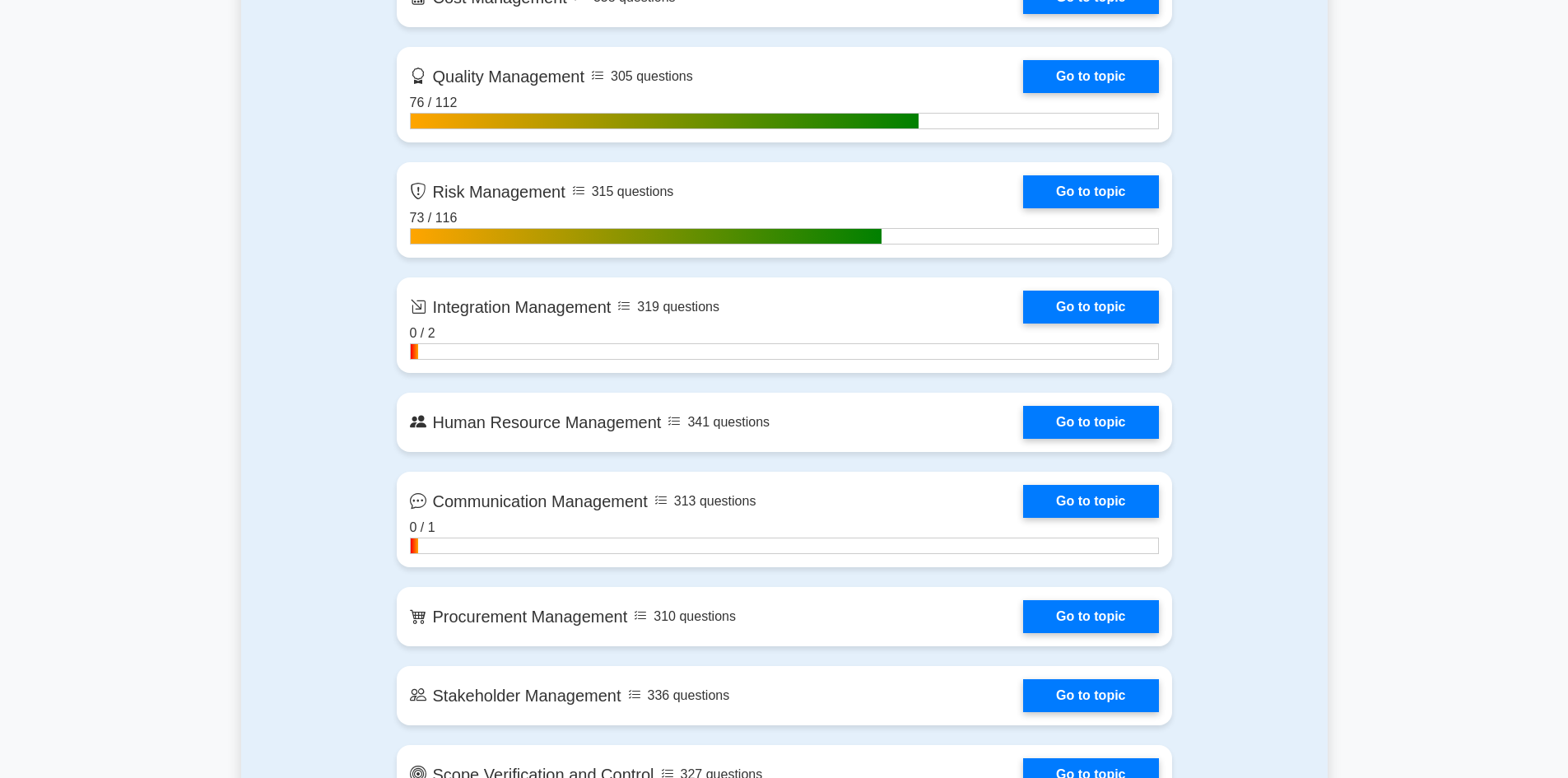
scroll to position [1399, 0]
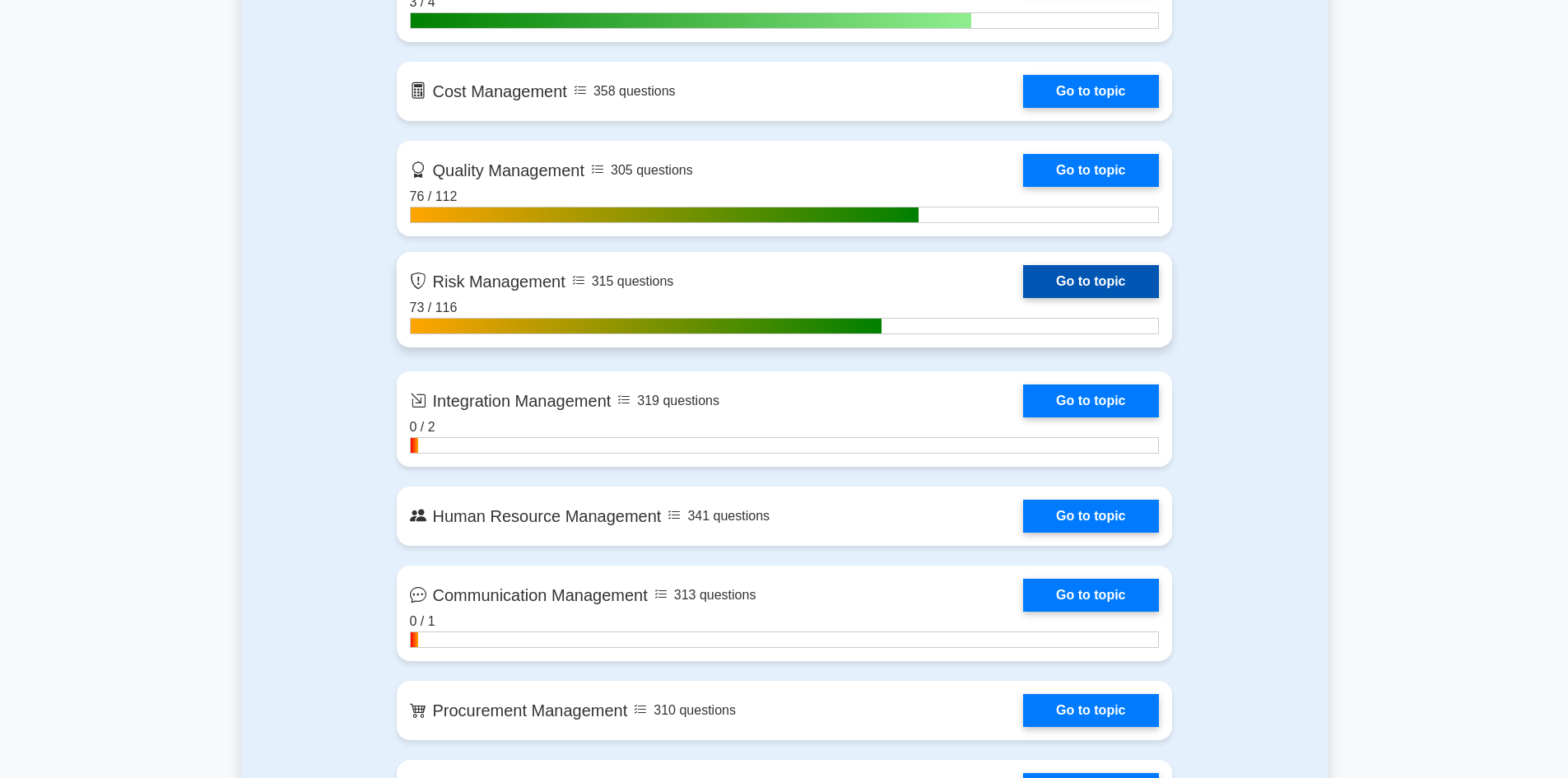
click at [1072, 278] on link "Go to topic" at bounding box center [1091, 281] width 135 height 33
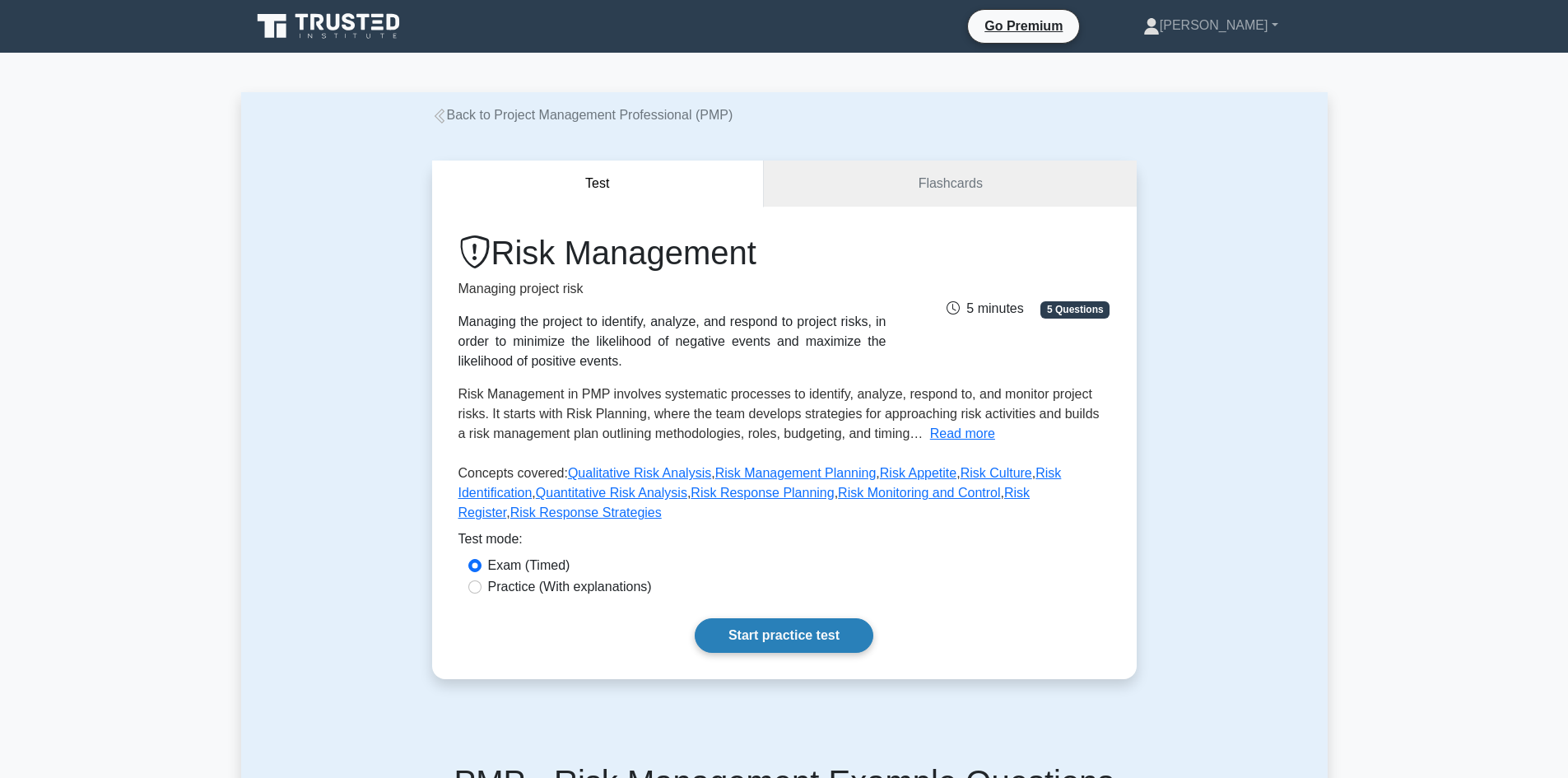
click at [792, 618] on link "Start practice test" at bounding box center [784, 634] width 179 height 34
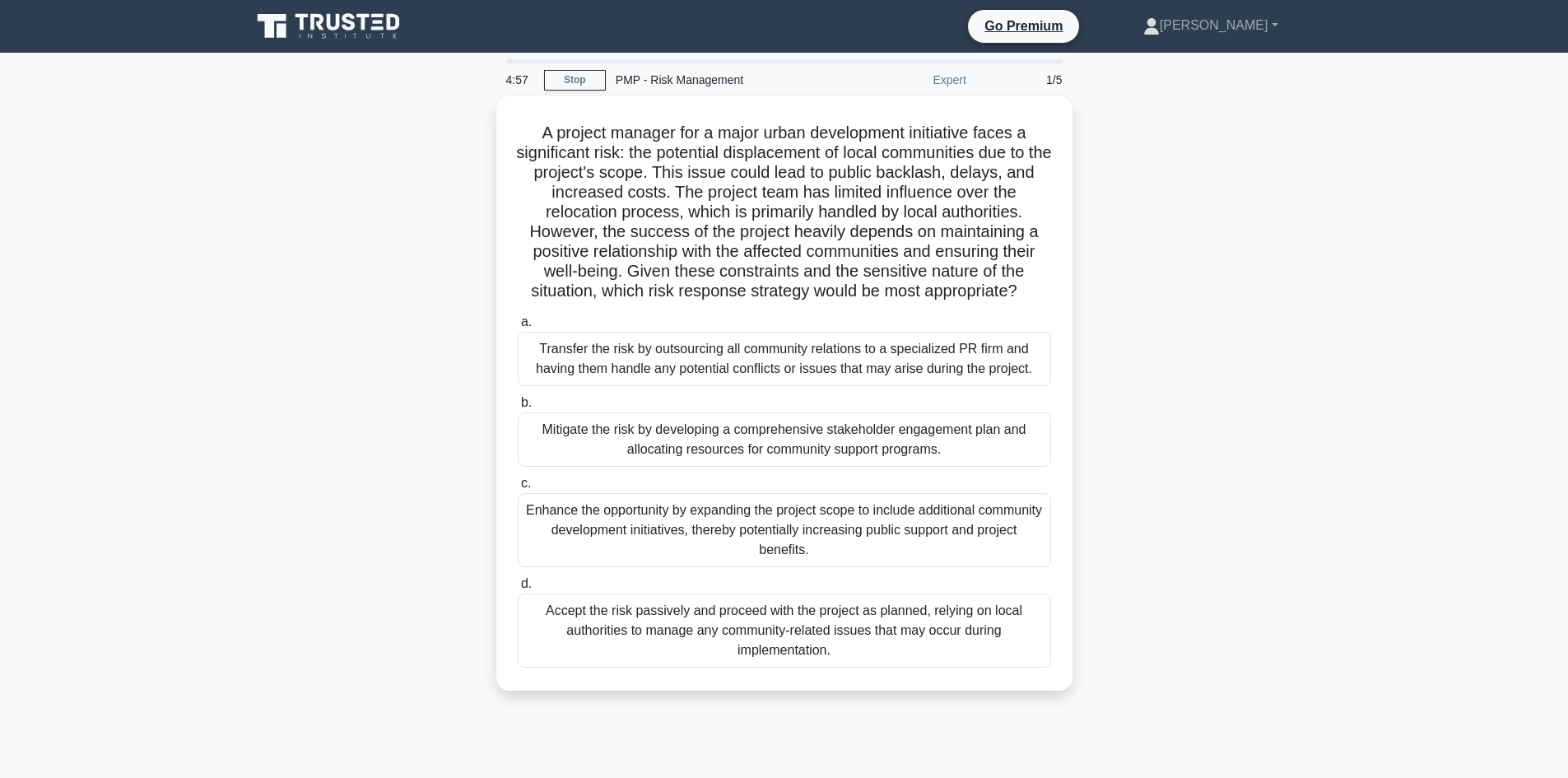
click at [1256, 242] on div "A project manager for a major urban development initiative faces a significant …" at bounding box center [784, 403] width 1086 height 614
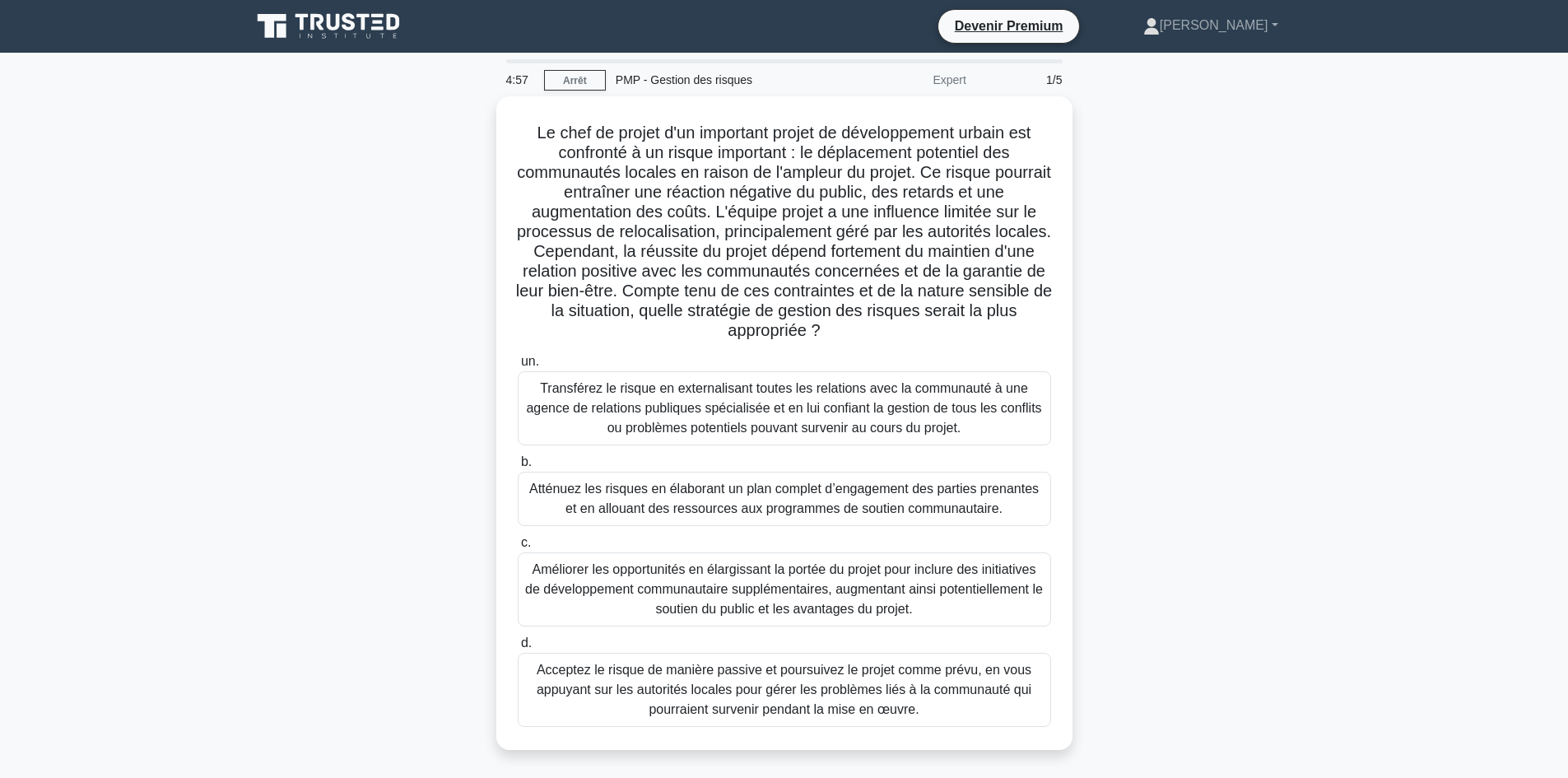
click at [198, 283] on main "4:57 Arrêt PMP - Gestion des risques Expert 1/5 Le chef de projet d'un importan…" at bounding box center [784, 470] width 1568 height 836
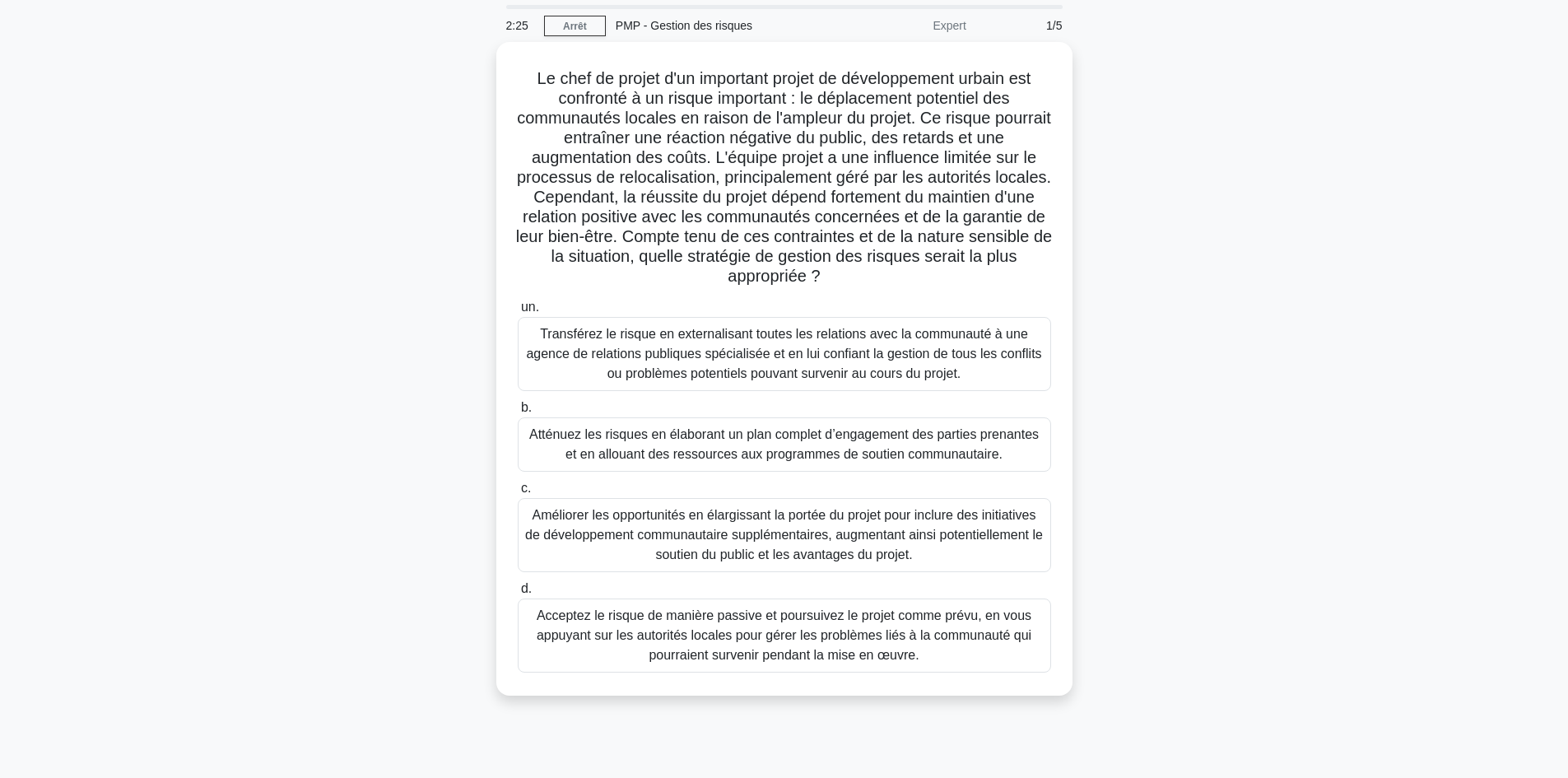
scroll to position [82, 0]
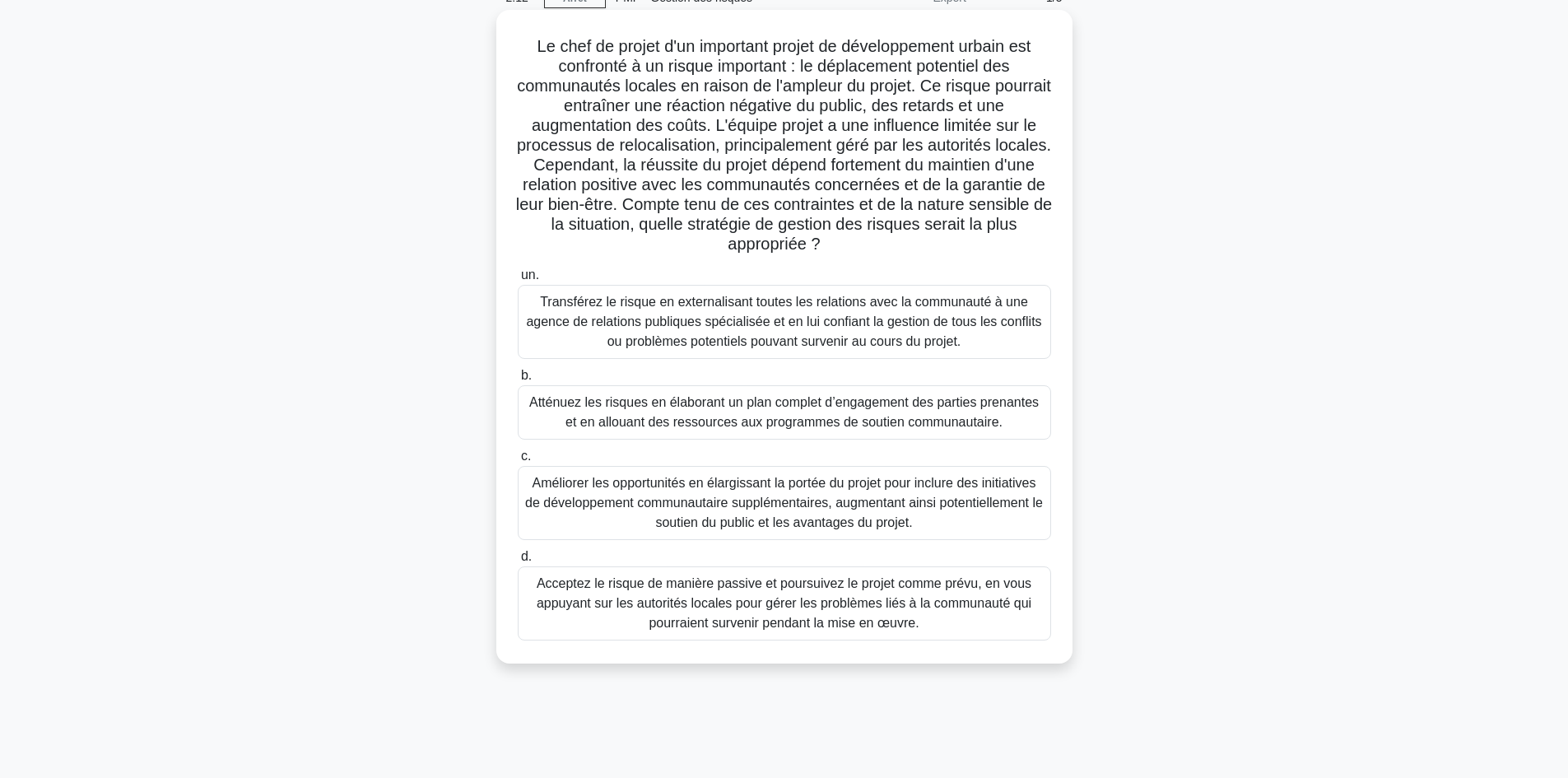
click at [721, 418] on font "Atténuez les risques en élaborant un plan complet d’engagement des parties pren…" at bounding box center [784, 412] width 510 height 34
click at [518, 381] on input "b. Atténuez les risques en élaborant un plan complet d’engagement des parties p…" at bounding box center [518, 376] width 0 height 11
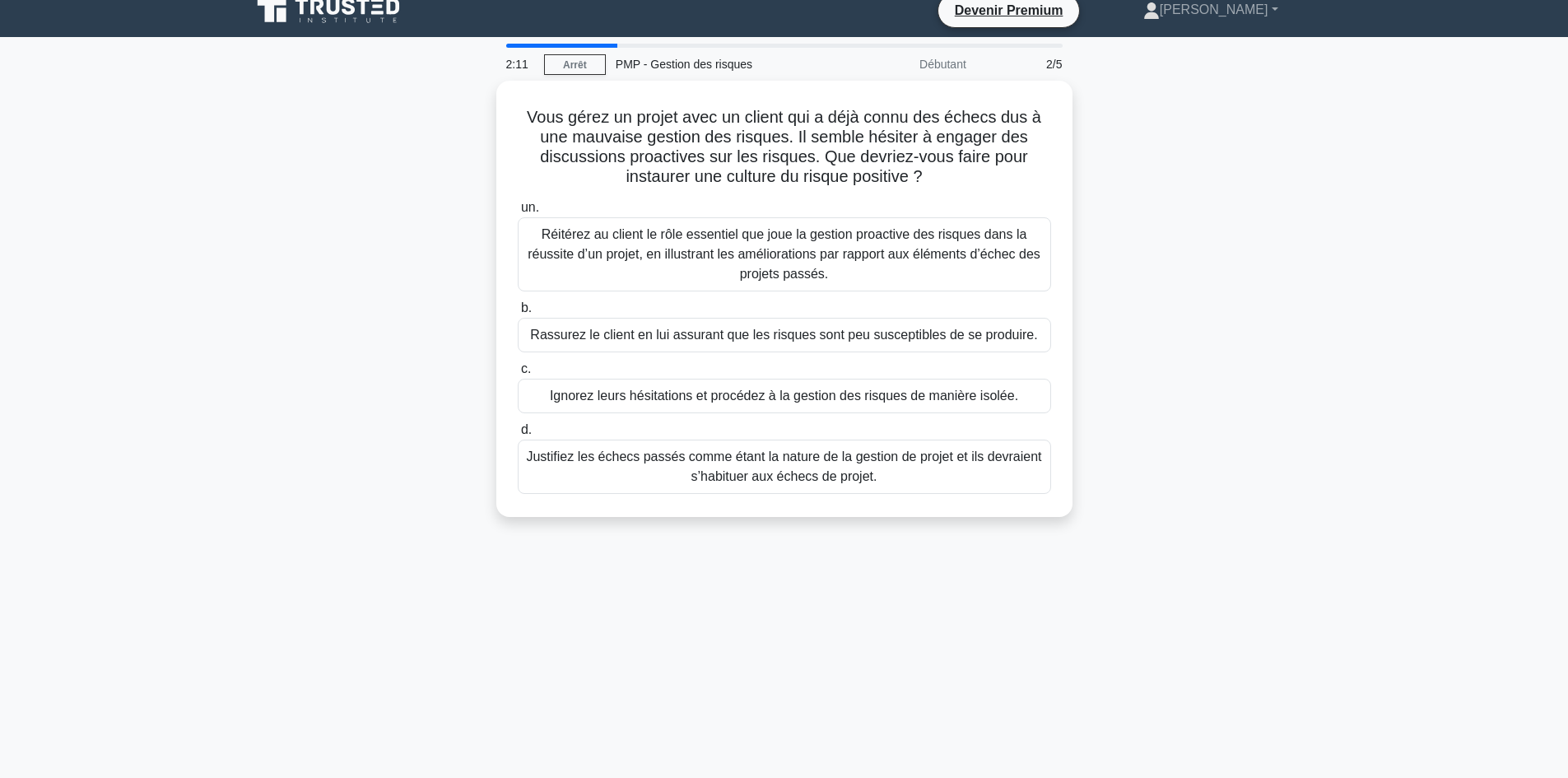
scroll to position [0, 0]
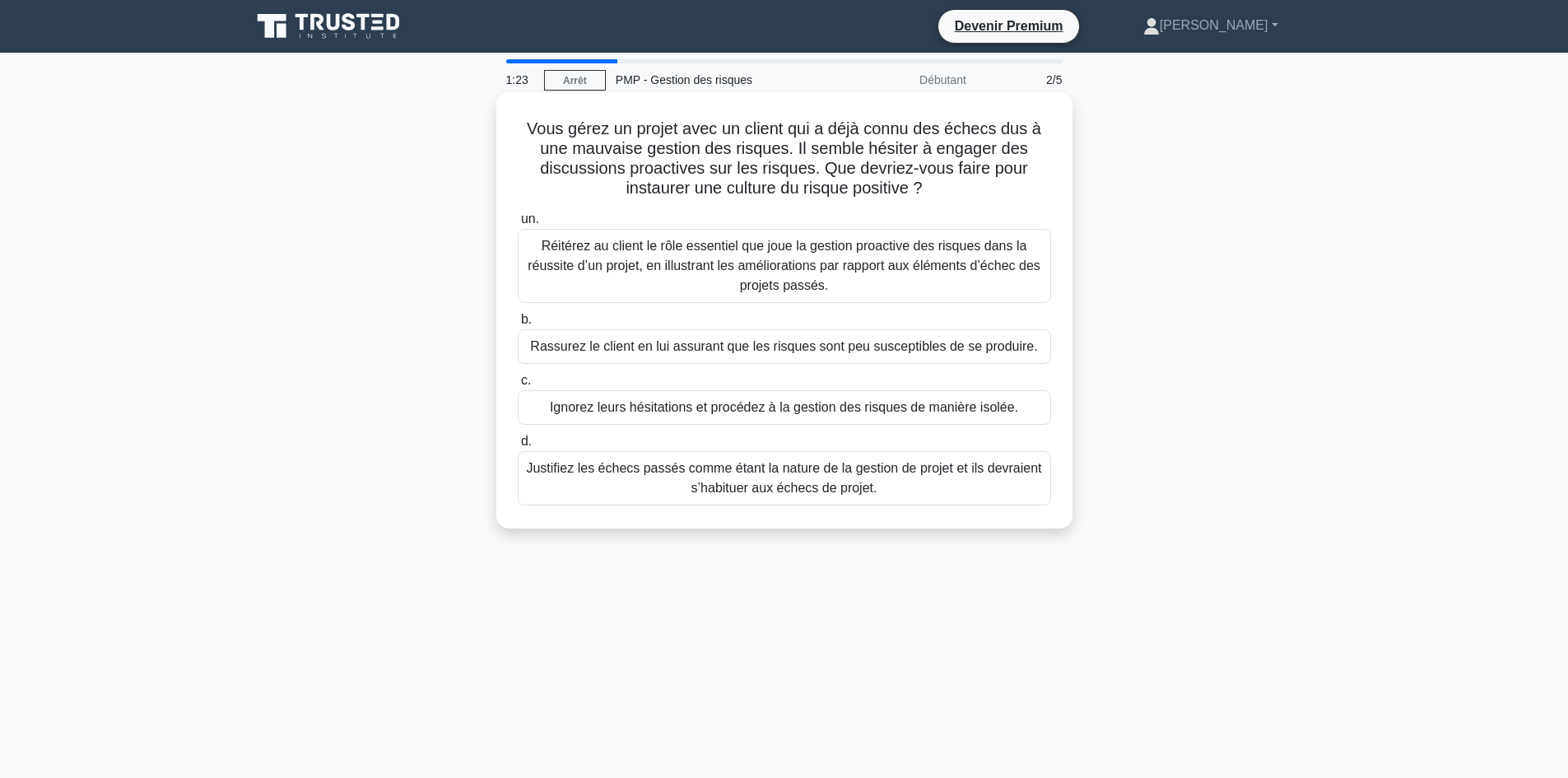
click at [693, 266] on font "Réitérez au client le rôle essentiel que joue la gestion proactive des risques …" at bounding box center [784, 265] width 513 height 53
click at [518, 225] on input "un. Réitérez au client le rôle essentiel que joue la gestion proactive des risq…" at bounding box center [518, 219] width 0 height 11
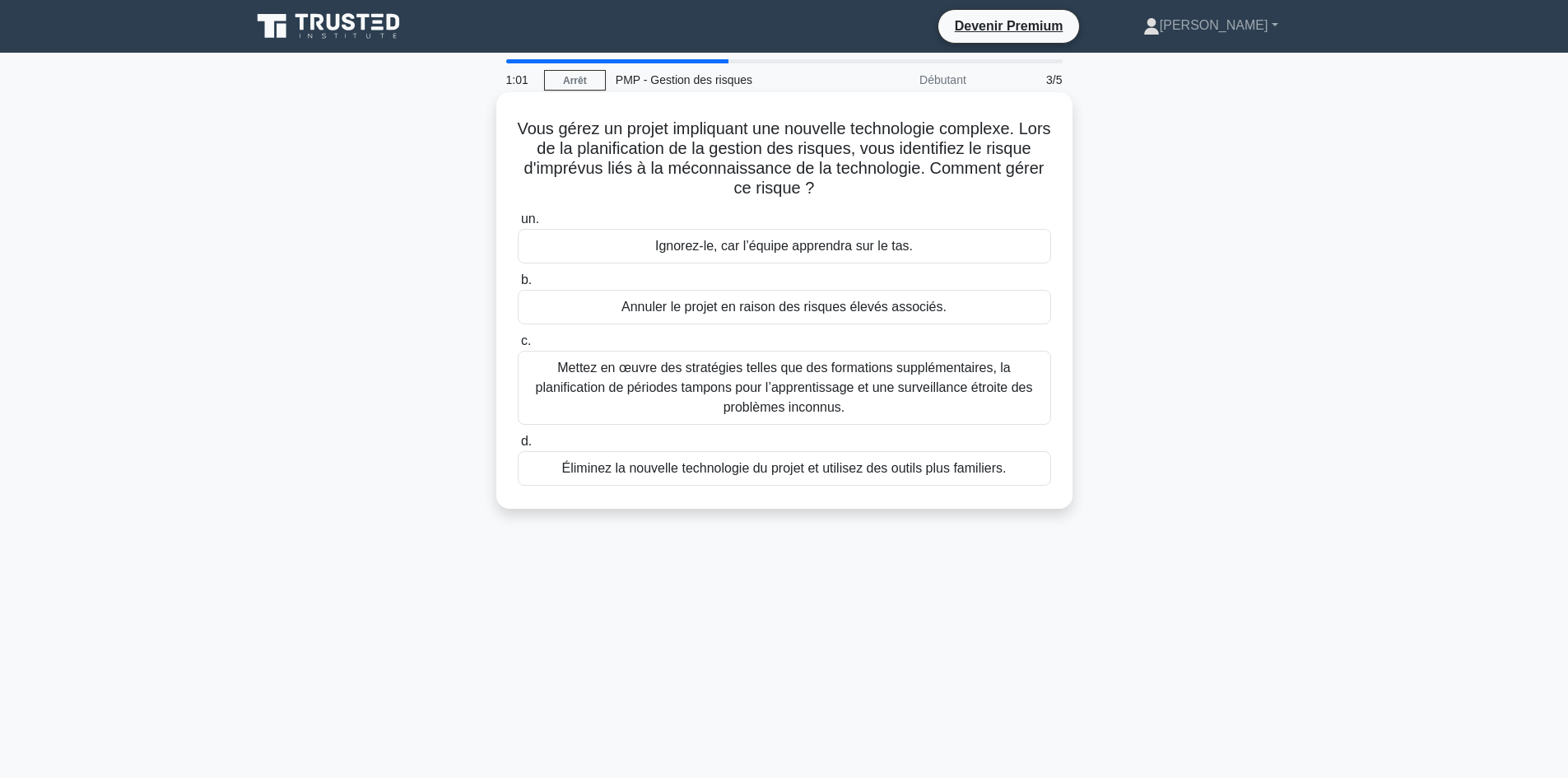
click at [726, 385] on font "Mettez en œuvre des stratégies telles que des formations supplémentaires, la pl…" at bounding box center [784, 387] width 497 height 53
click at [518, 347] on input "c. Mettez en œuvre des stratégies telles que des formations supplémentaires, la…" at bounding box center [518, 341] width 0 height 11
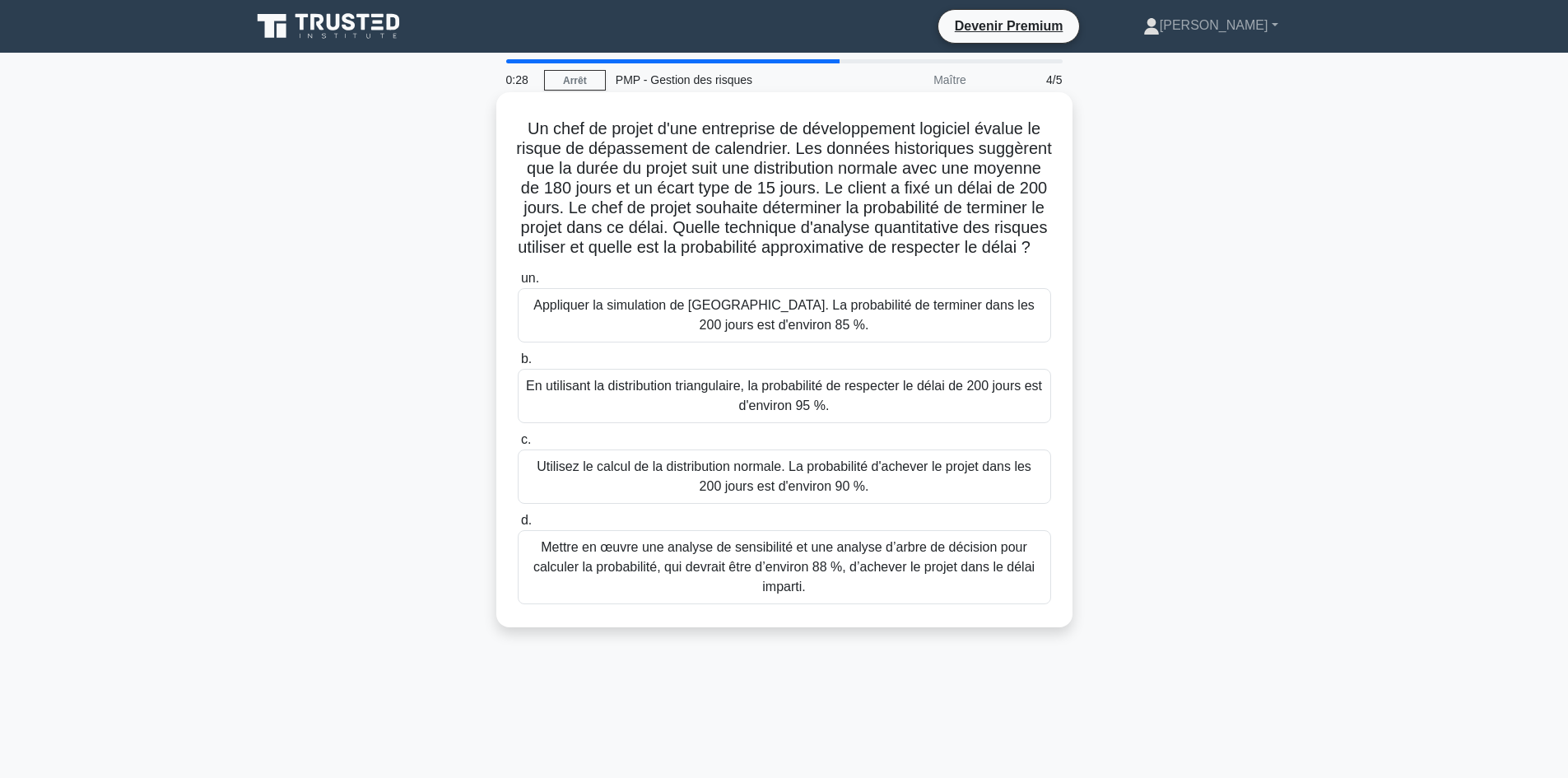
click at [763, 493] on font "Utilisez le calcul de la distribution normale. La probabilité d'achever le proj…" at bounding box center [784, 476] width 495 height 34
click at [518, 445] on input "c. Utilisez le calcul de la distribution normale. La probabilité d'achever le p…" at bounding box center [518, 440] width 0 height 11
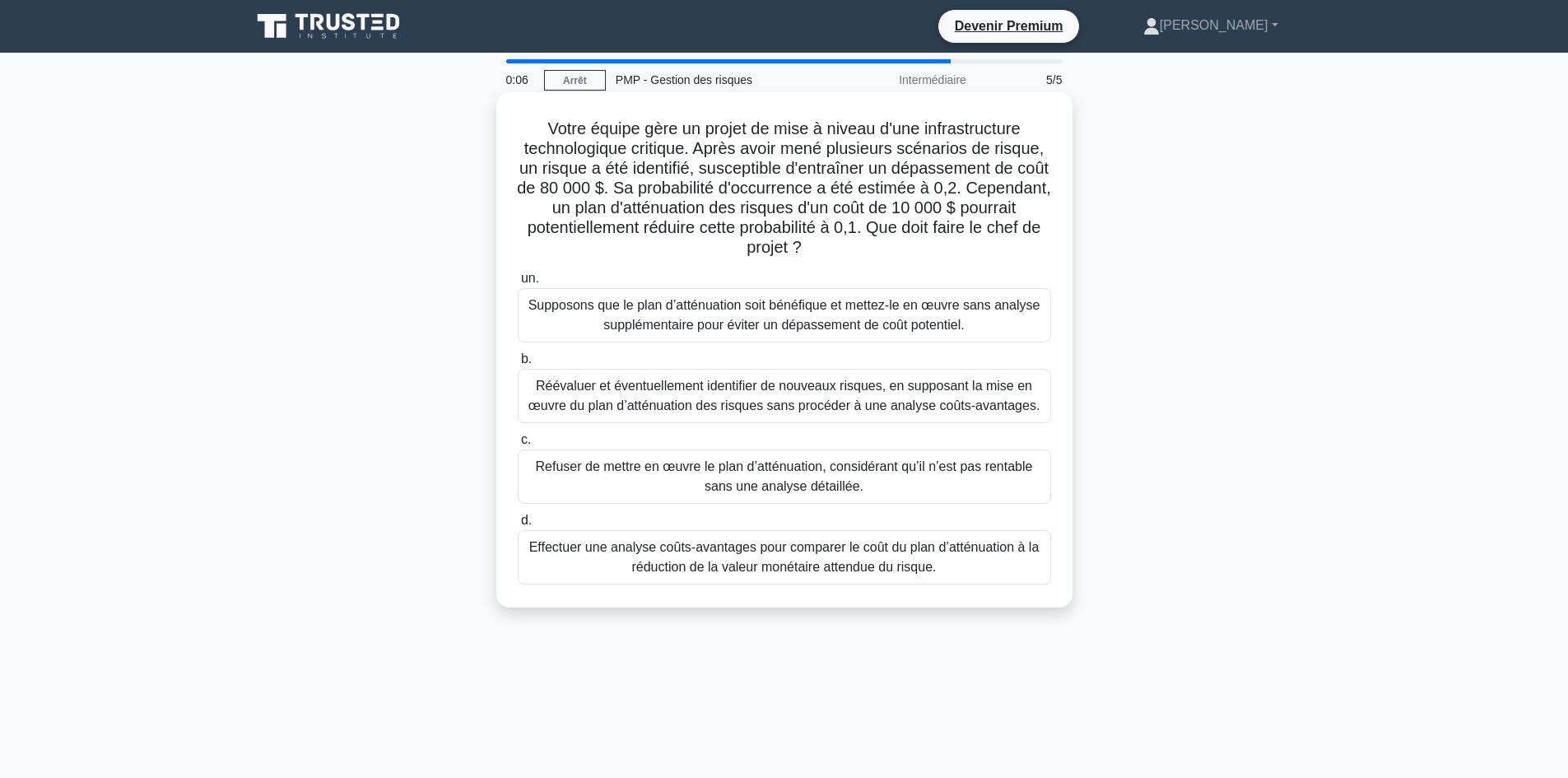
click at [646, 562] on font "Effectuer une analyse coûts-avantages pour comparer le coût du plan d’atténuati…" at bounding box center [784, 557] width 511 height 34
click at [518, 525] on input "d. Effectuer une analyse coûts-avantages pour comparer le coût du plan d’atténu…" at bounding box center [518, 521] width 0 height 11
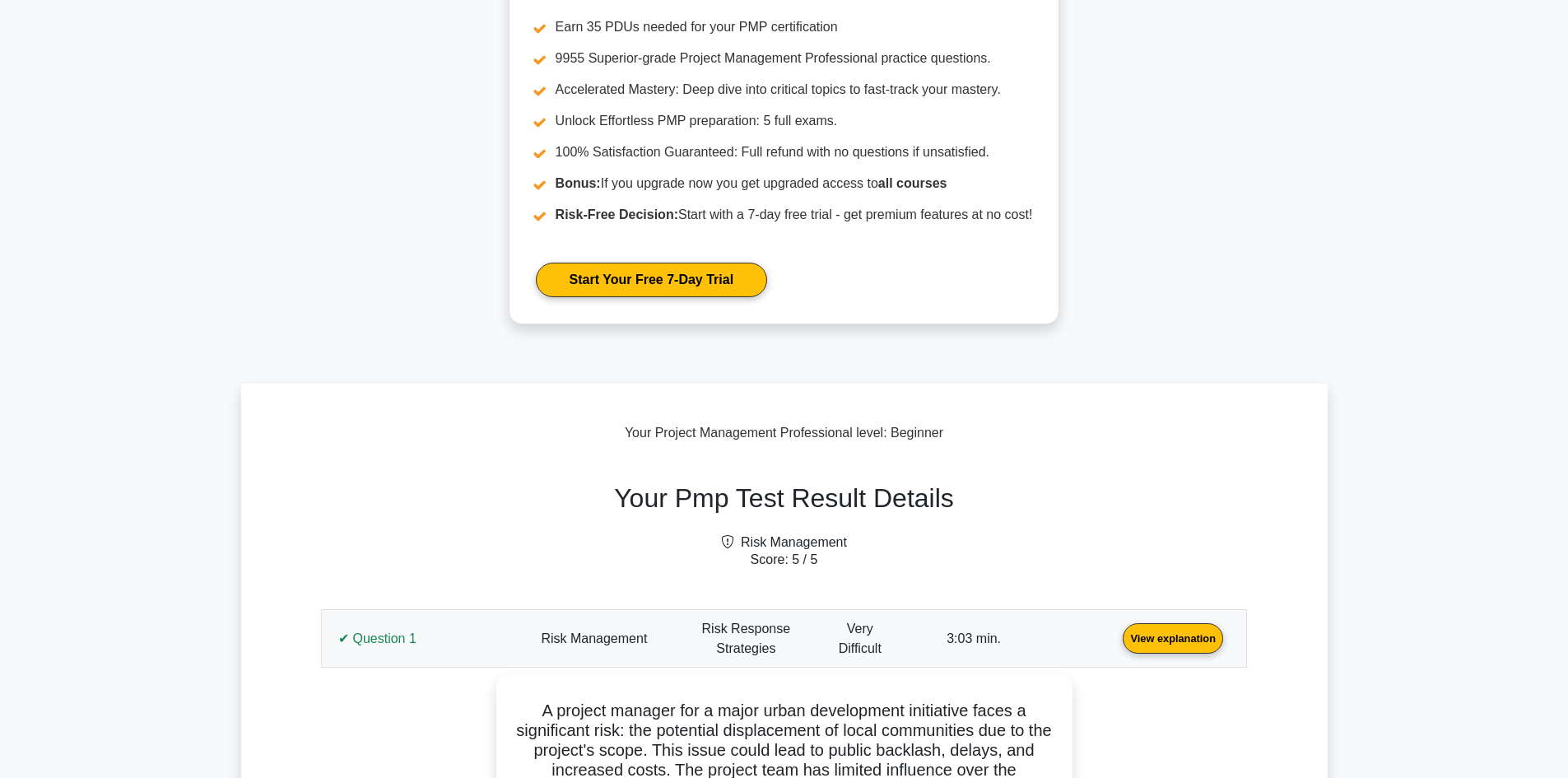
scroll to position [494, 0]
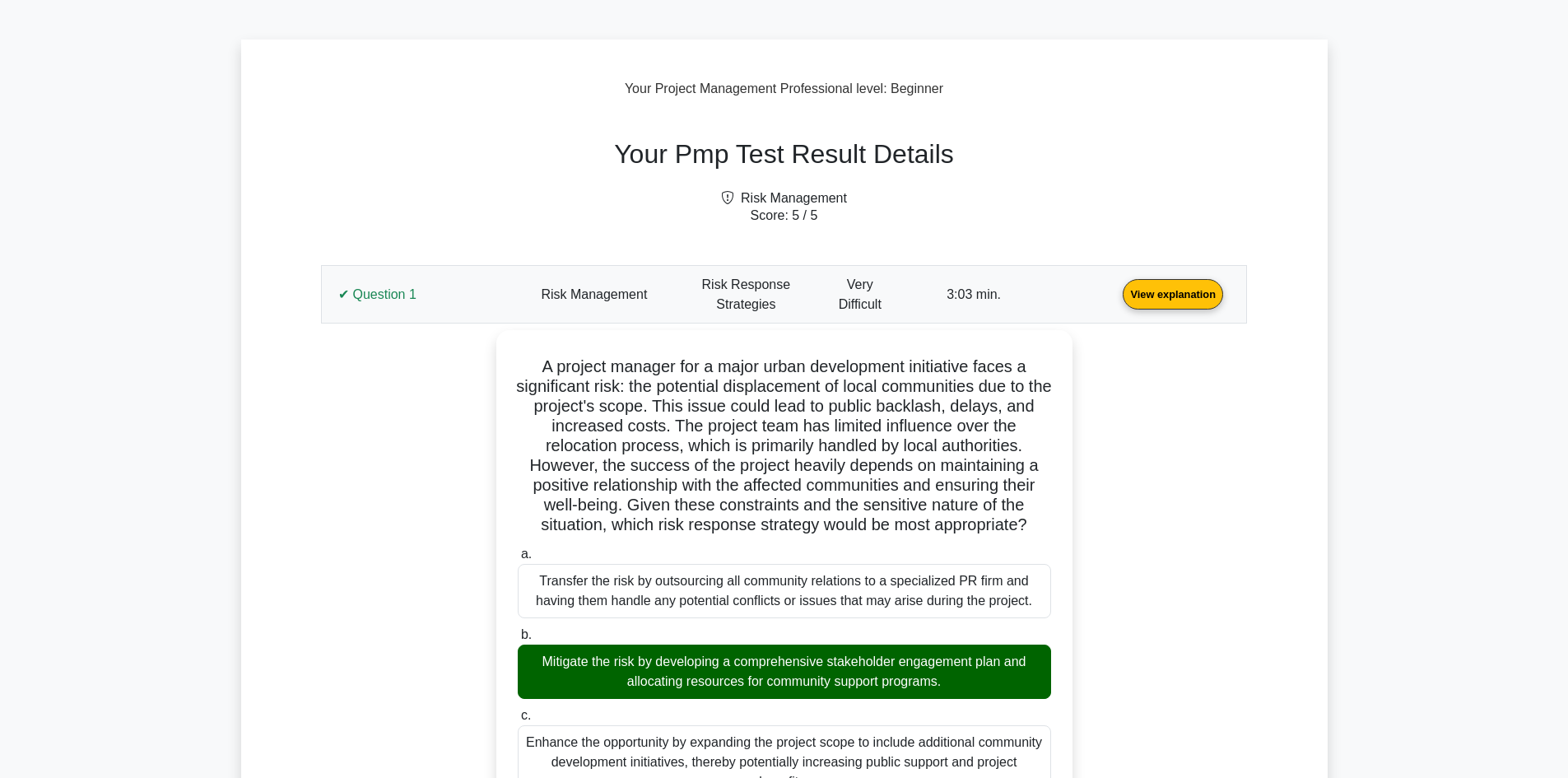
click at [1116, 301] on link "View explanation" at bounding box center [1173, 293] width 113 height 14
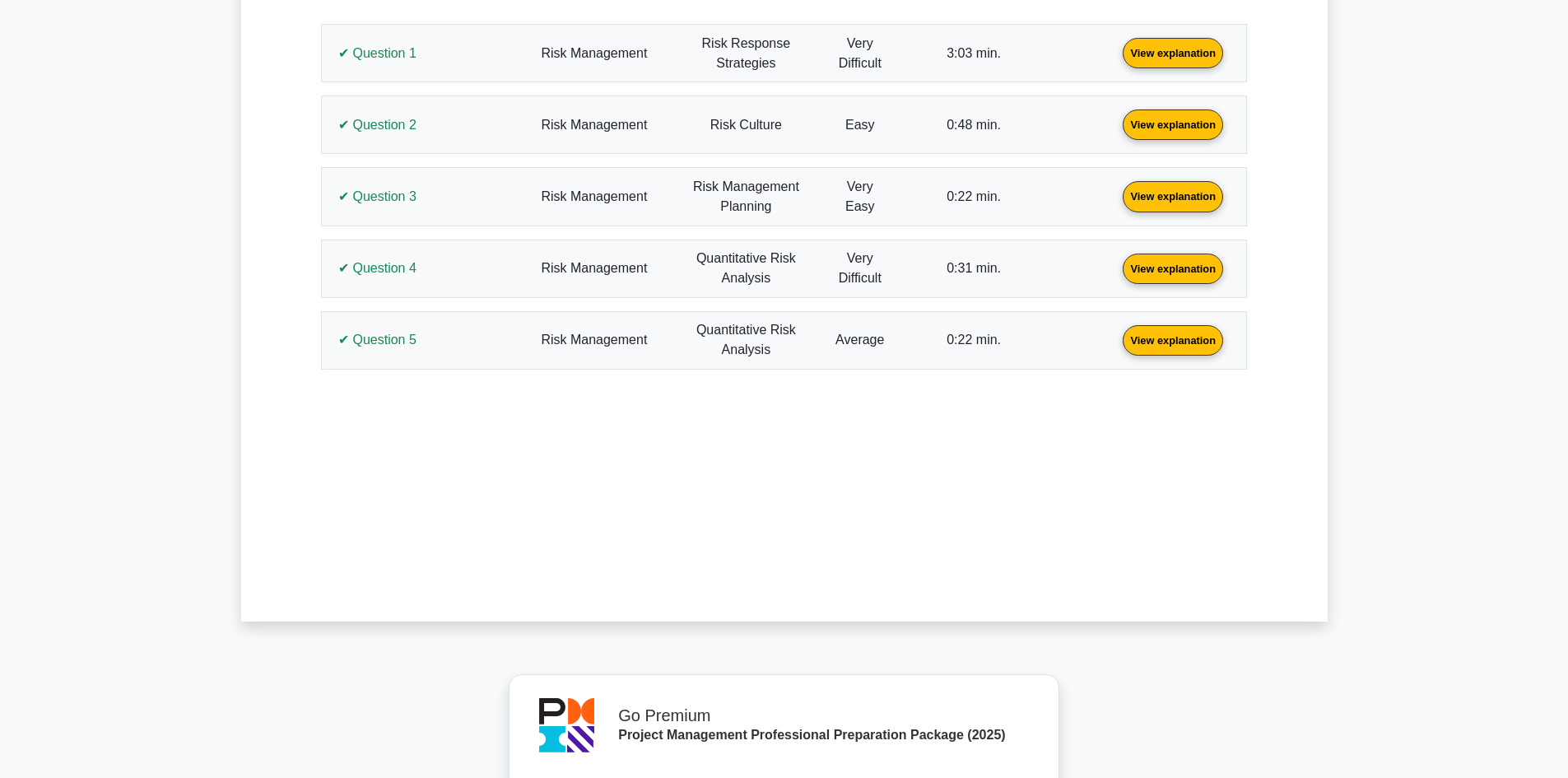
scroll to position [740, 0]
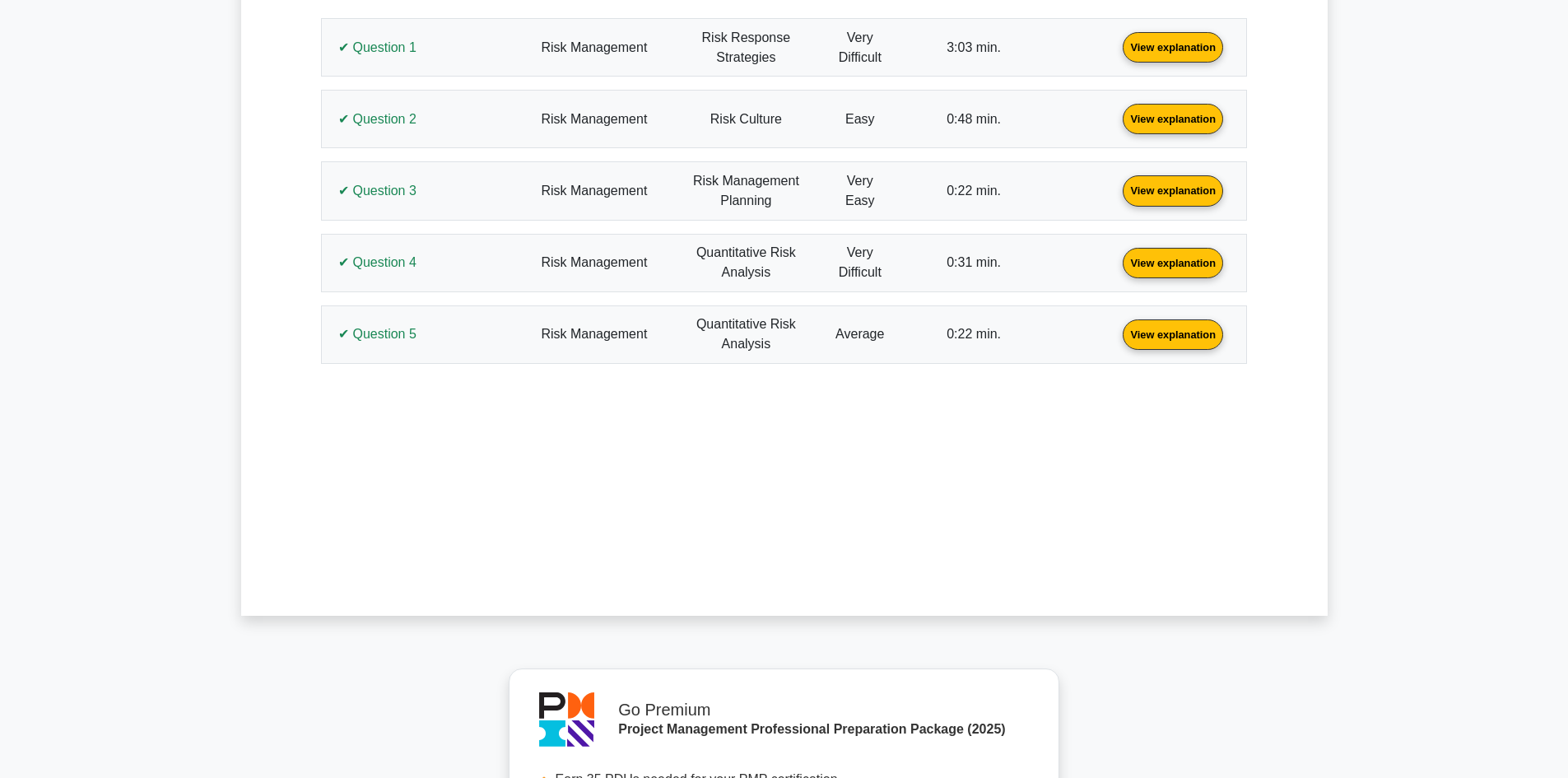
click at [1116, 43] on link "View explanation" at bounding box center [1173, 46] width 113 height 14
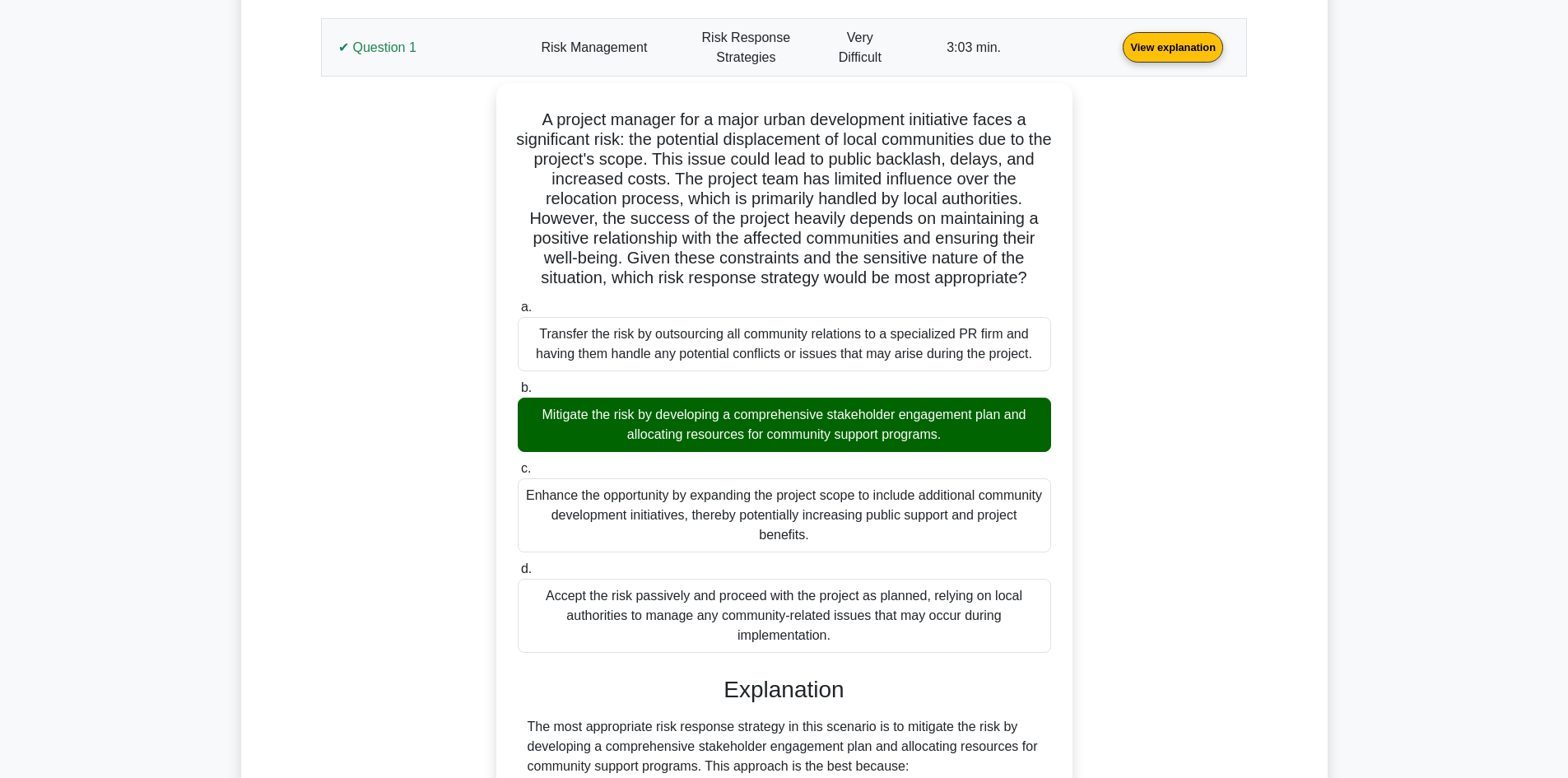
scroll to position [820, 0]
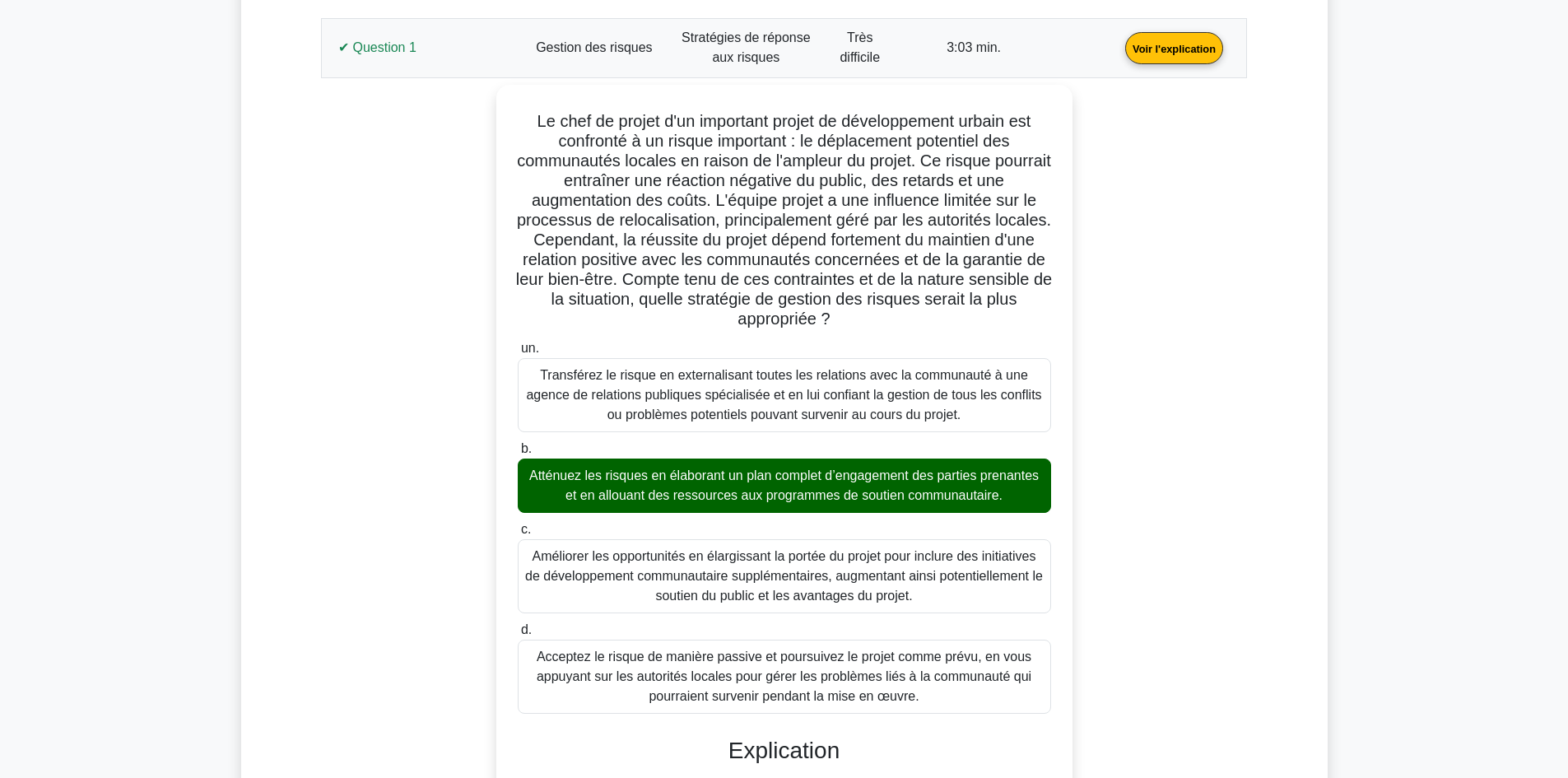
click at [1118, 54] on link "Voir l'explication" at bounding box center [1173, 47] width 112 height 14
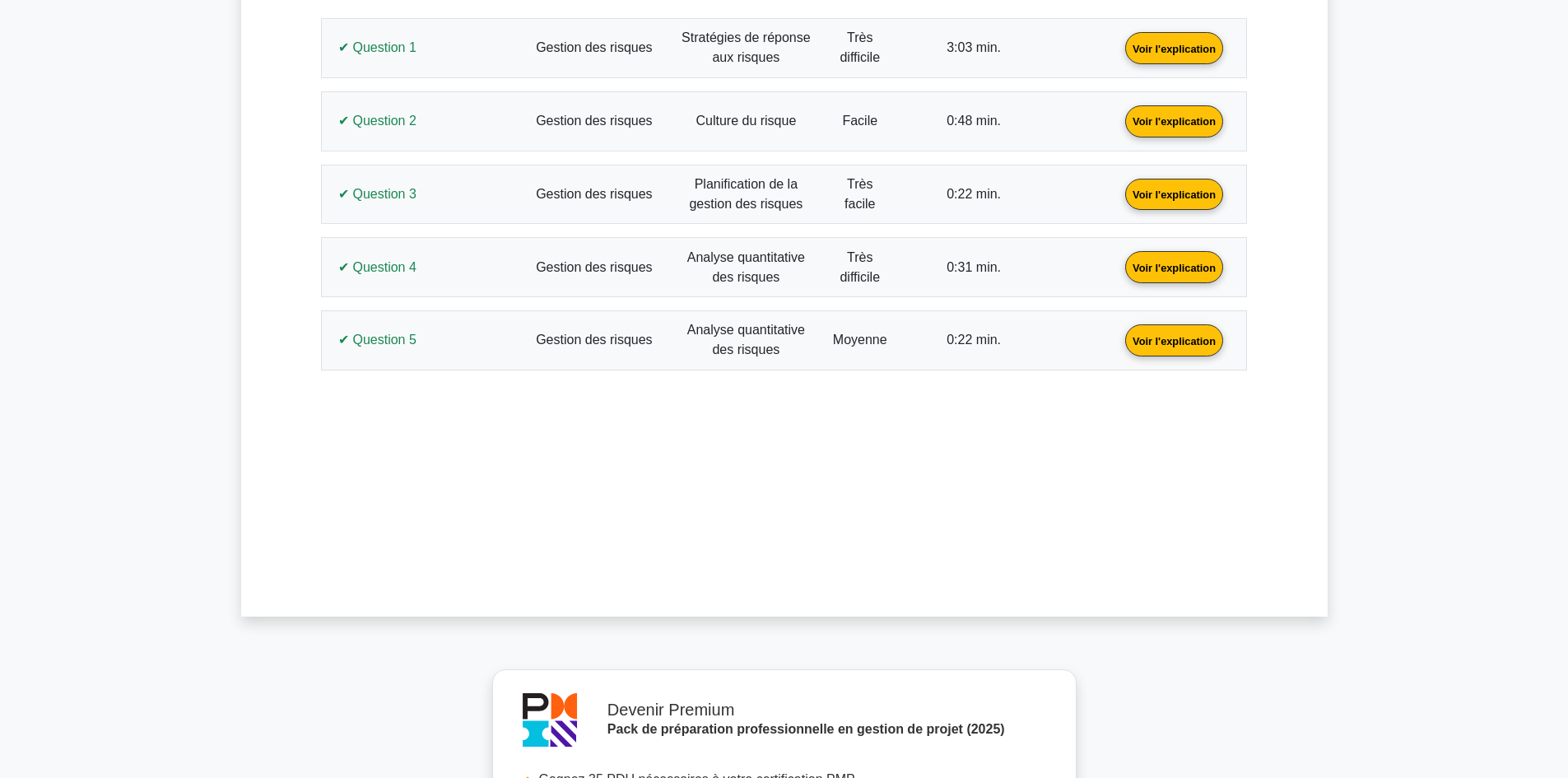
click at [1118, 126] on link "Voir l'explication" at bounding box center [1173, 119] width 112 height 14
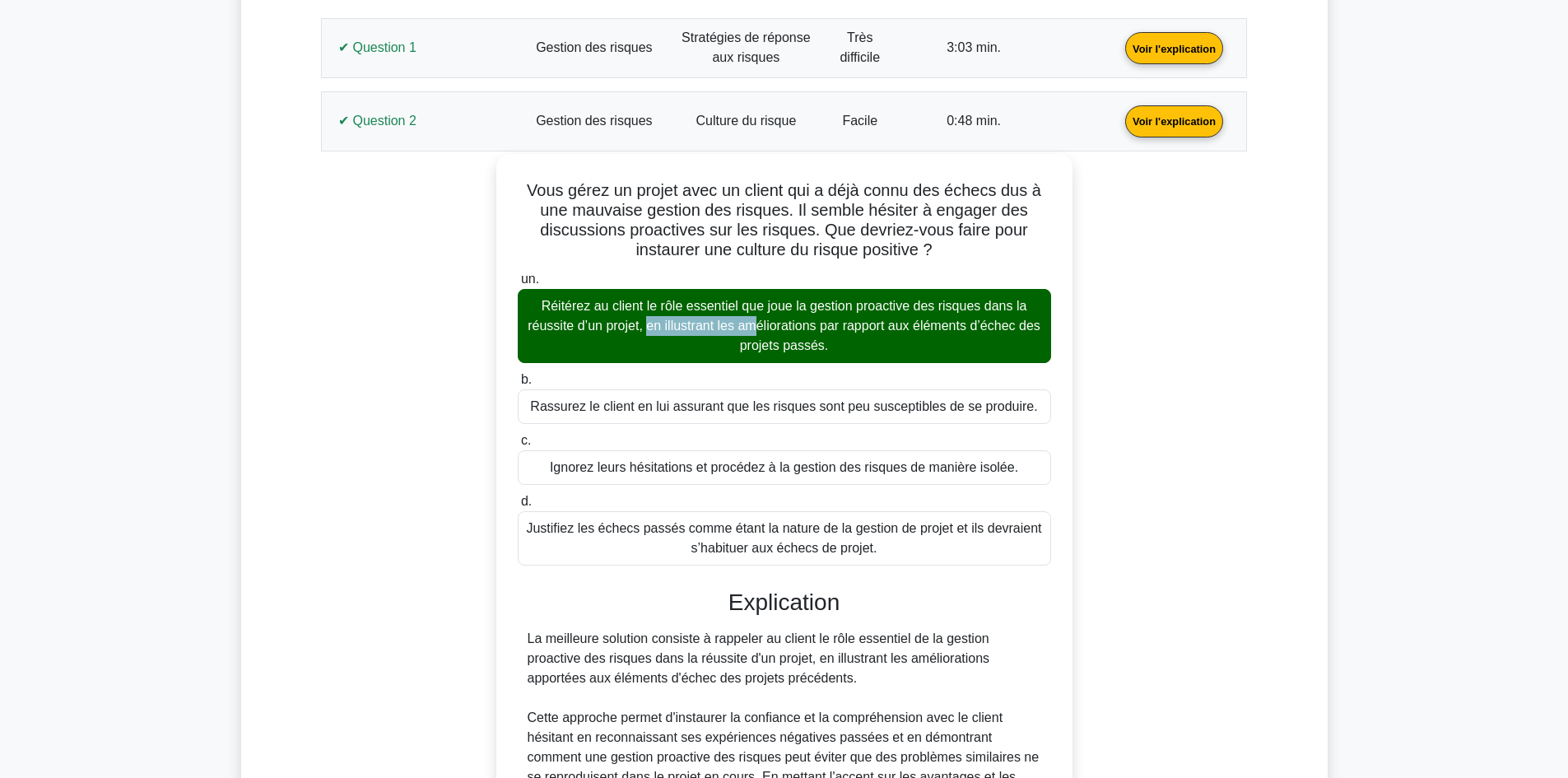
drag, startPoint x: 646, startPoint y: 303, endPoint x: 539, endPoint y: 301, distance: 107.0
click at [539, 301] on font "Réitérez au client le rôle essentiel que joue la gestion proactive des risques …" at bounding box center [784, 325] width 513 height 53
copy font "Réitérez au client l"
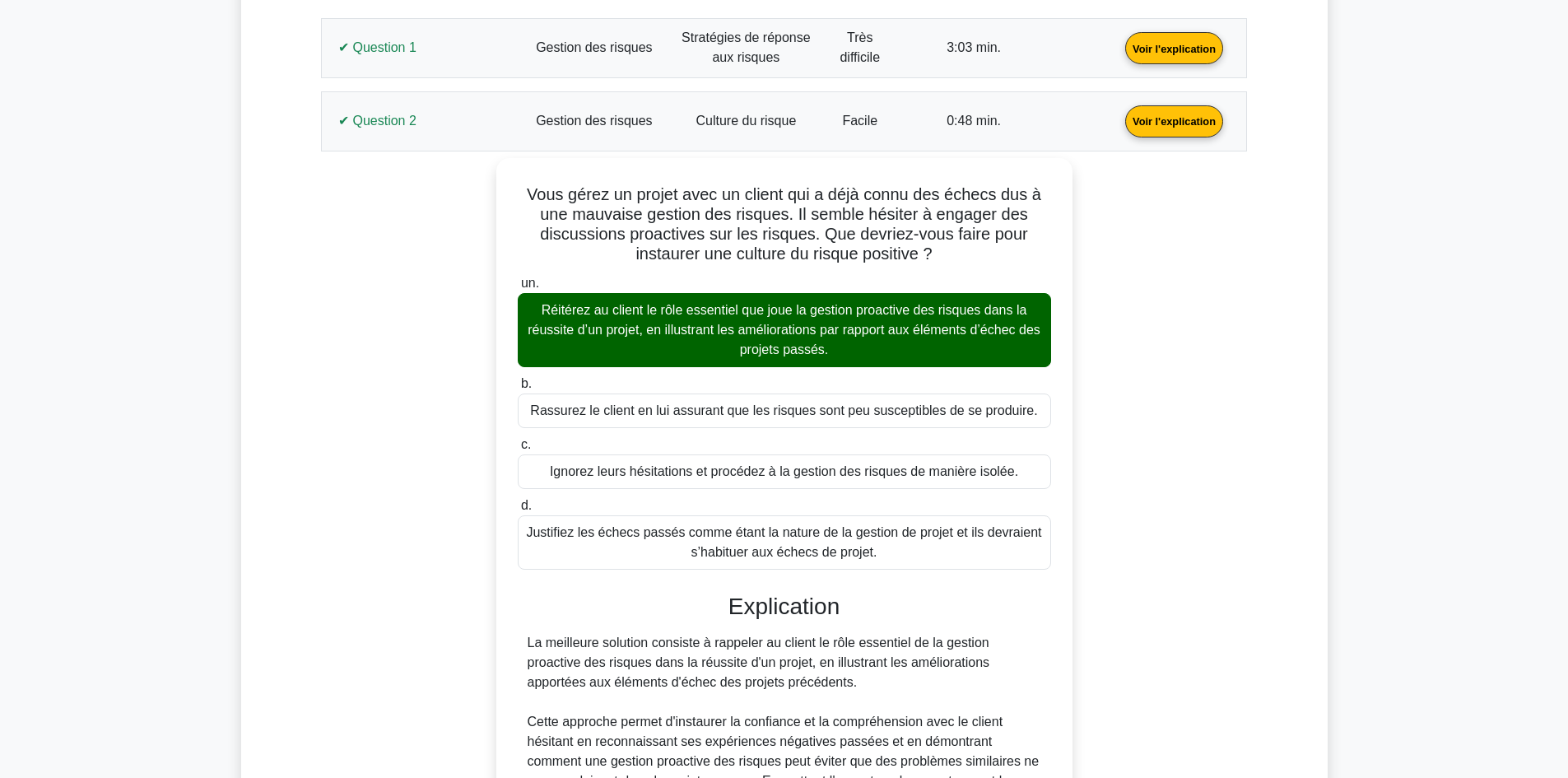
click at [1118, 112] on link "Voir l'explication" at bounding box center [1173, 119] width 112 height 14
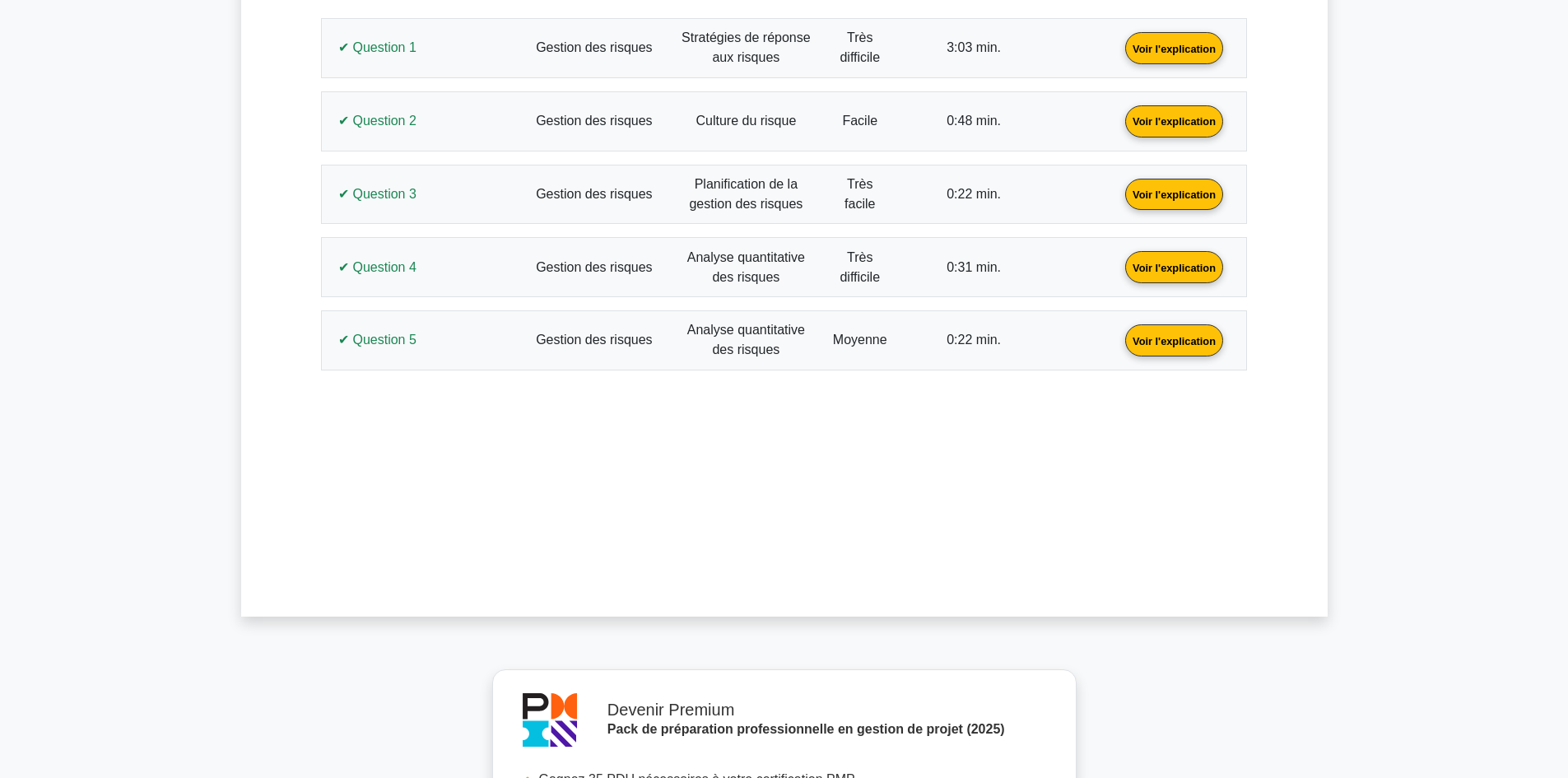
click at [1118, 200] on link "Voir l'explication" at bounding box center [1173, 193] width 112 height 14
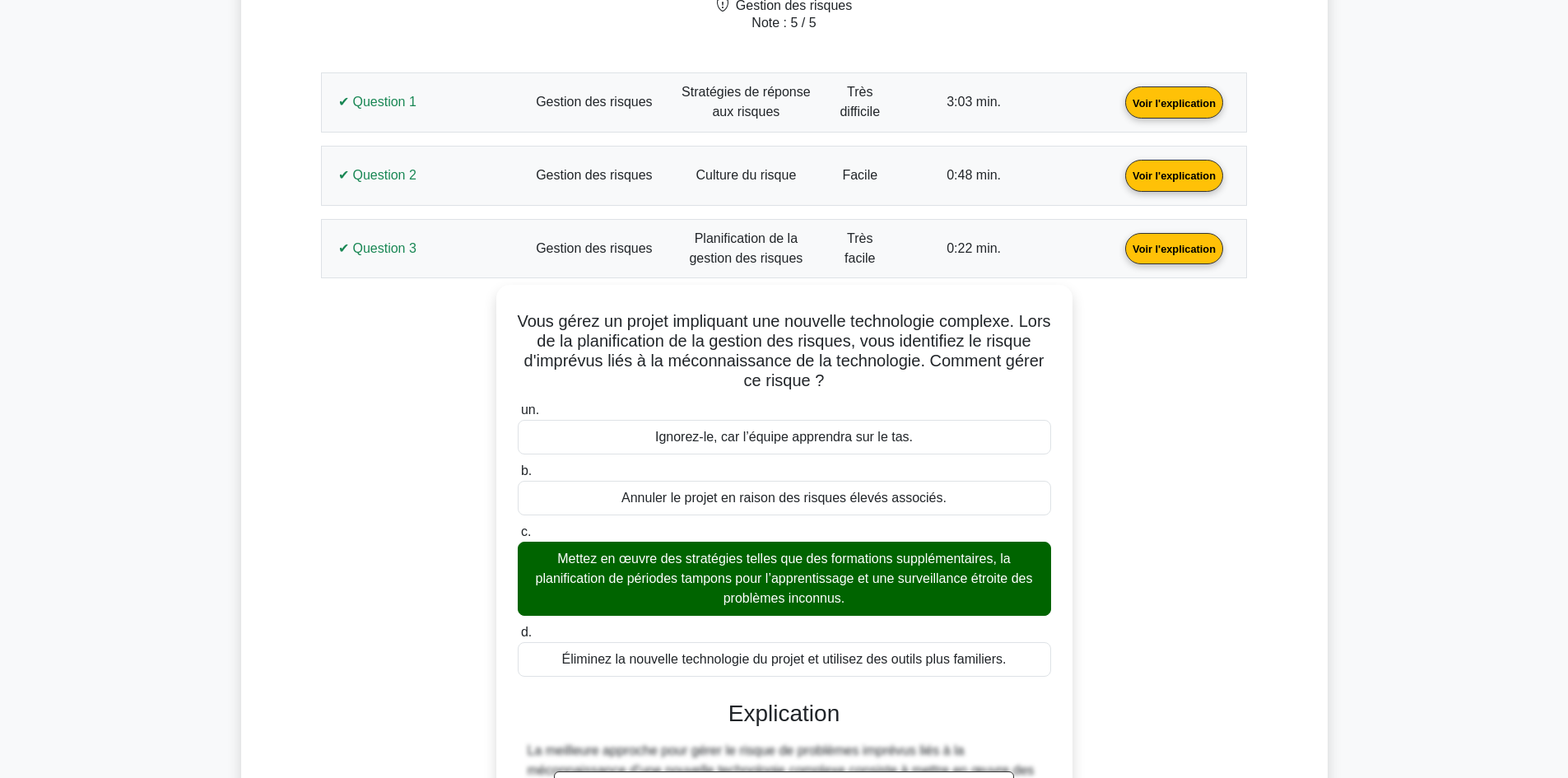
scroll to position [738, 0]
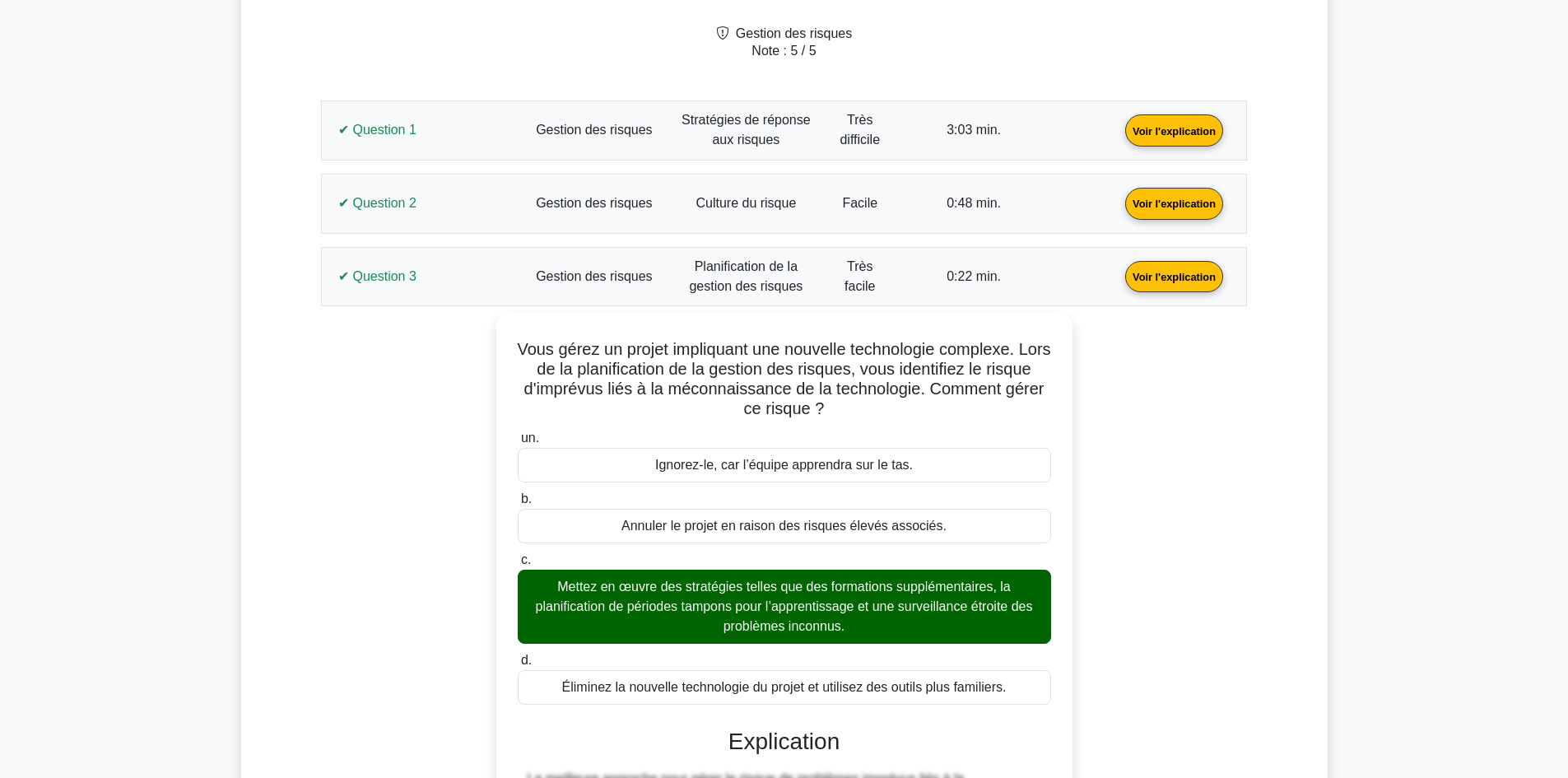
click at [1118, 282] on link "Voir l'explication" at bounding box center [1173, 275] width 112 height 14
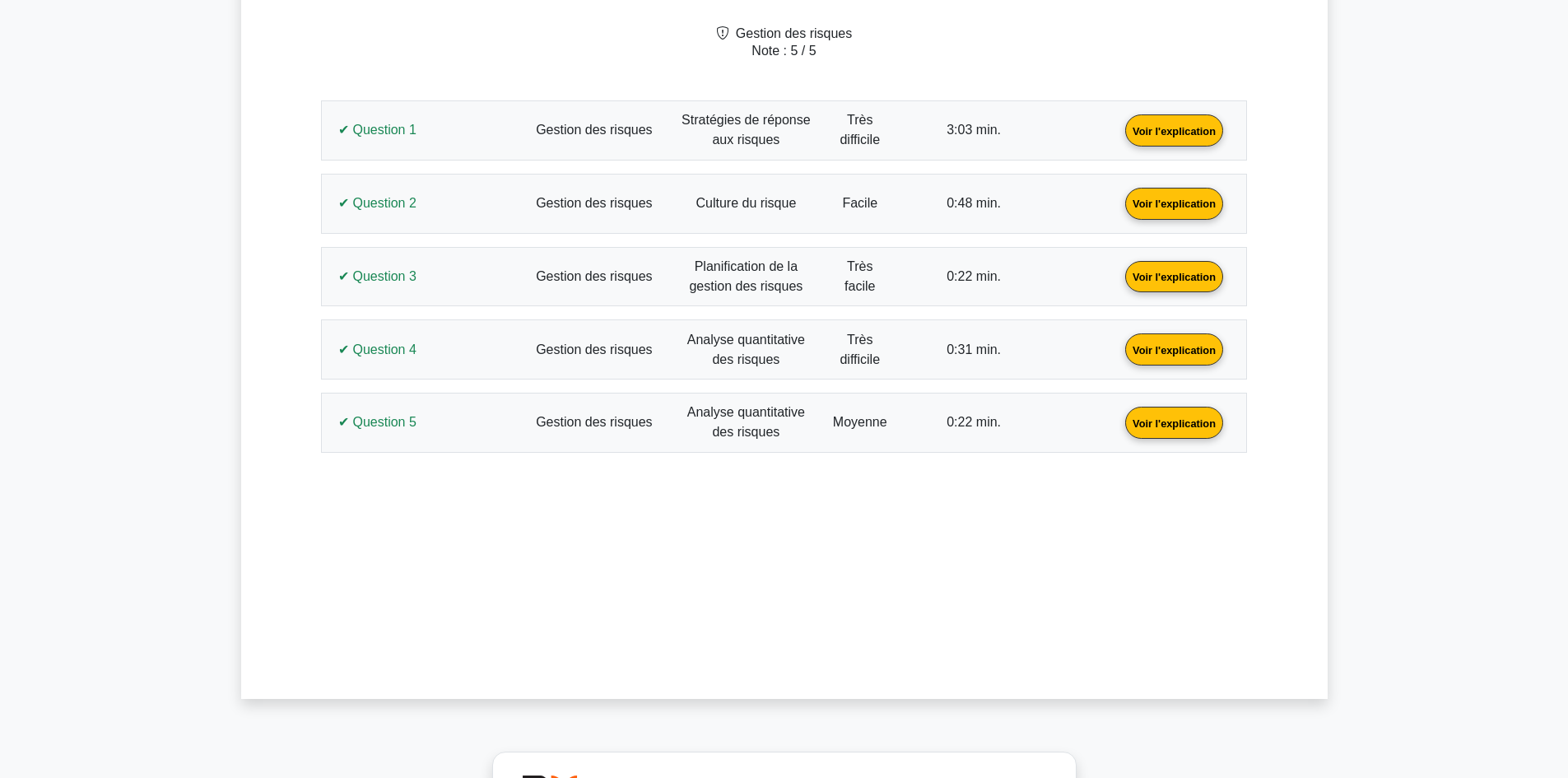
click at [1118, 346] on link "Voir l'explication" at bounding box center [1173, 348] width 112 height 14
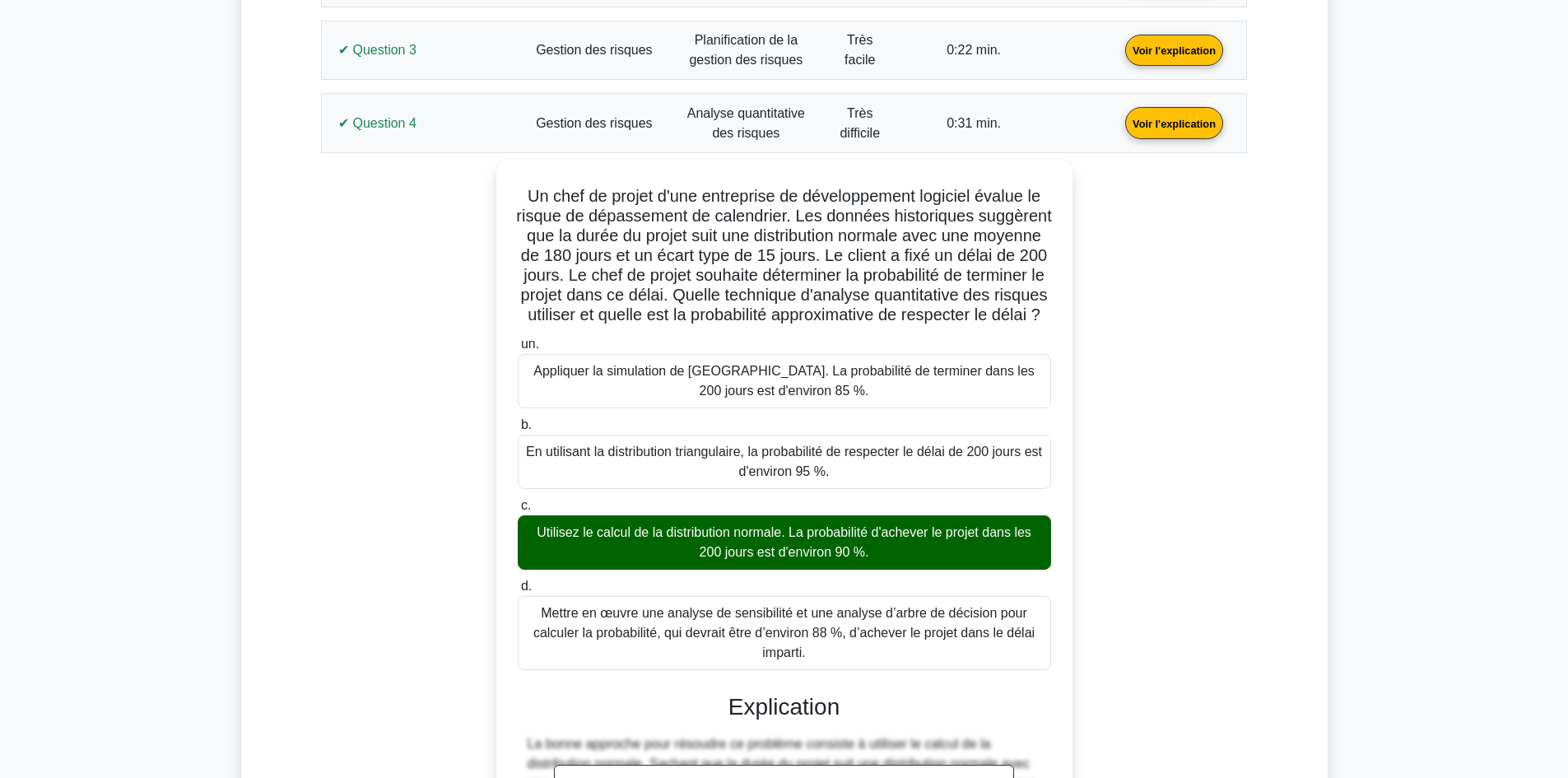
scroll to position [985, 0]
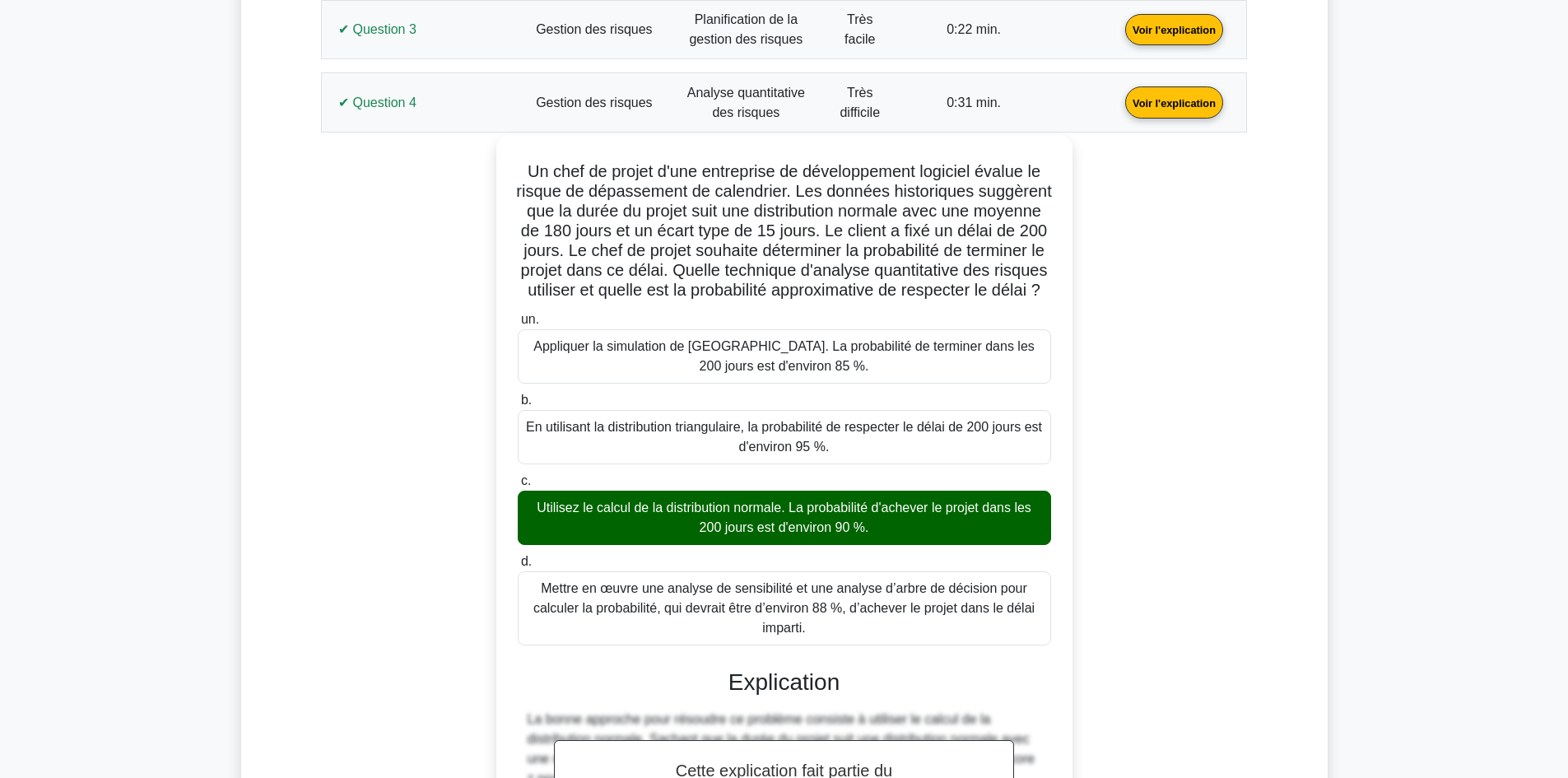
drag, startPoint x: 809, startPoint y: 652, endPoint x: 508, endPoint y: 172, distance: 566.6
click at [508, 172] on div "Un chef de projet d'une entreprise de développement logiciel évalue le risque d…" at bounding box center [784, 577] width 563 height 871
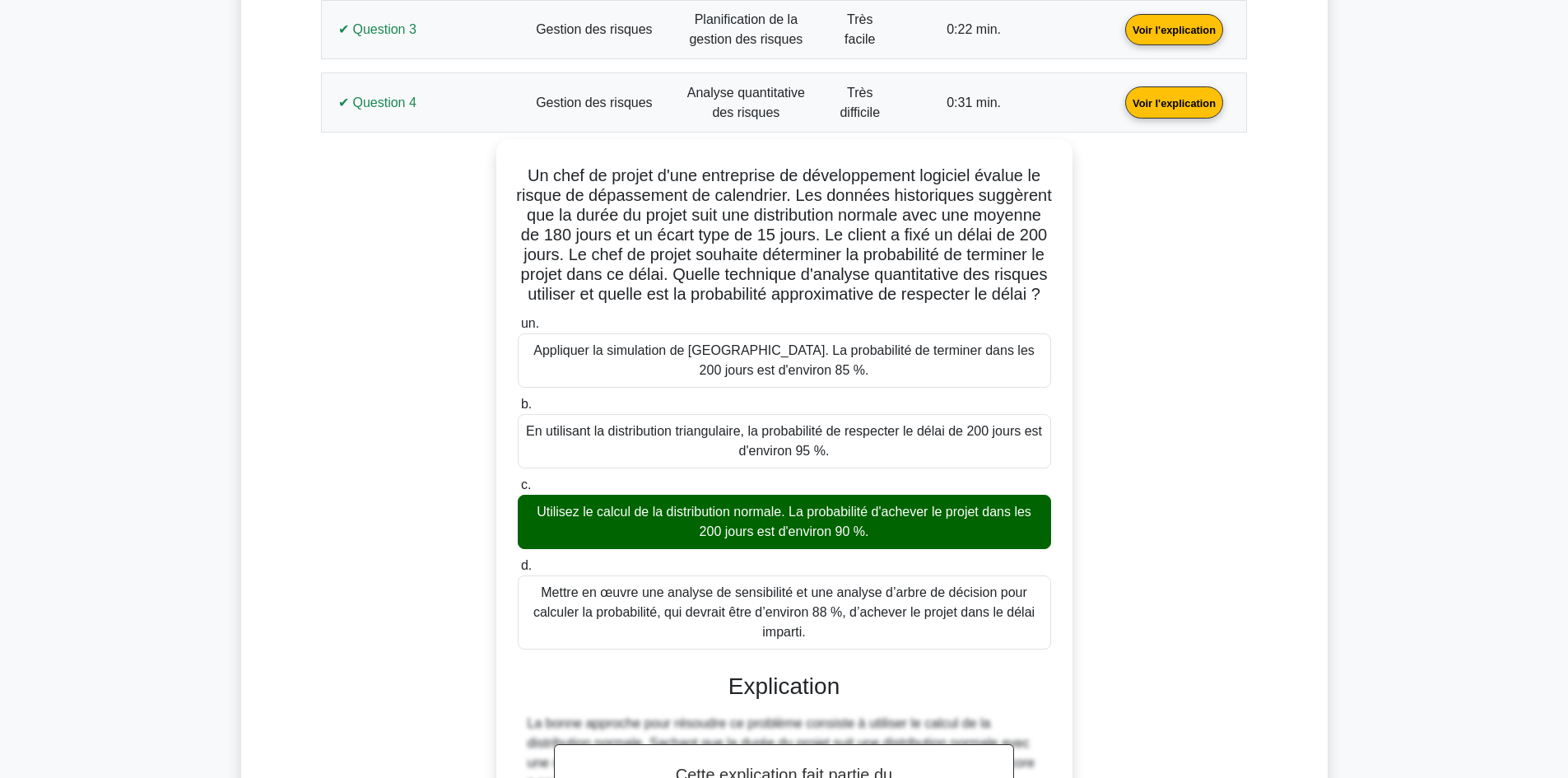
copy div "Lo ipsu do sitame c'adi elitseddoe te incididuntutl etdolore magnaa en admini v…"
click at [344, 250] on div "Un chef de projet d'une entreprise de développement logiciel évalue le risque d…" at bounding box center [784, 591] width 906 height 903
click at [1118, 102] on link "Voir l'explication" at bounding box center [1173, 101] width 112 height 14
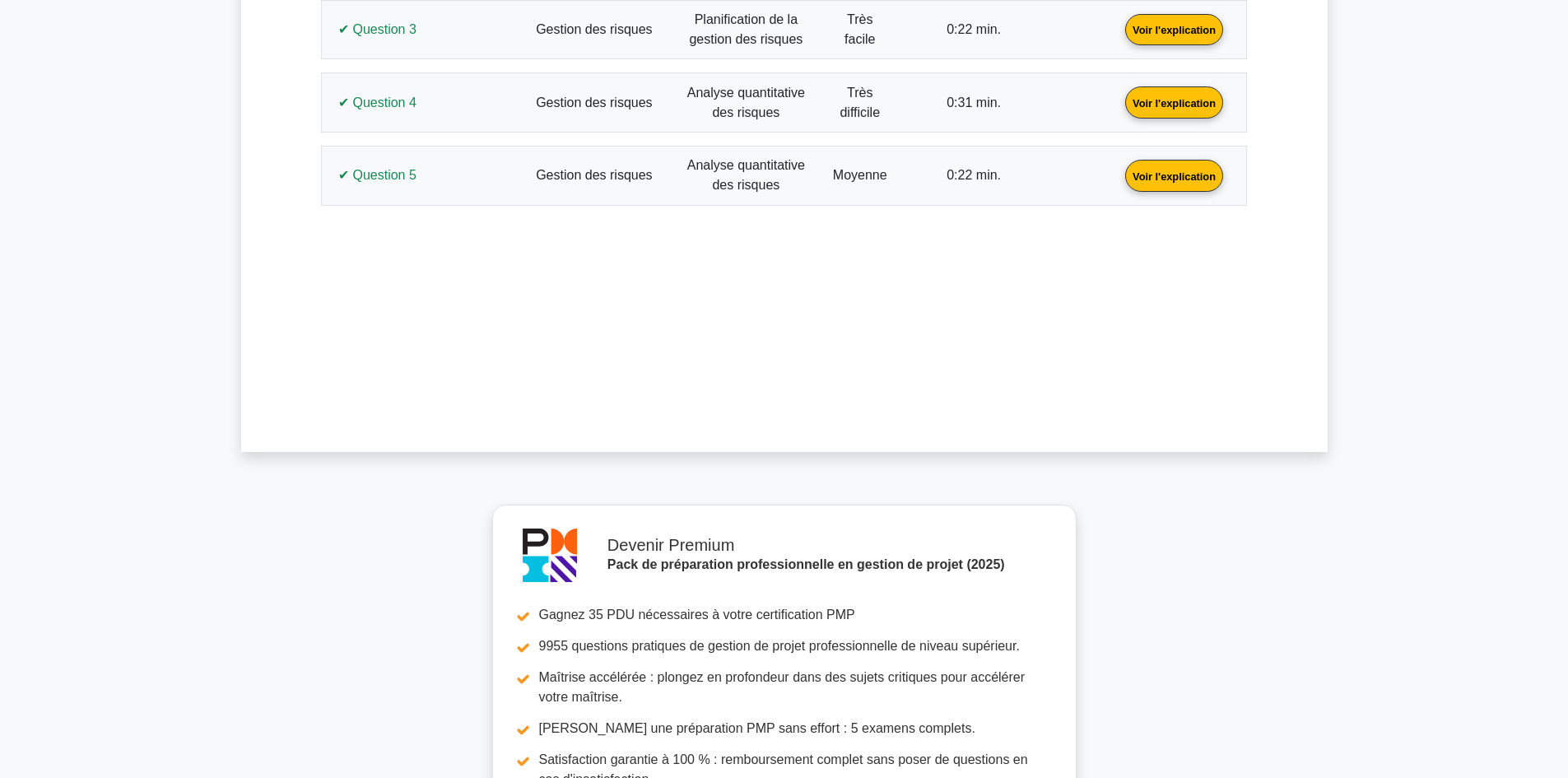
click at [1118, 174] on link "Voir l'explication" at bounding box center [1173, 174] width 112 height 14
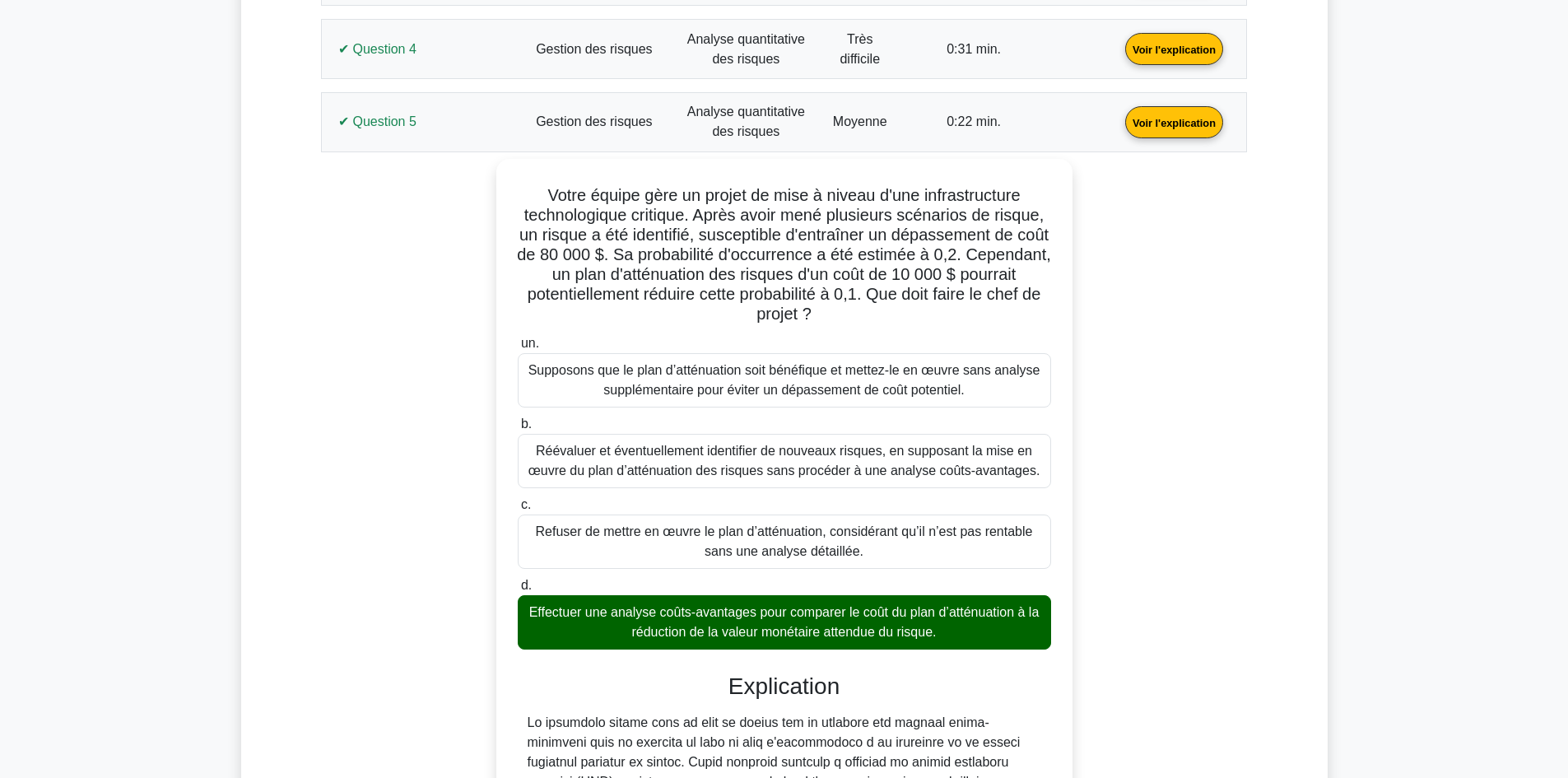
scroll to position [1067, 0]
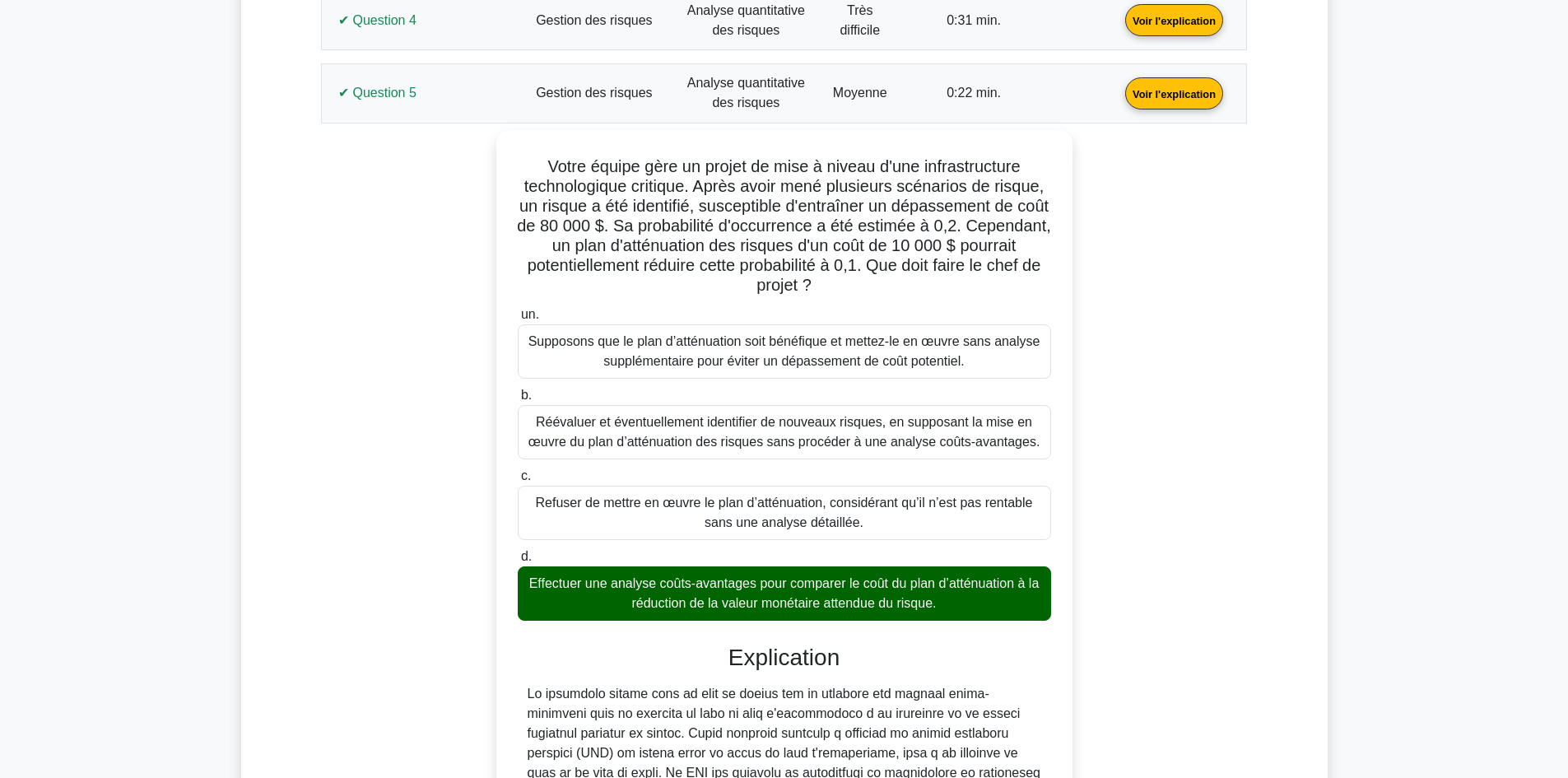
click at [1118, 27] on link "Voir l'explication" at bounding box center [1173, 18] width 112 height 14
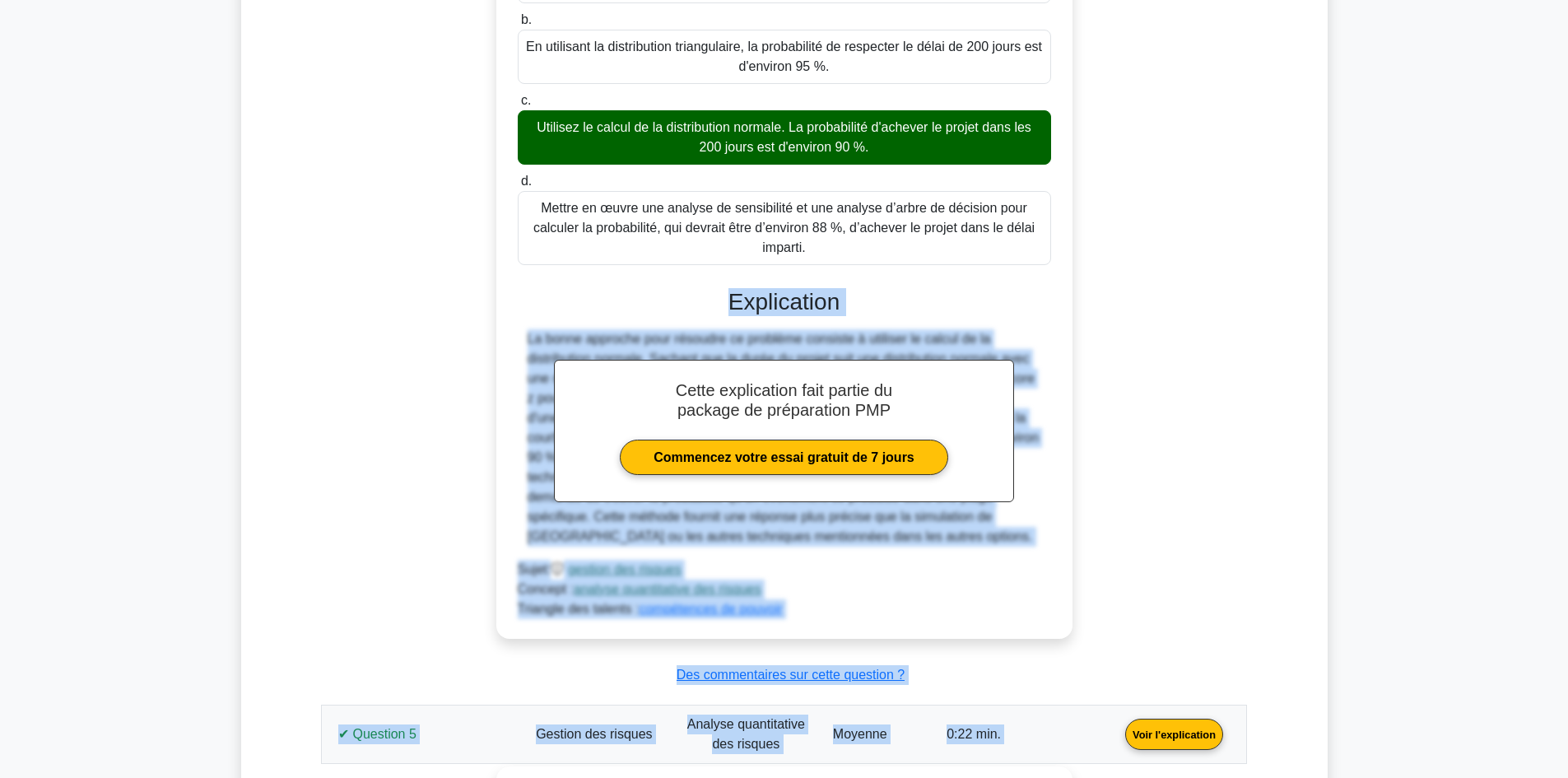
scroll to position [1598, 0]
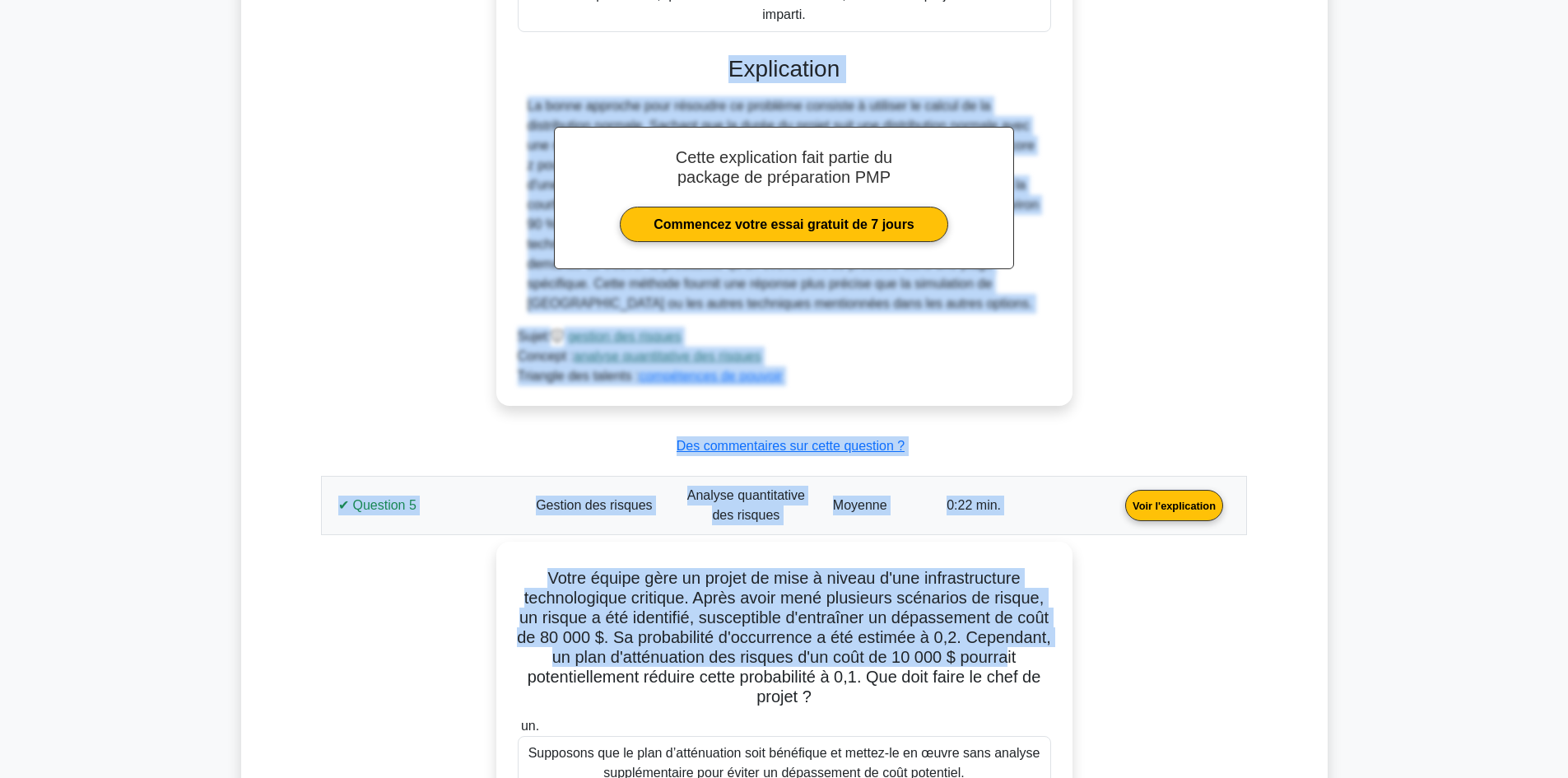
drag, startPoint x: 541, startPoint y: 600, endPoint x: 891, endPoint y: 324, distance: 445.7
click at [891, 324] on div "un. Appliquer la simulation de [GEOGRAPHIC_DATA]. La probabilité de terminer da…" at bounding box center [784, 40] width 536 height 693
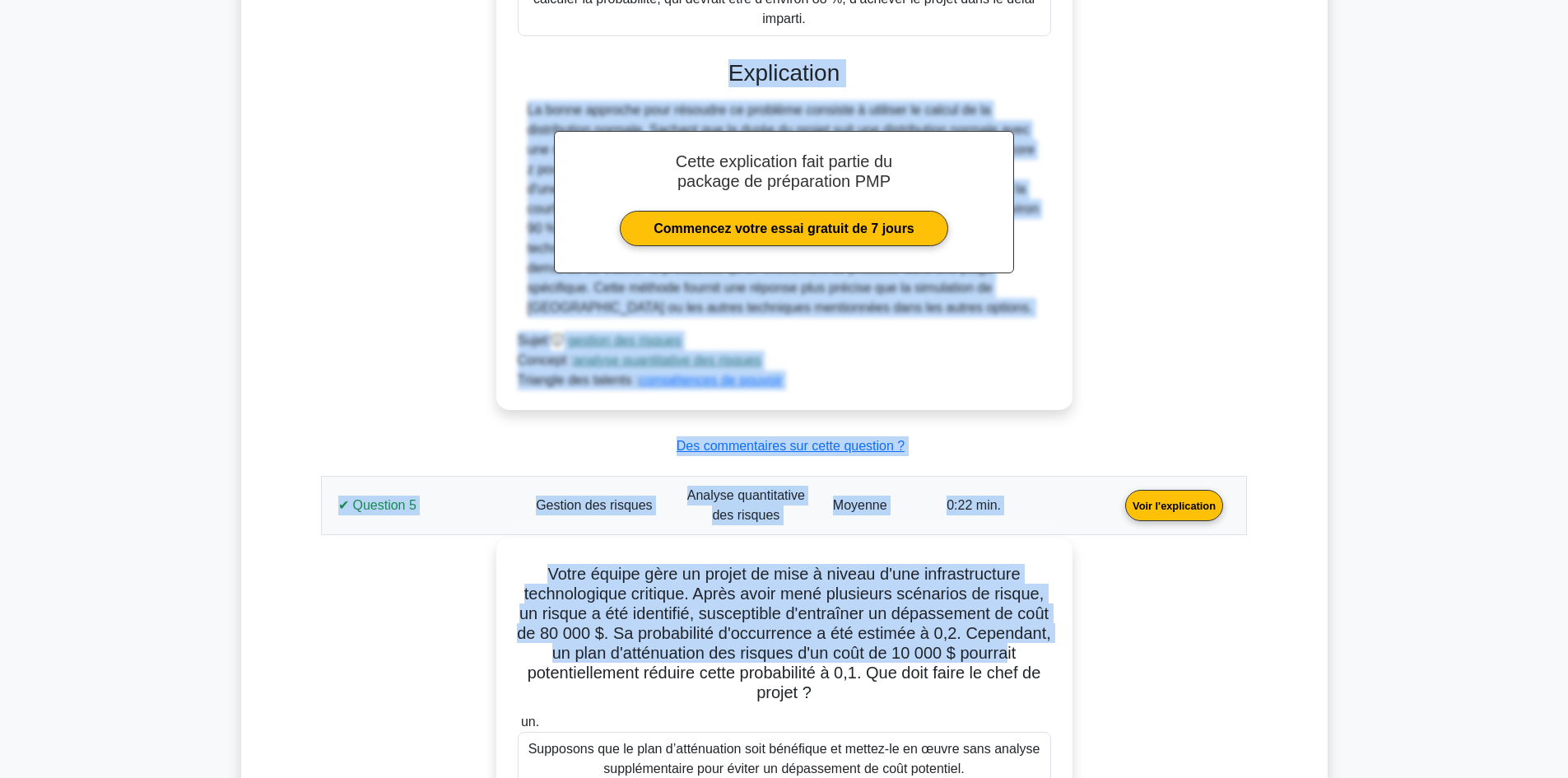
copy div "Explication La bonne approche pour résoudre ce problème consiste à utiliser le …"
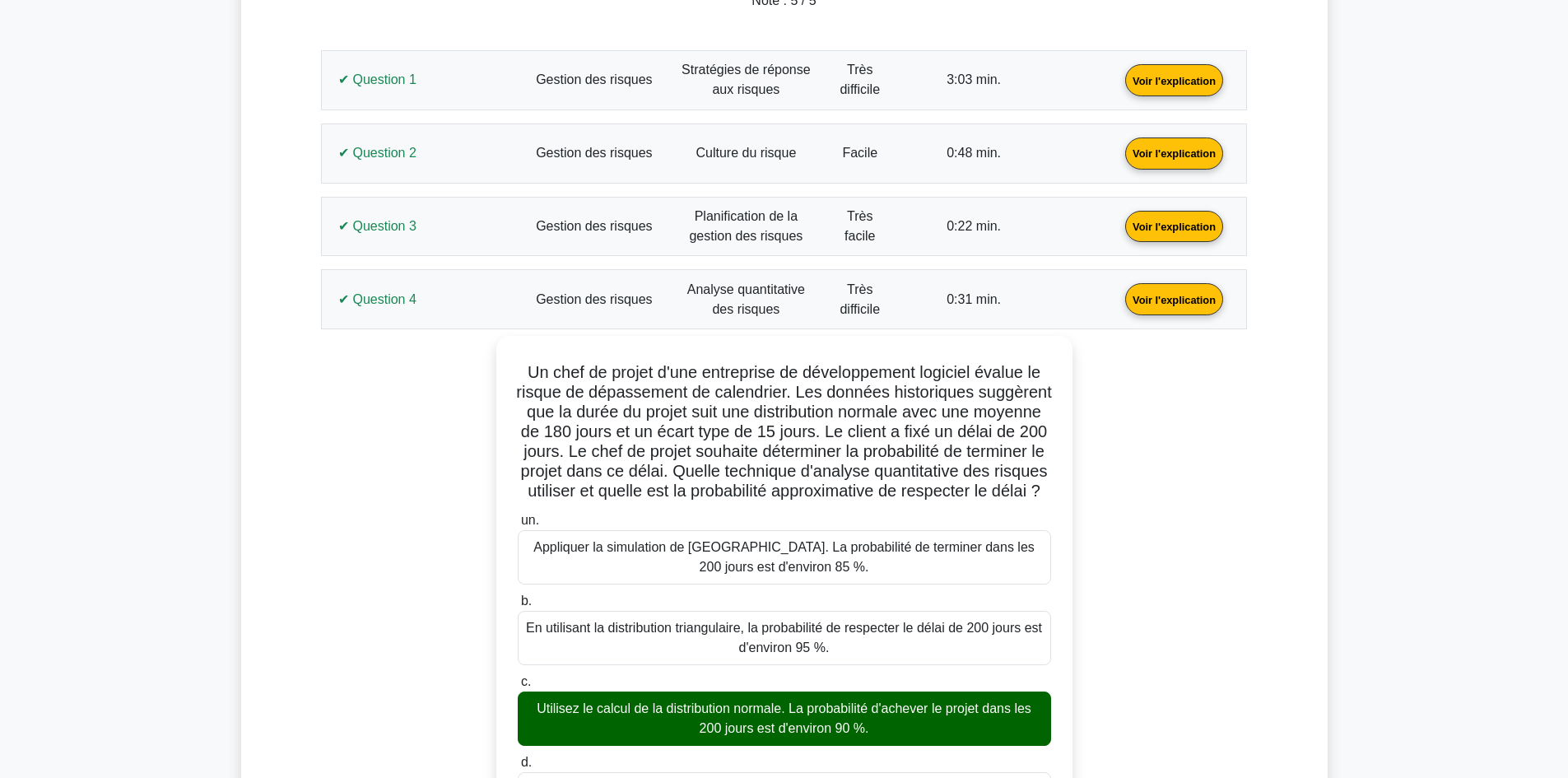
scroll to position [693, 0]
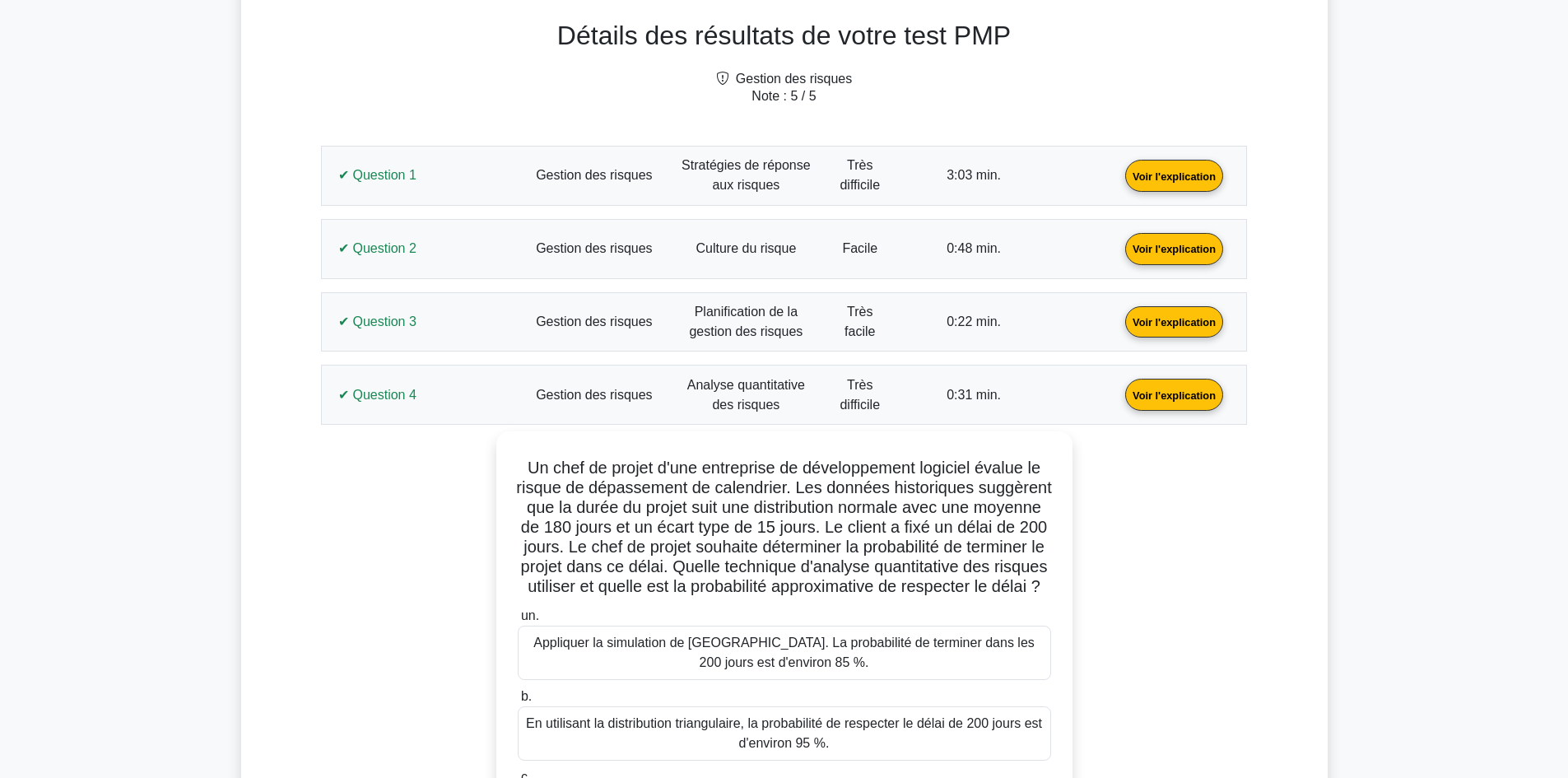
click at [1118, 396] on link "Voir l'explication" at bounding box center [1173, 394] width 112 height 14
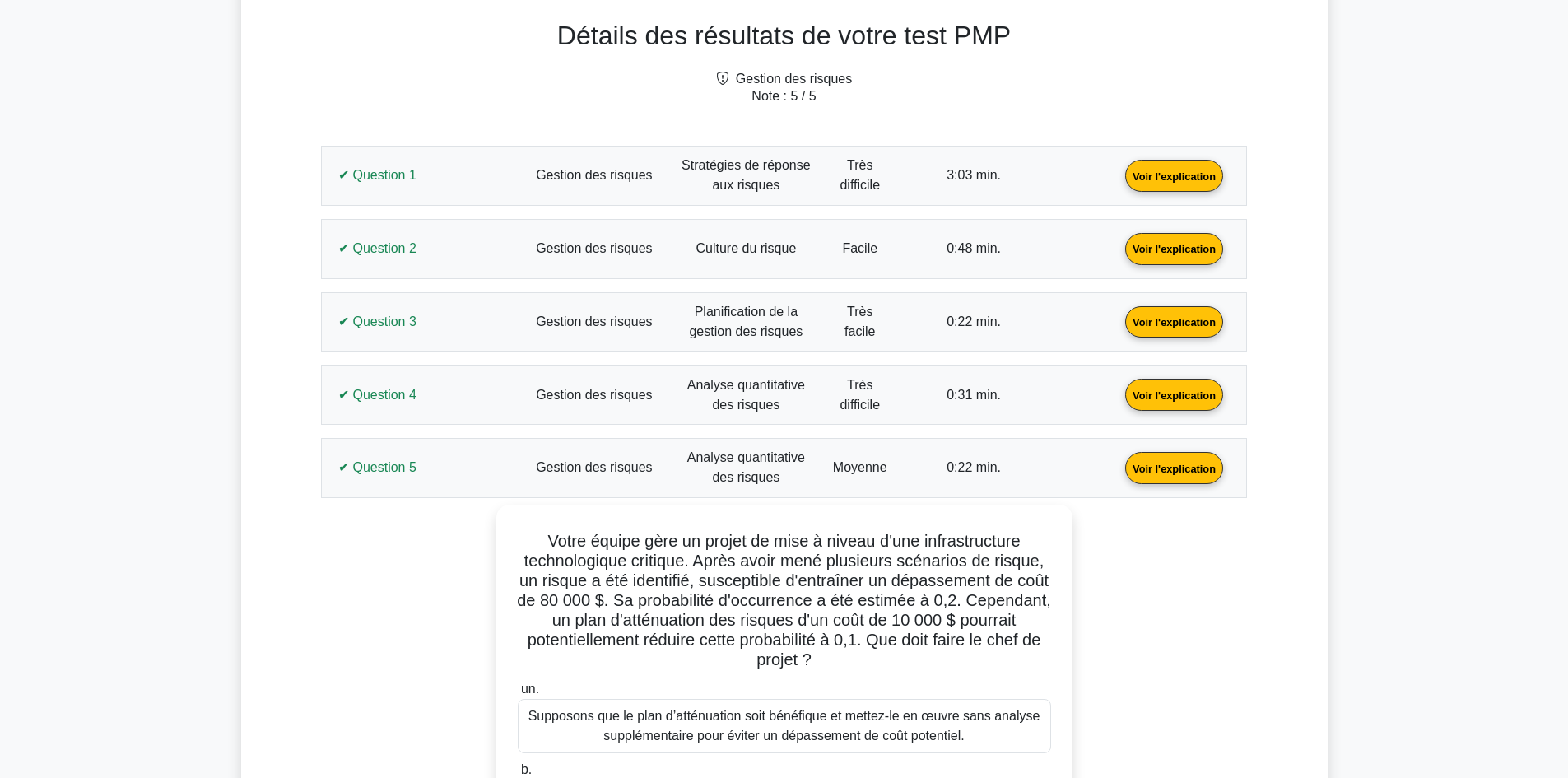
click at [1118, 460] on link "Voir l'explication" at bounding box center [1173, 466] width 112 height 14
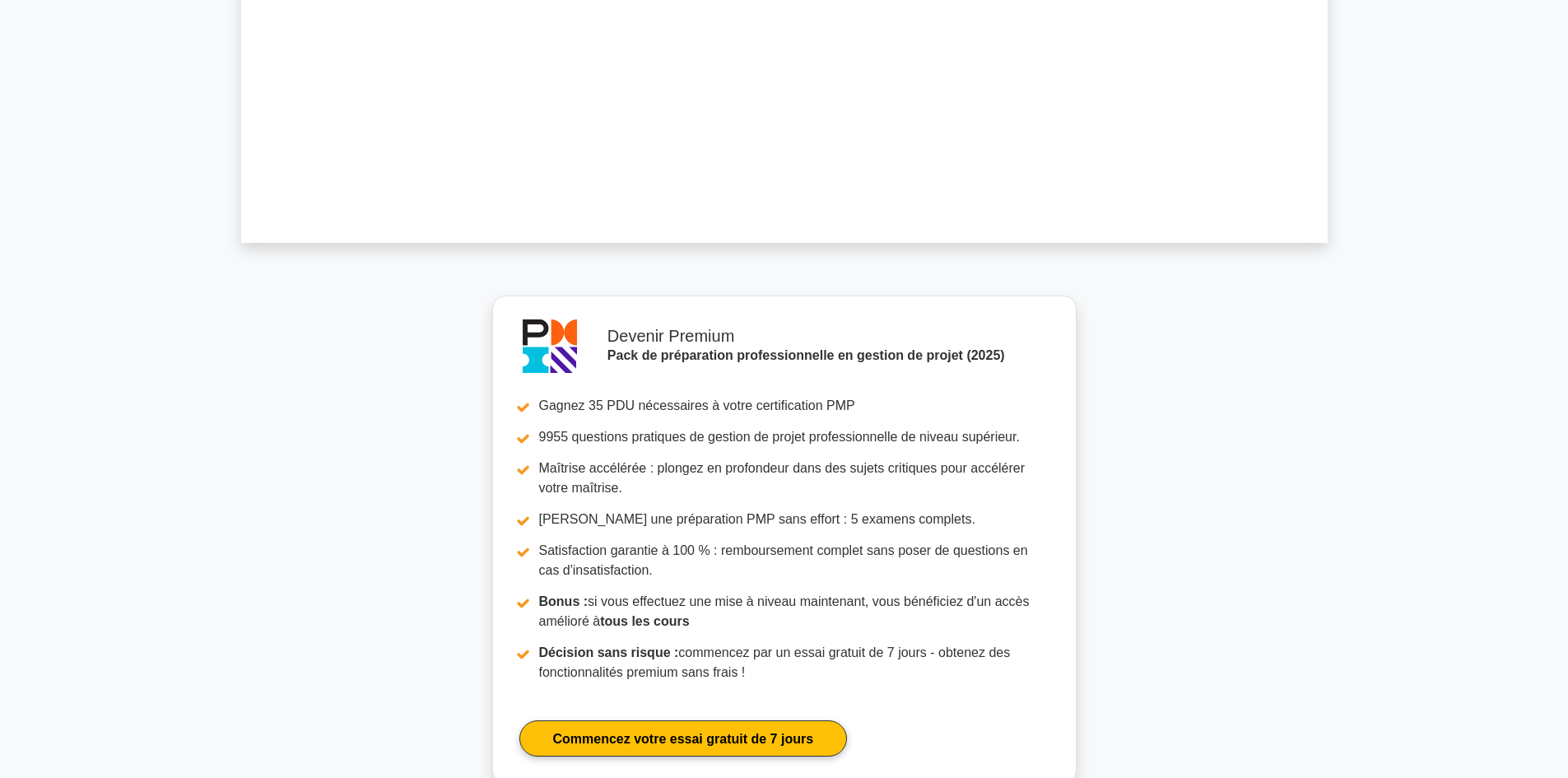
scroll to position [940, 0]
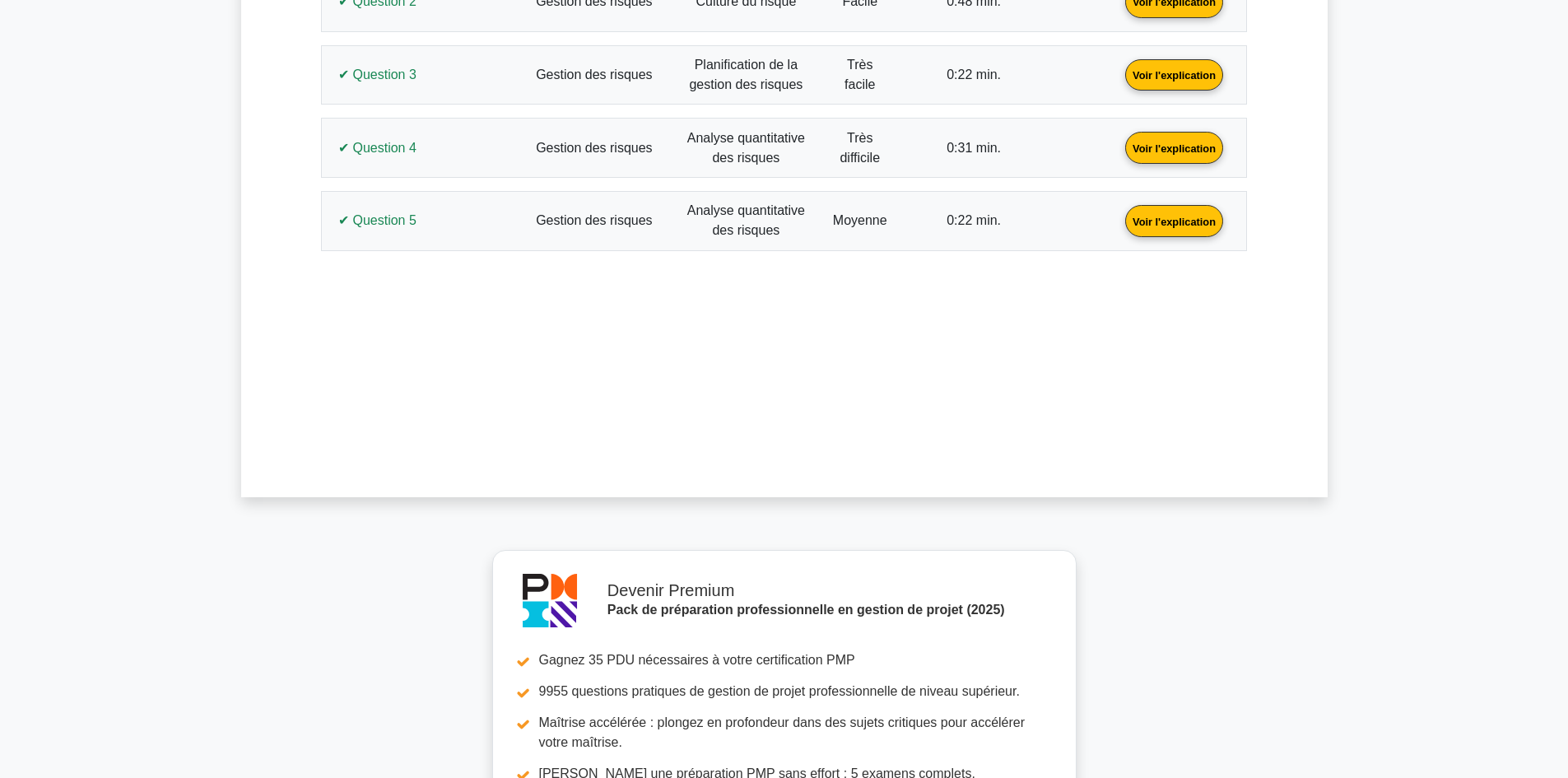
click at [1118, 227] on link "Voir l'explication" at bounding box center [1173, 219] width 112 height 14
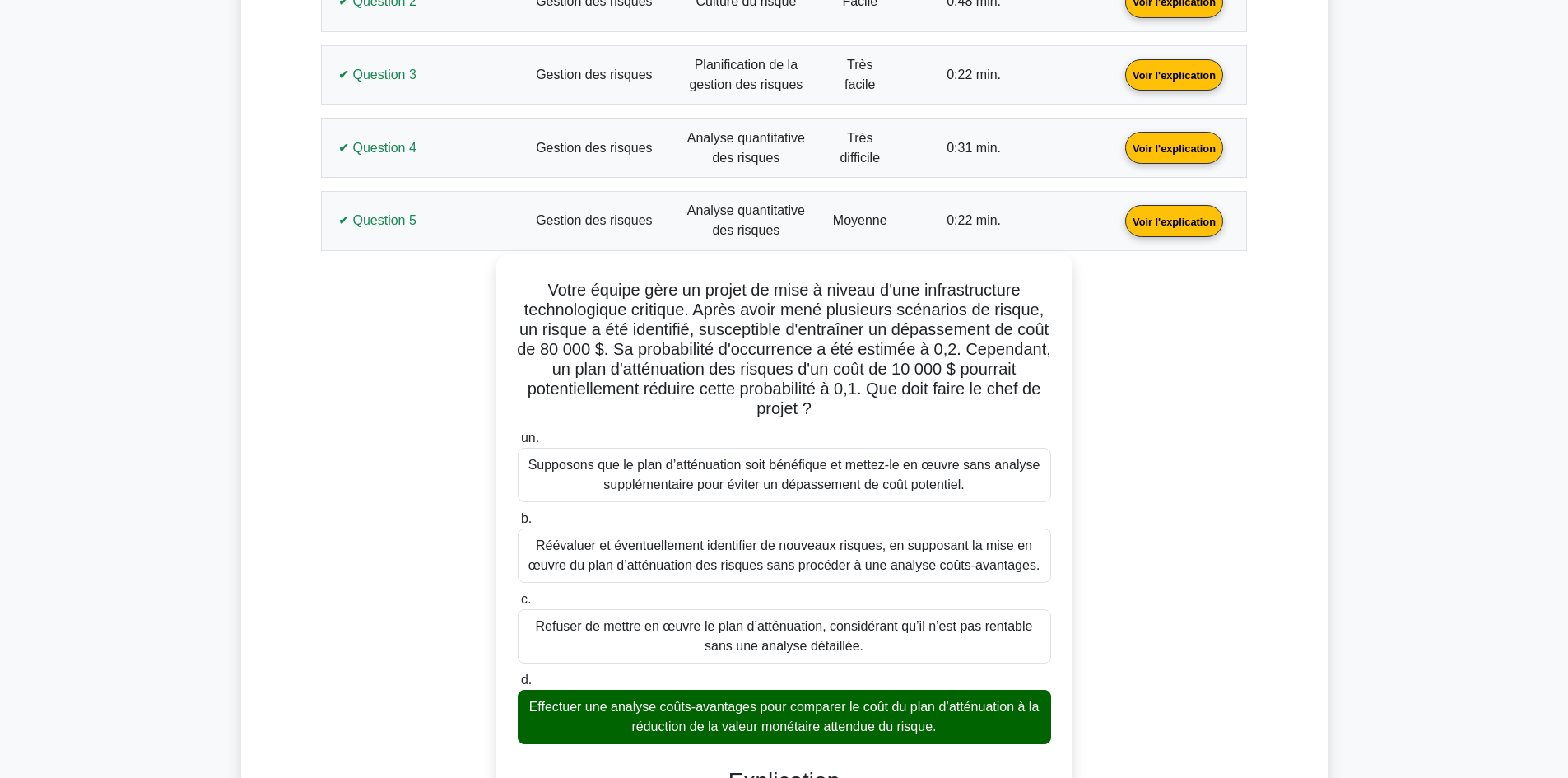
drag, startPoint x: 955, startPoint y: 729, endPoint x: 537, endPoint y: 288, distance: 607.6
copy div "Lorem ipsumd sita co adipis el sedd e tempor i'utl etdoloremagnaa enimadminimve…"
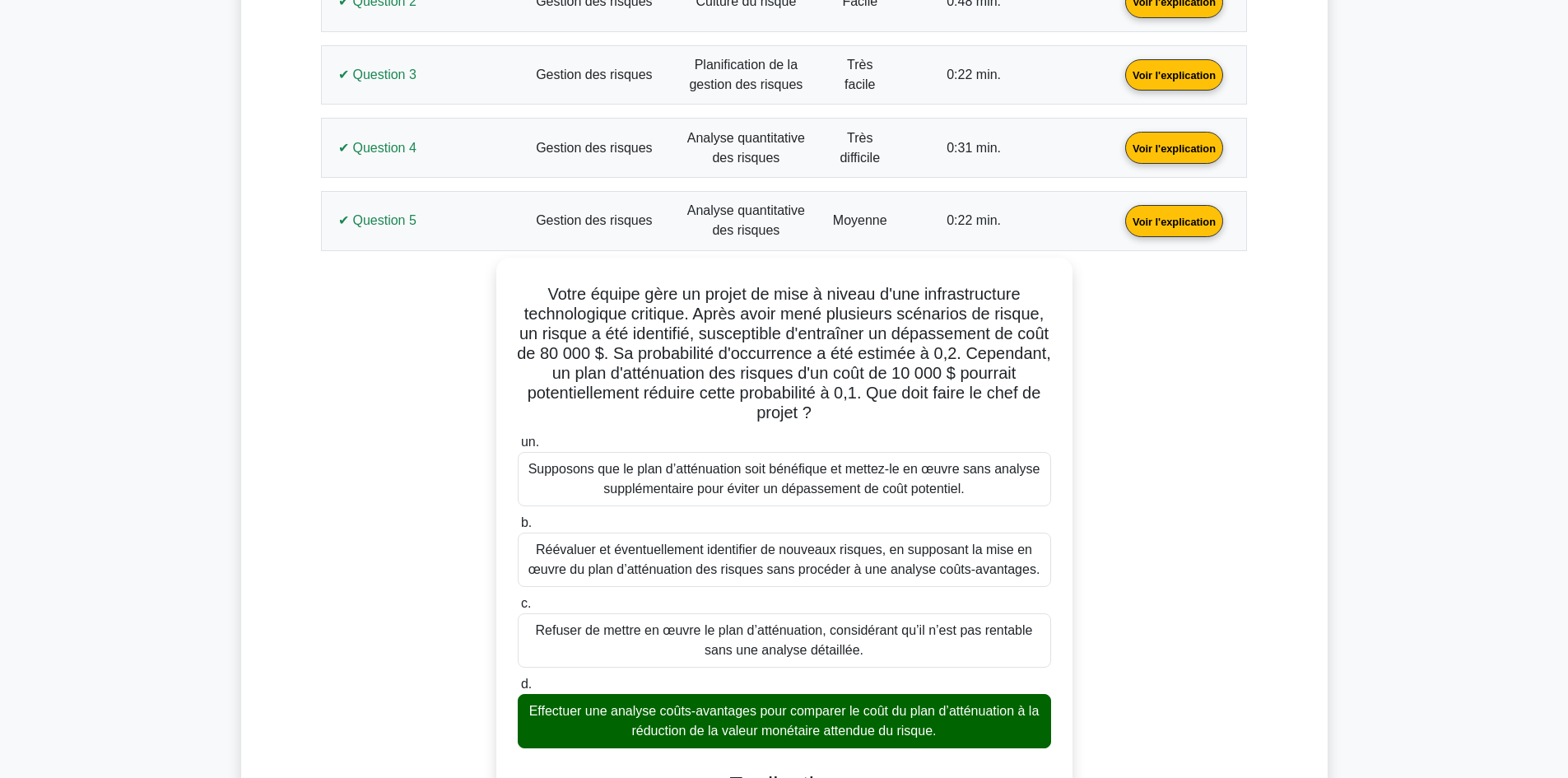
click at [233, 572] on main "Devenir Premium Pack de préparation professionnelle en gestion de projet (2025)…" at bounding box center [784, 645] width 1568 height 3065
